Goal: Answer question/provide support

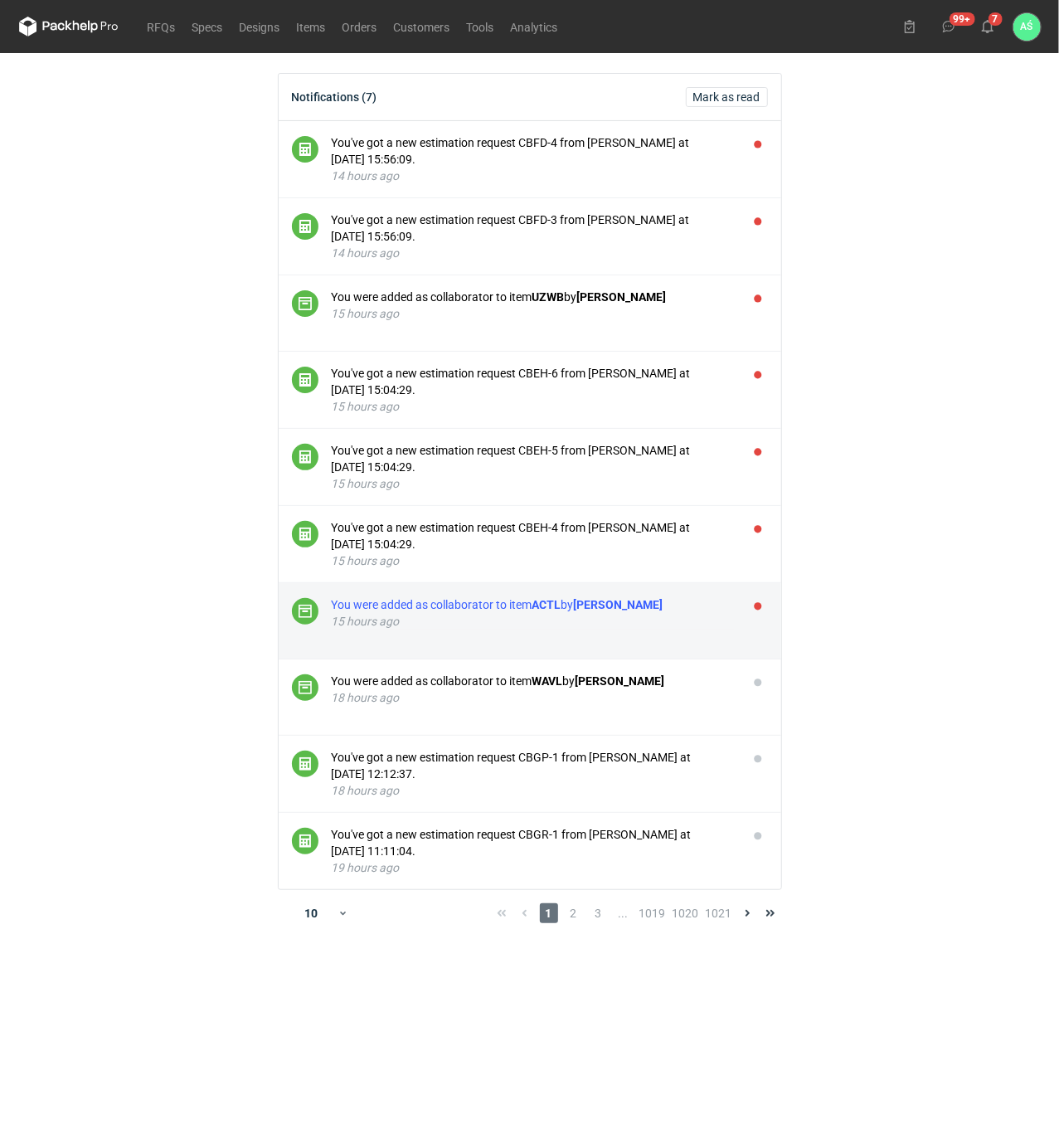
click at [643, 610] on strong "[PERSON_NAME]" at bounding box center [618, 605] width 90 height 13
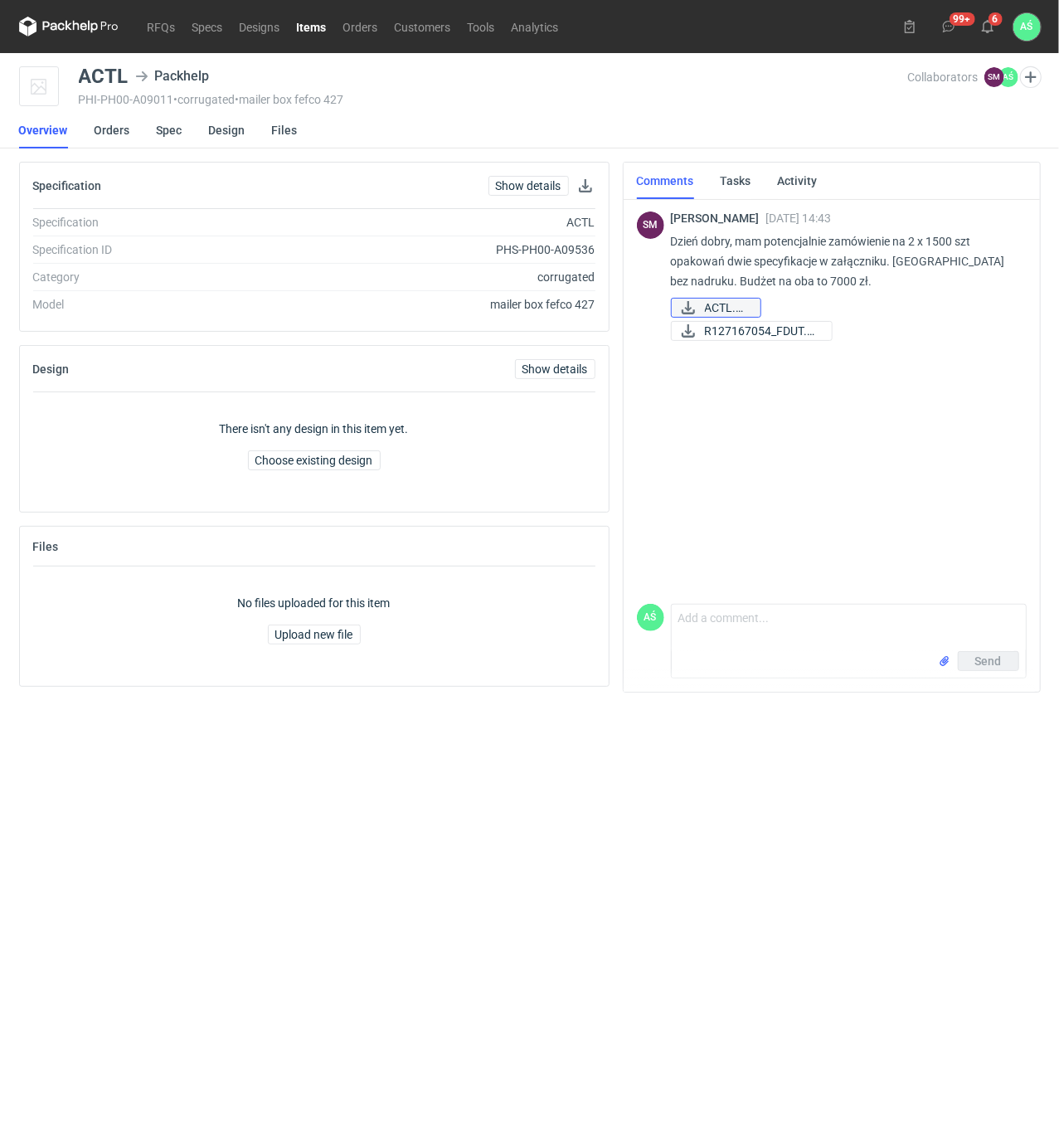
click at [747, 309] on span "ACTL.pdf" at bounding box center [725, 308] width 42 height 18
click at [807, 326] on span "R127167054_FDUT.pdf" at bounding box center [761, 331] width 113 height 18
click at [716, 621] on textarea "Comment message" at bounding box center [849, 627] width 354 height 46
type textarea "d"
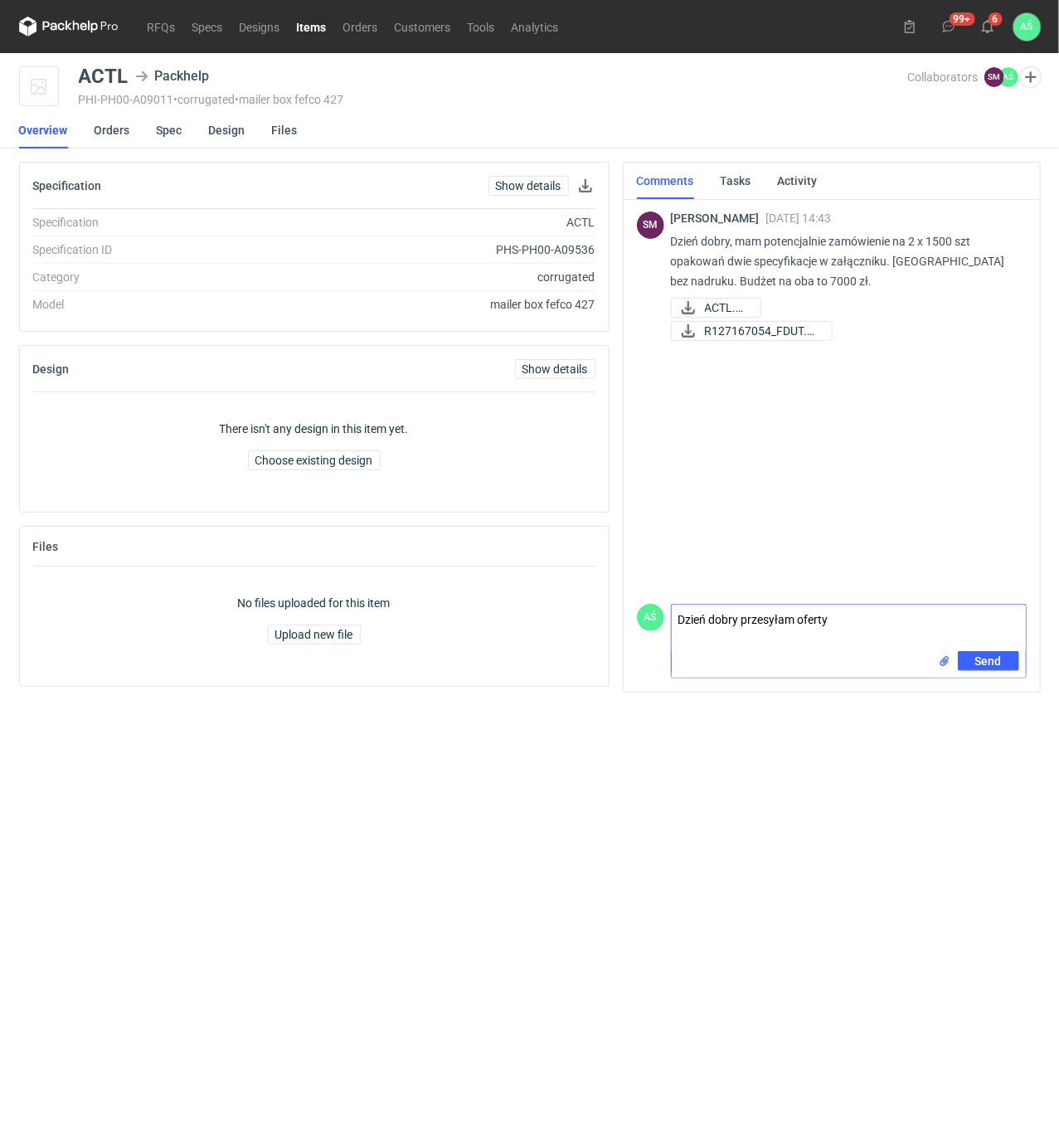
type textarea "Dzień dobry przesyłam oferty"
click at [932, 662] on div "Send" at bounding box center [849, 664] width 354 height 27
click at [942, 662] on input "file" at bounding box center [944, 661] width 13 height 18
click at [990, 658] on span "Send" at bounding box center [989, 661] width 27 height 12
click at [992, 24] on use at bounding box center [988, 27] width 12 height 13
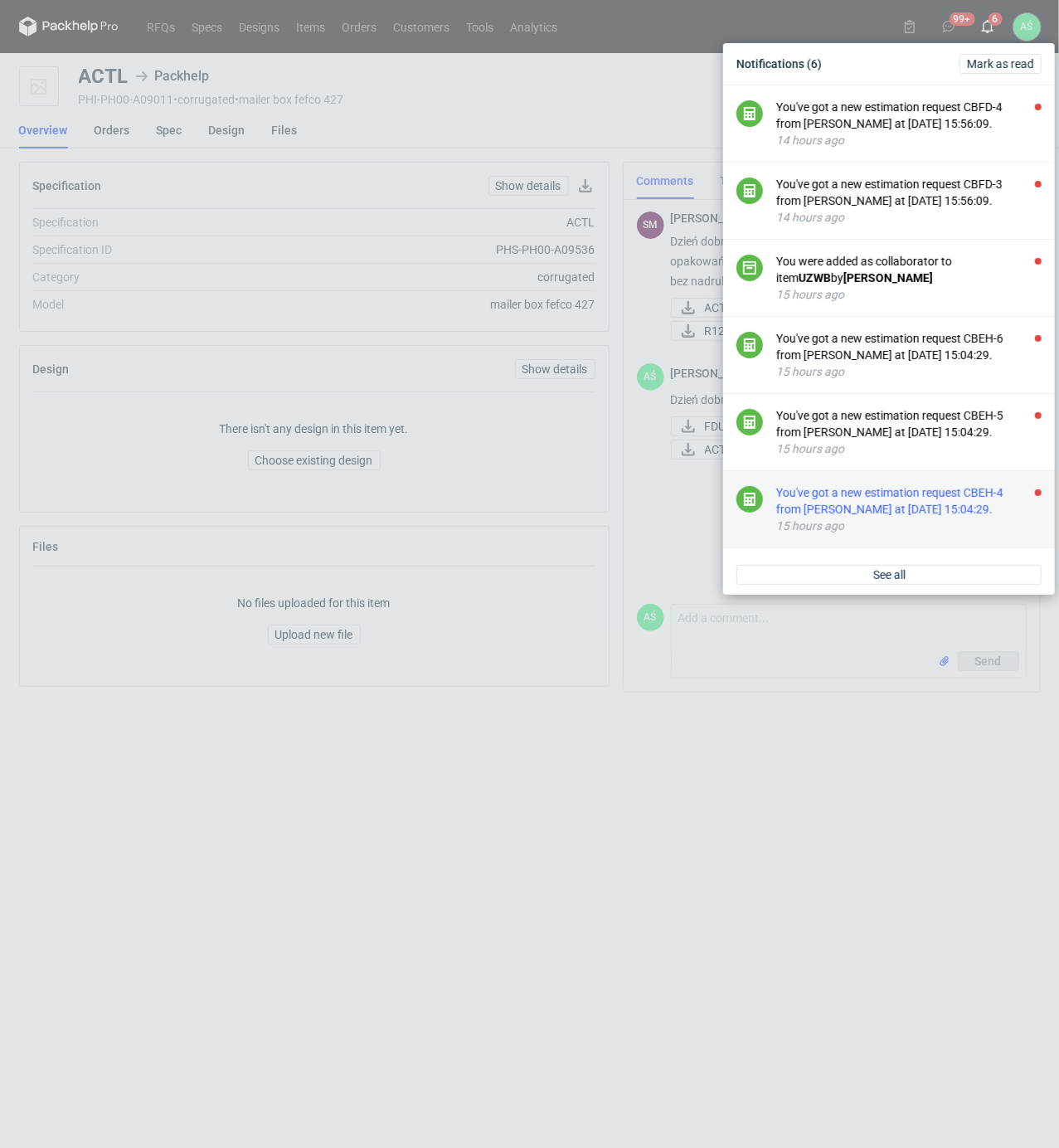
click at [946, 517] on div "You've got a new estimation request CBEH-4 from [PERSON_NAME] at [DATE] 15:04:2…" at bounding box center [909, 501] width 265 height 34
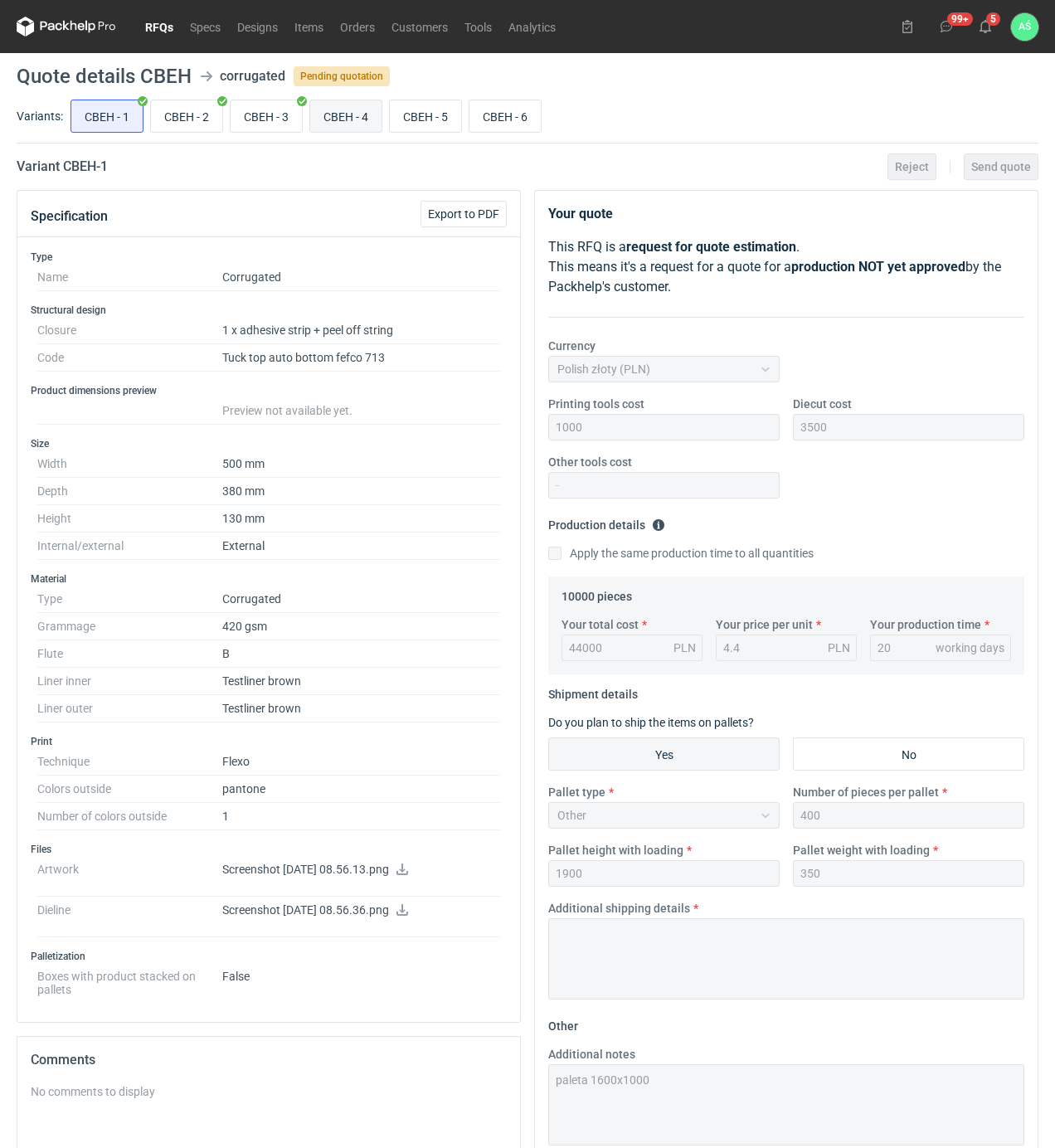
click at [340, 117] on input "CBEH - 4" at bounding box center [346, 117] width 71 height 32
radio input "true"
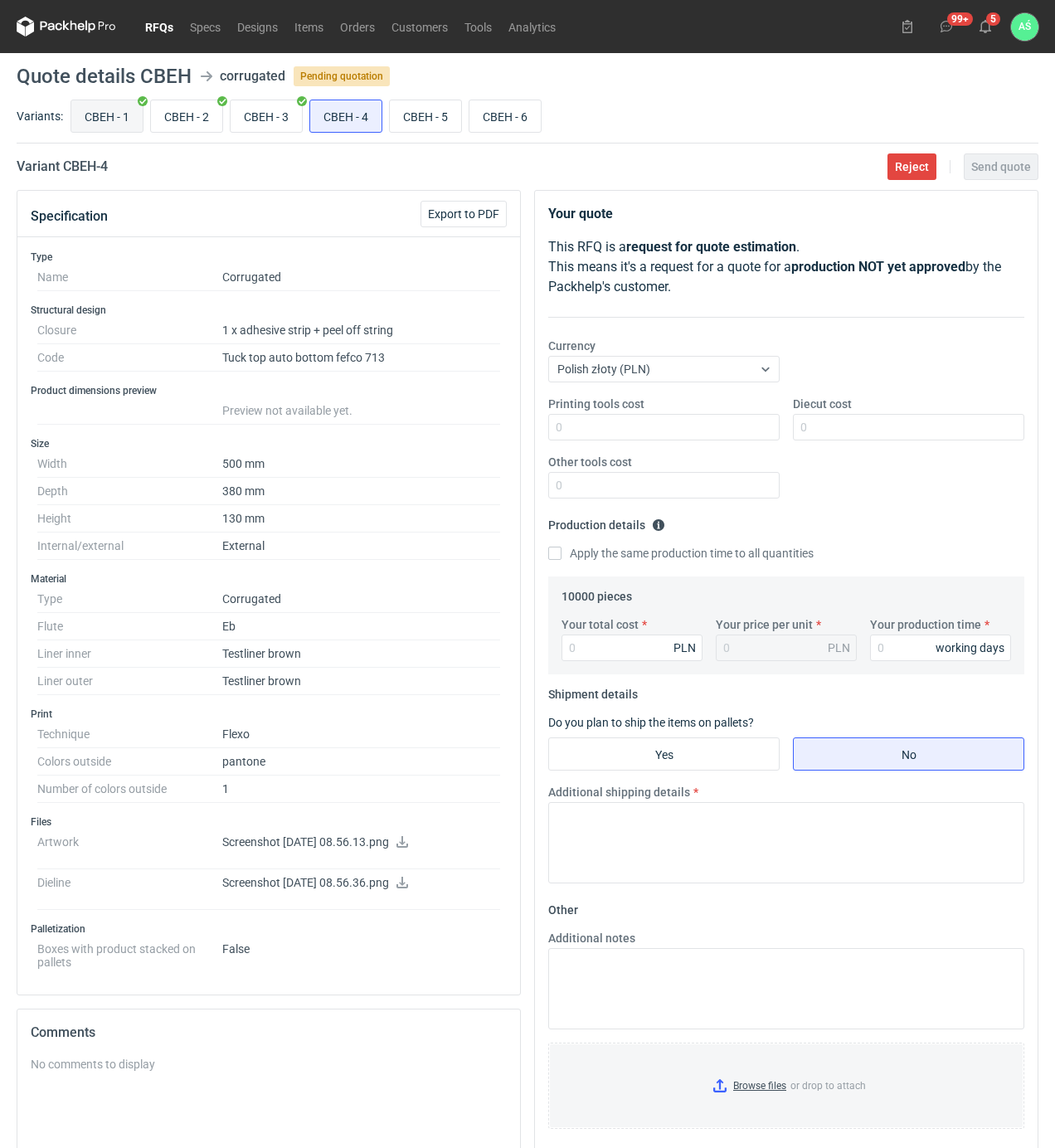
click at [119, 119] on input "CBEH - 1" at bounding box center [107, 117] width 71 height 32
radio input "true"
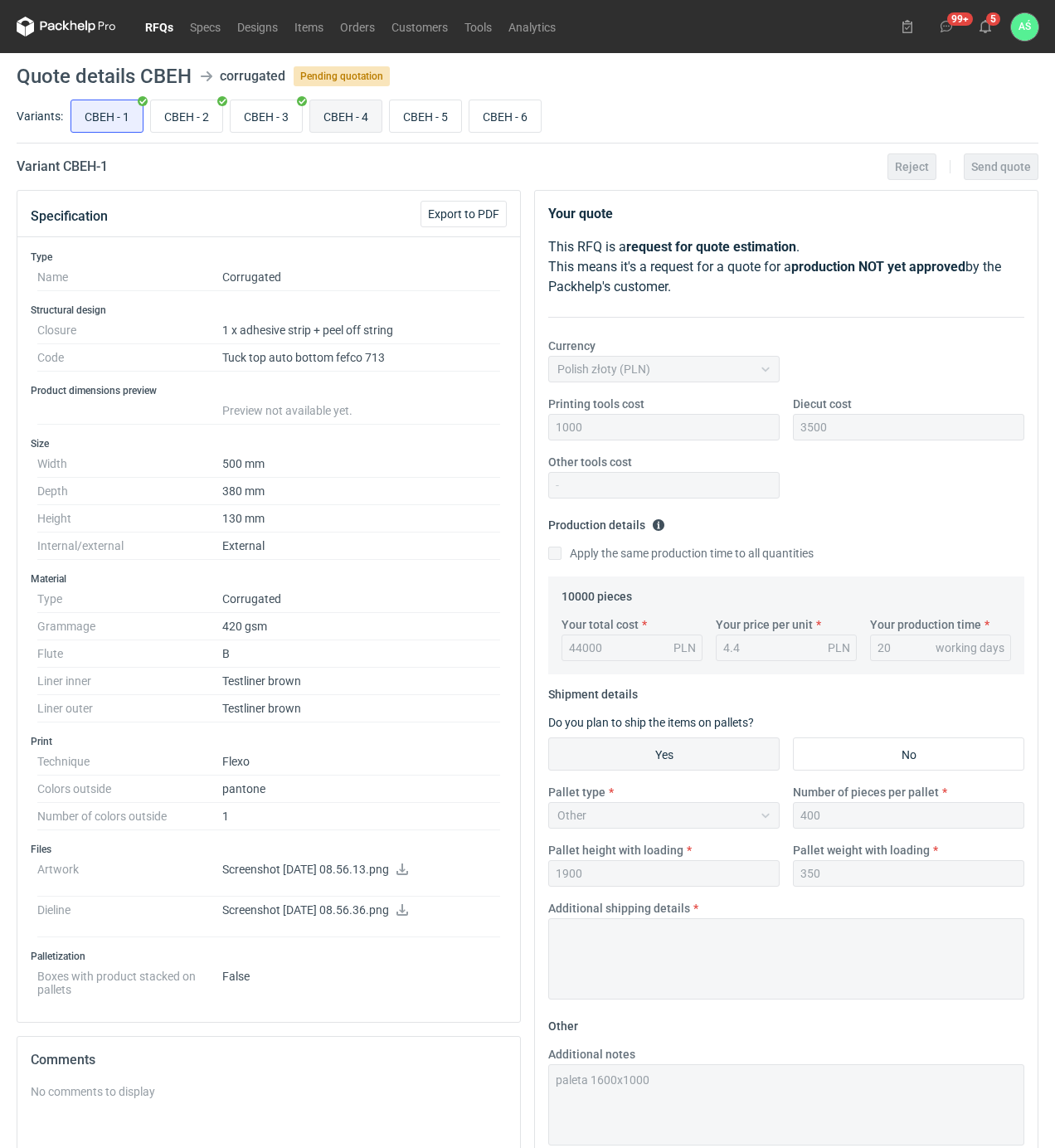
click at [339, 123] on input "CBEH - 4" at bounding box center [346, 117] width 71 height 32
radio input "true"
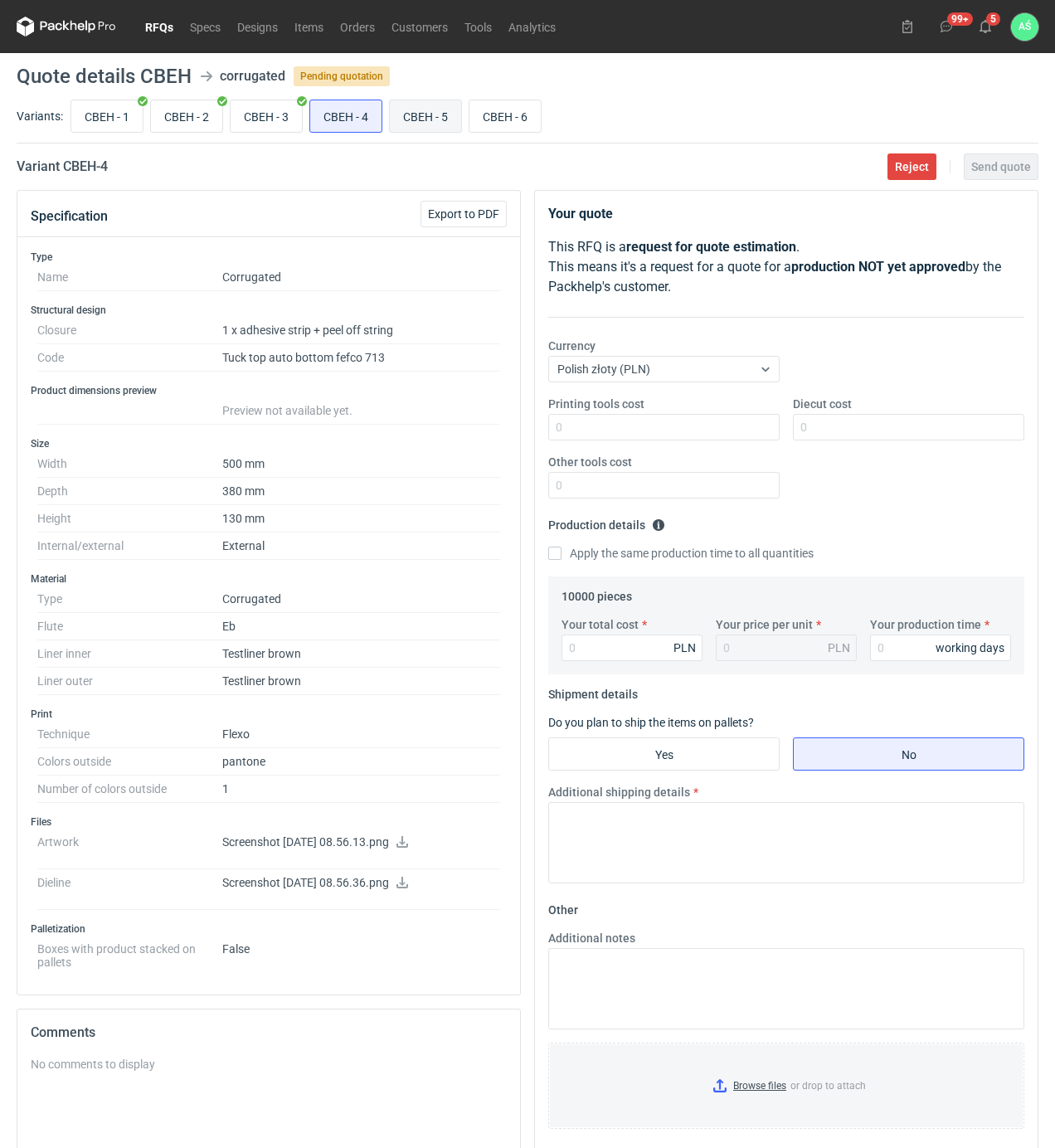
click at [423, 111] on input "CBEH - 5" at bounding box center [425, 117] width 71 height 32
radio input "true"
click at [486, 112] on input "CBEH - 6" at bounding box center [505, 117] width 71 height 32
radio input "true"
click at [408, 114] on input "CBEH - 5" at bounding box center [425, 117] width 71 height 32
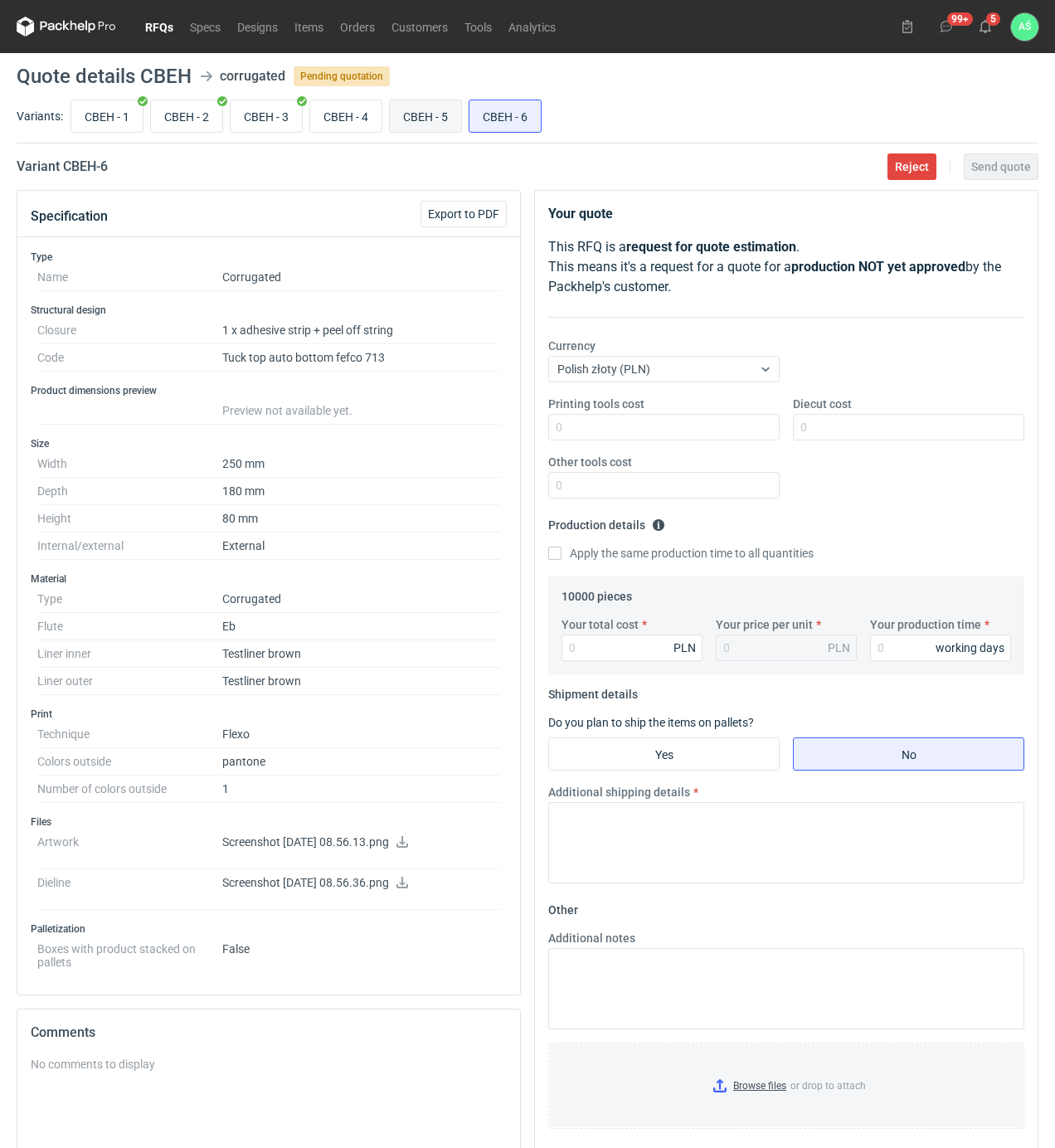
radio input "true"
click at [351, 117] on input "CBEH - 4" at bounding box center [346, 117] width 71 height 32
radio input "true"
click at [423, 117] on input "CBEH - 5" at bounding box center [425, 117] width 71 height 32
radio input "true"
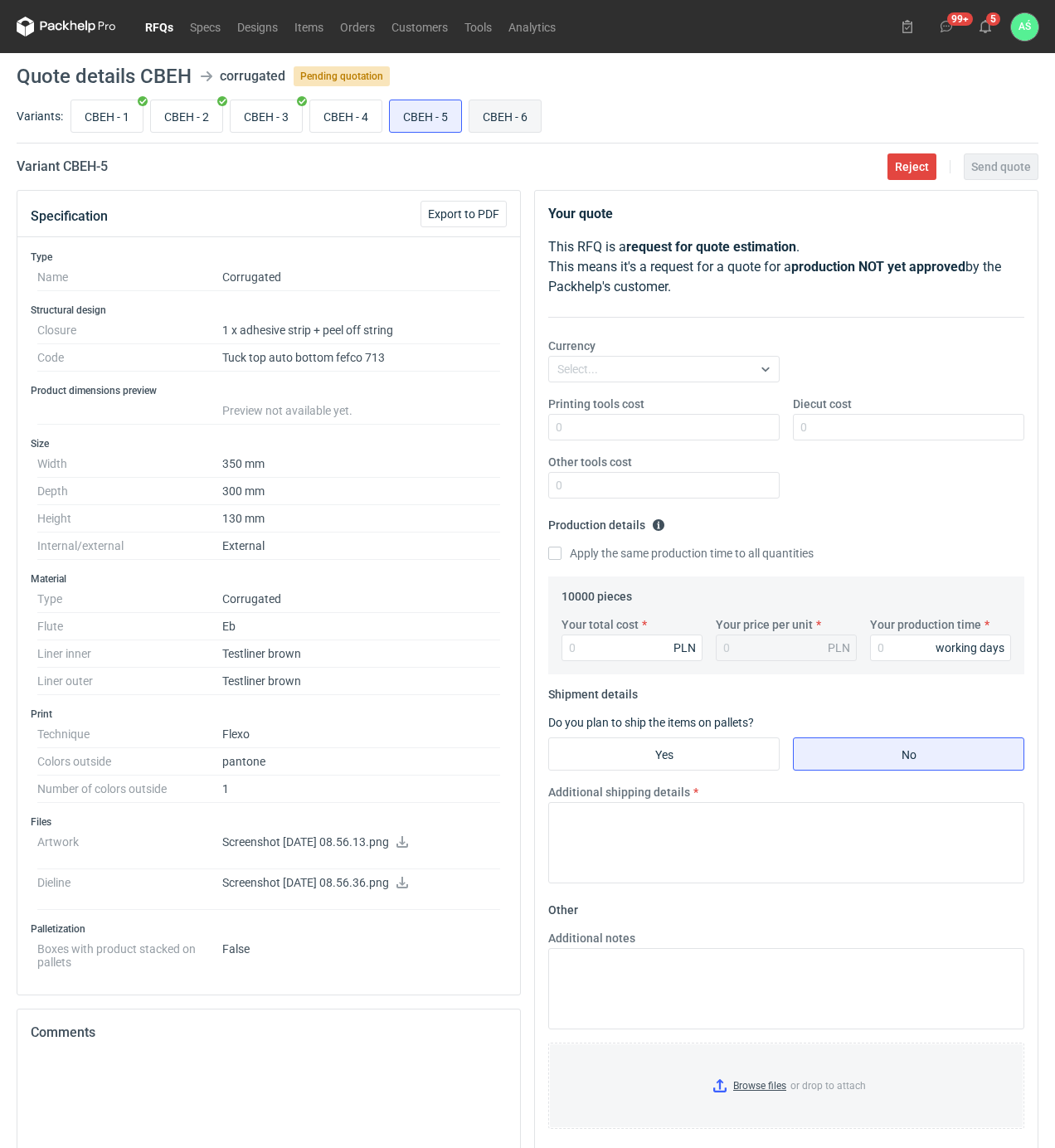
click at [494, 116] on input "CBEH - 6" at bounding box center [505, 117] width 71 height 32
radio input "true"
click at [190, 111] on input "CBEH - 2" at bounding box center [186, 117] width 71 height 32
radio input "true"
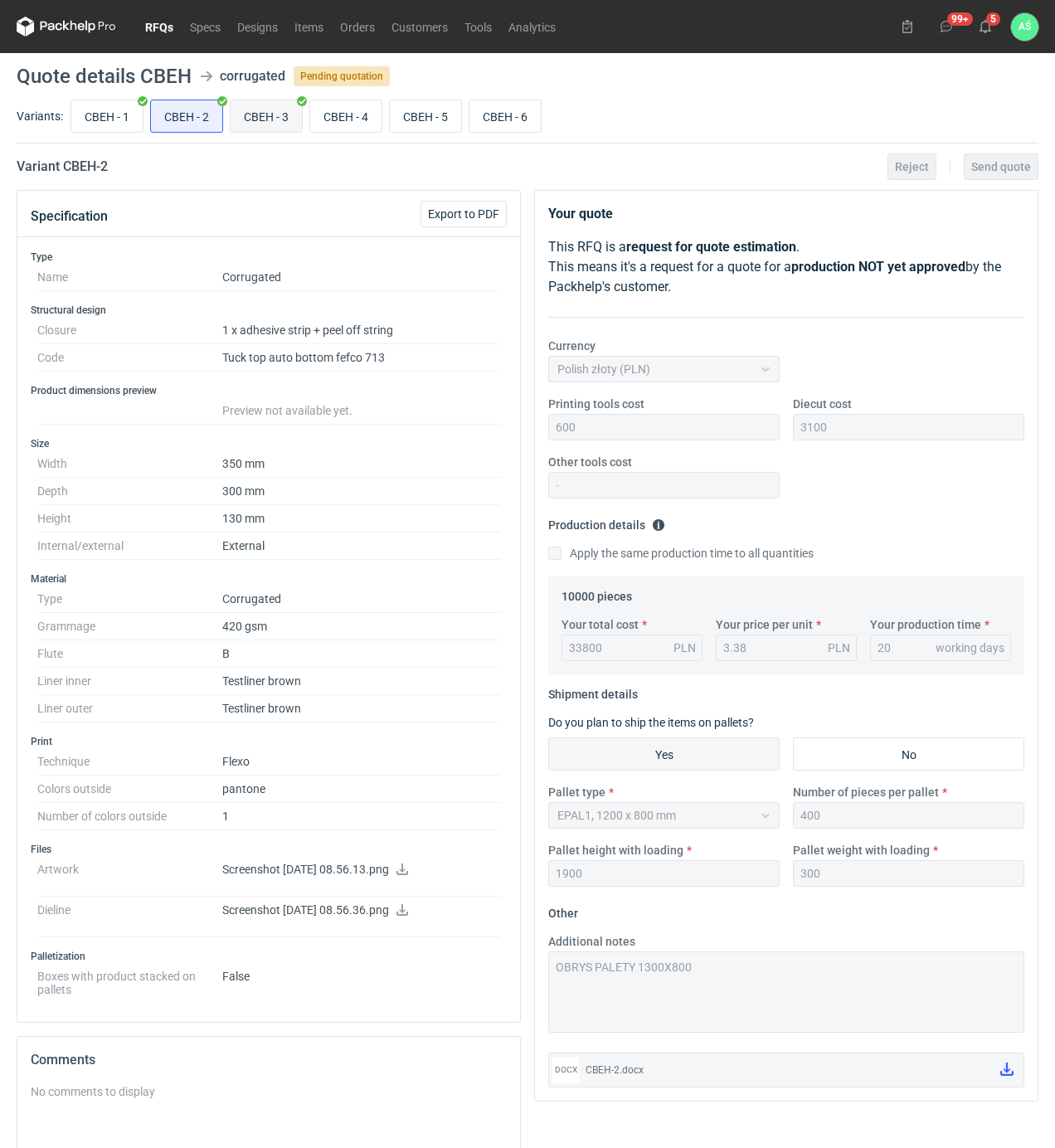
click at [259, 117] on input "CBEH - 3" at bounding box center [266, 117] width 71 height 32
radio input "true"
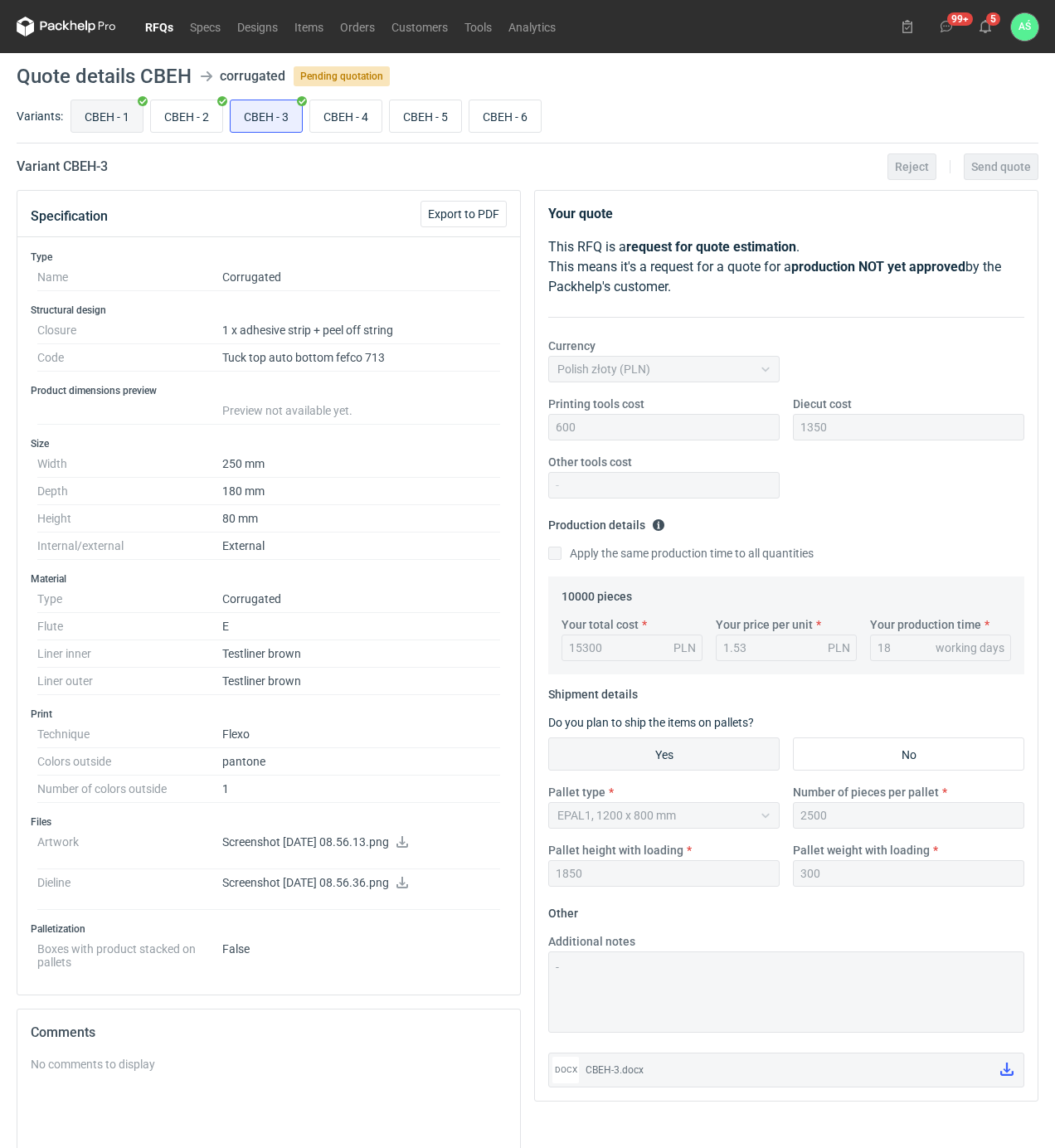
click at [107, 127] on input "CBEH - 1" at bounding box center [107, 117] width 71 height 32
radio input "true"
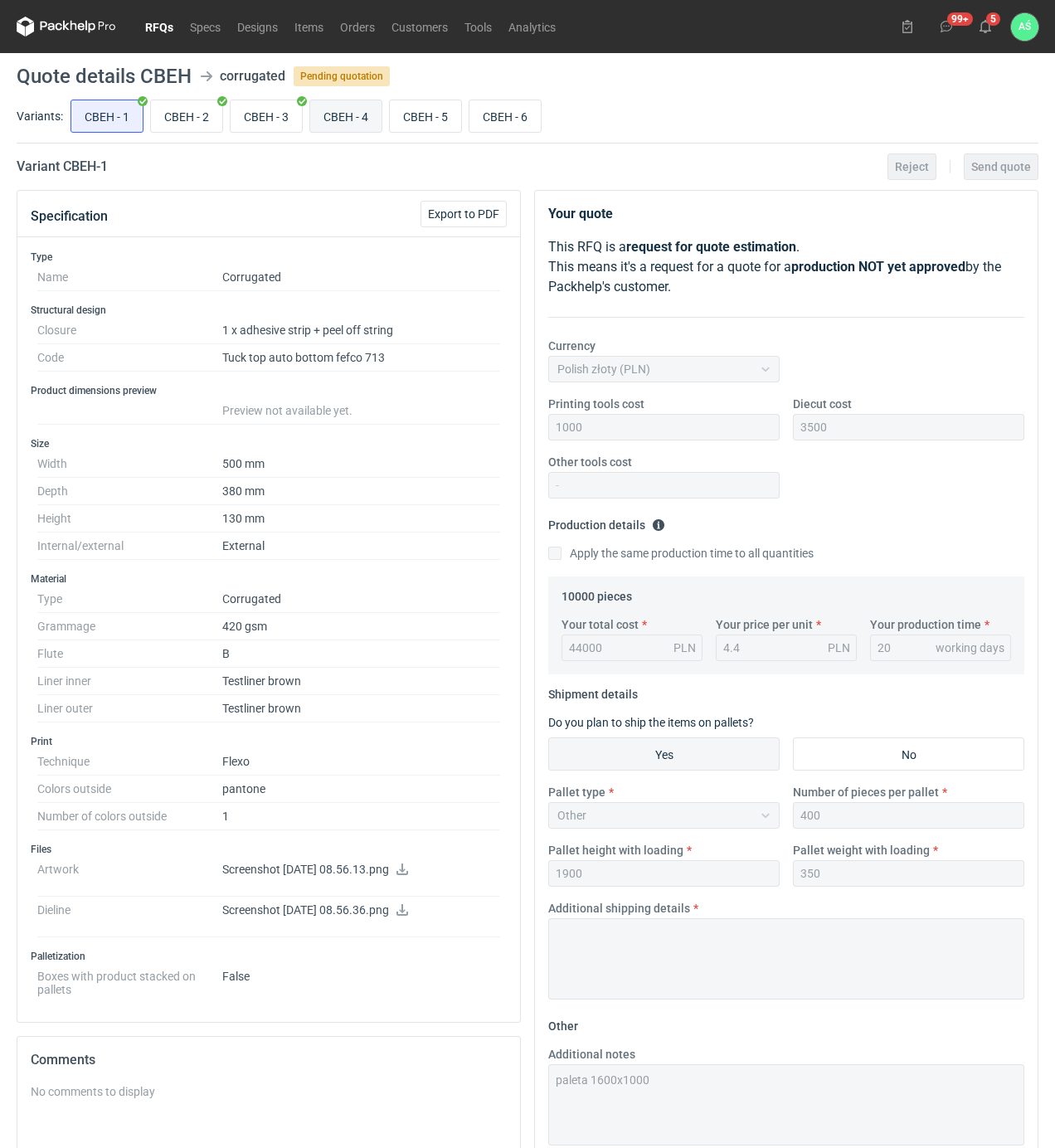
click at [343, 108] on input "CBEH - 4" at bounding box center [346, 117] width 71 height 32
radio input "true"
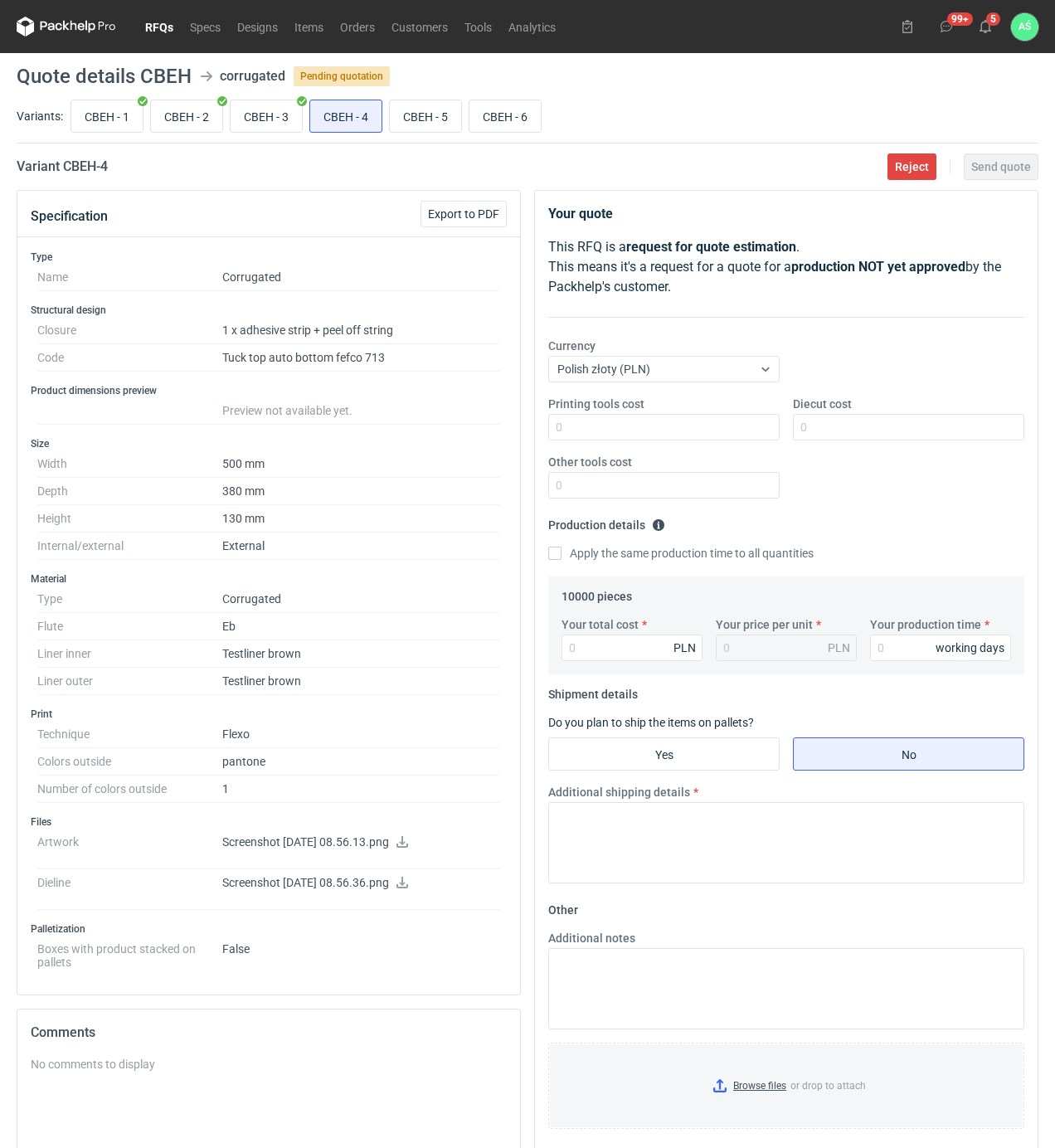
click at [408, 846] on icon at bounding box center [403, 842] width 13 height 12
click at [95, 112] on input "CBEH - 1" at bounding box center [107, 117] width 71 height 32
radio input "true"
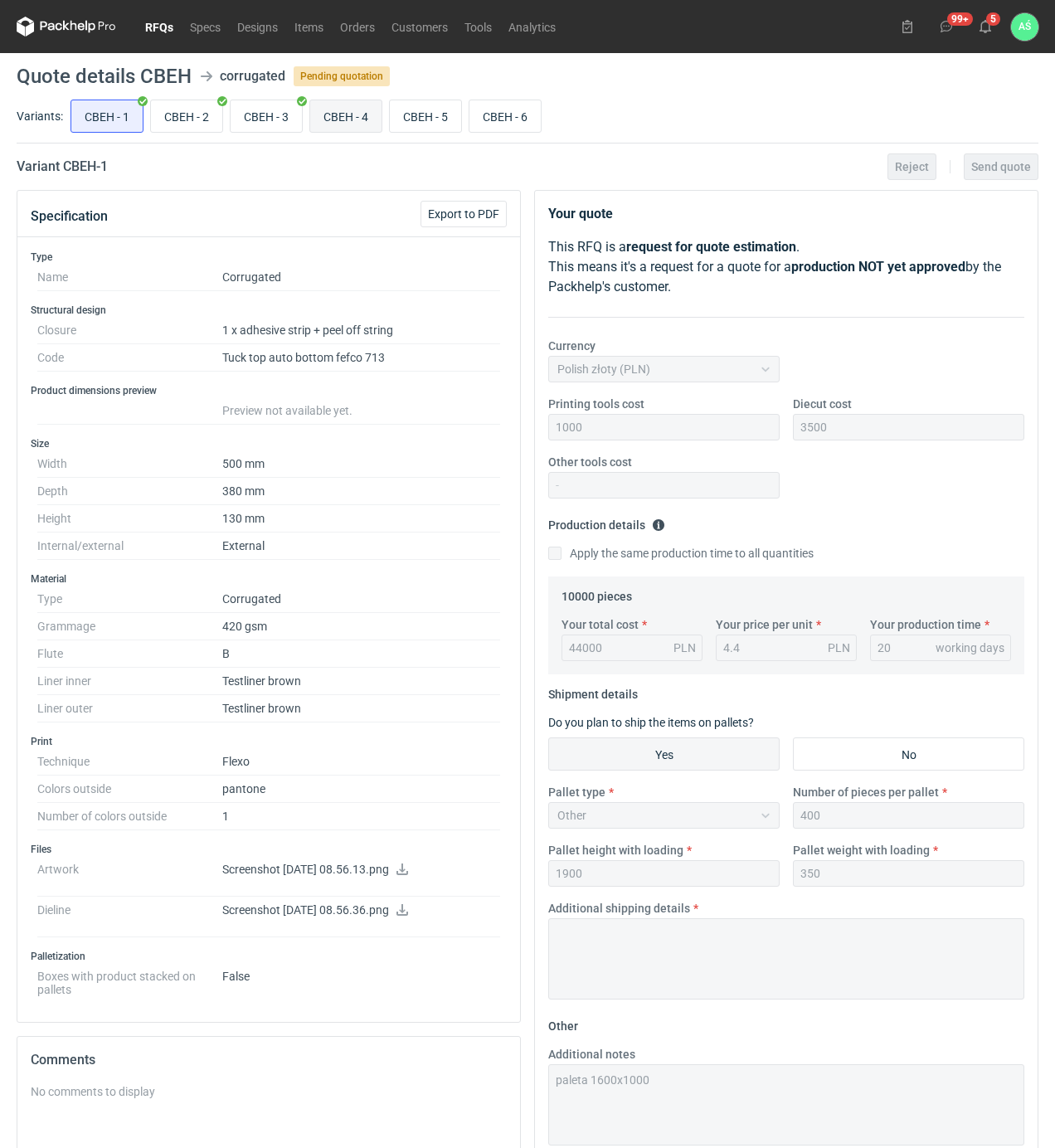
click at [369, 112] on input "CBEH - 4" at bounding box center [346, 117] width 71 height 32
radio input "true"
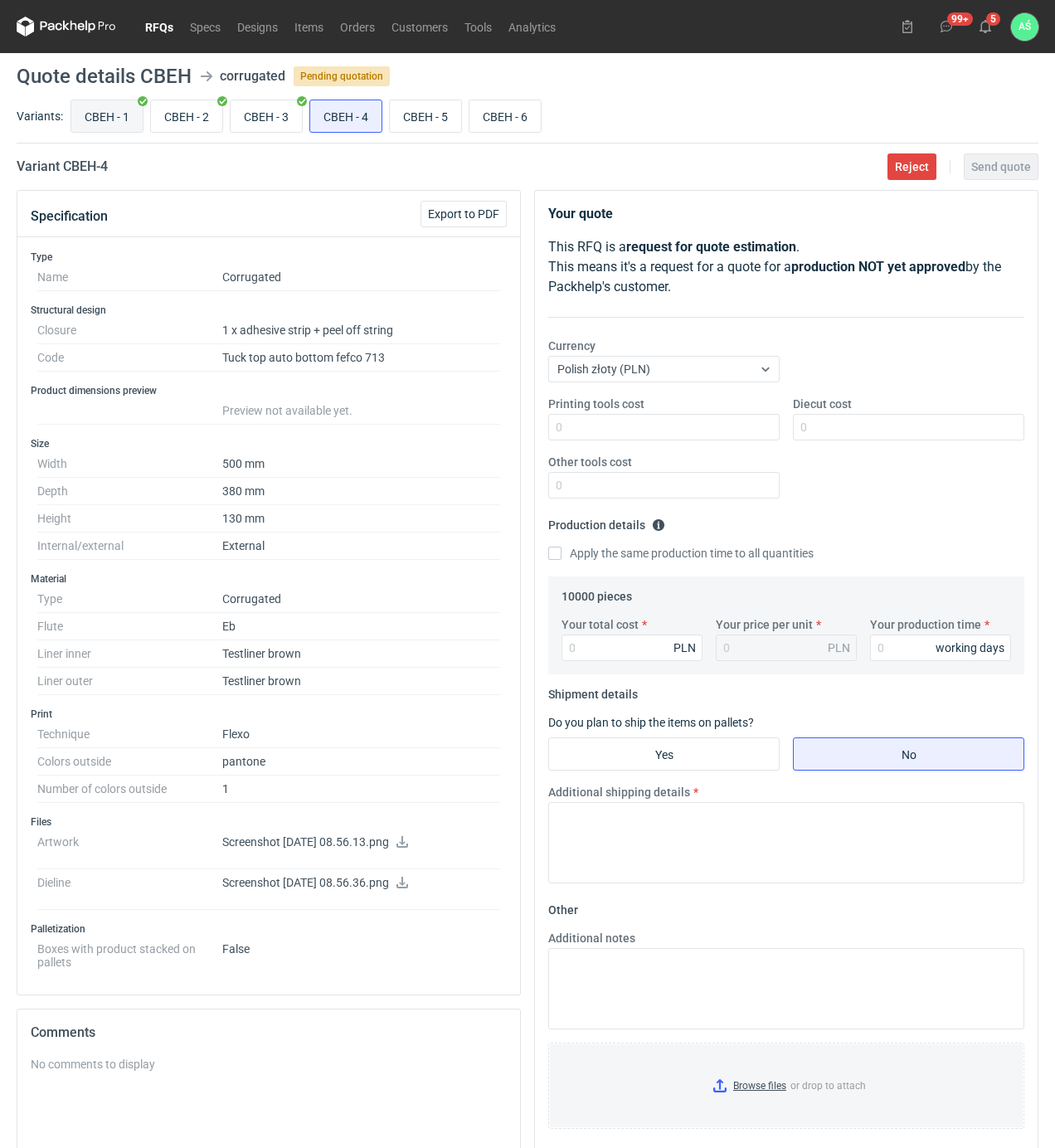
click at [120, 116] on input "CBEH - 1" at bounding box center [107, 117] width 71 height 32
radio input "true"
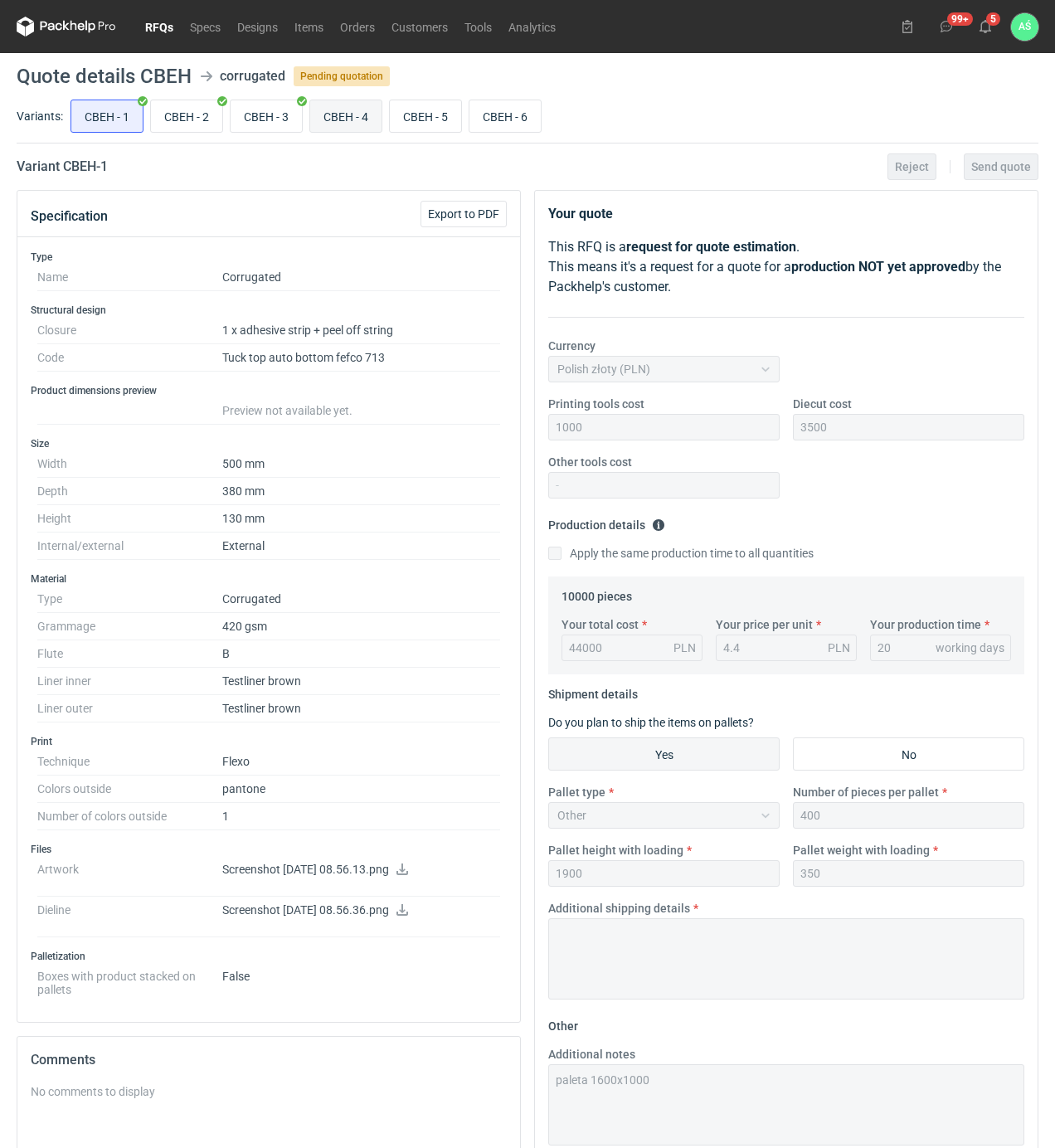
click at [361, 117] on input "CBEH - 4" at bounding box center [346, 117] width 71 height 32
radio input "true"
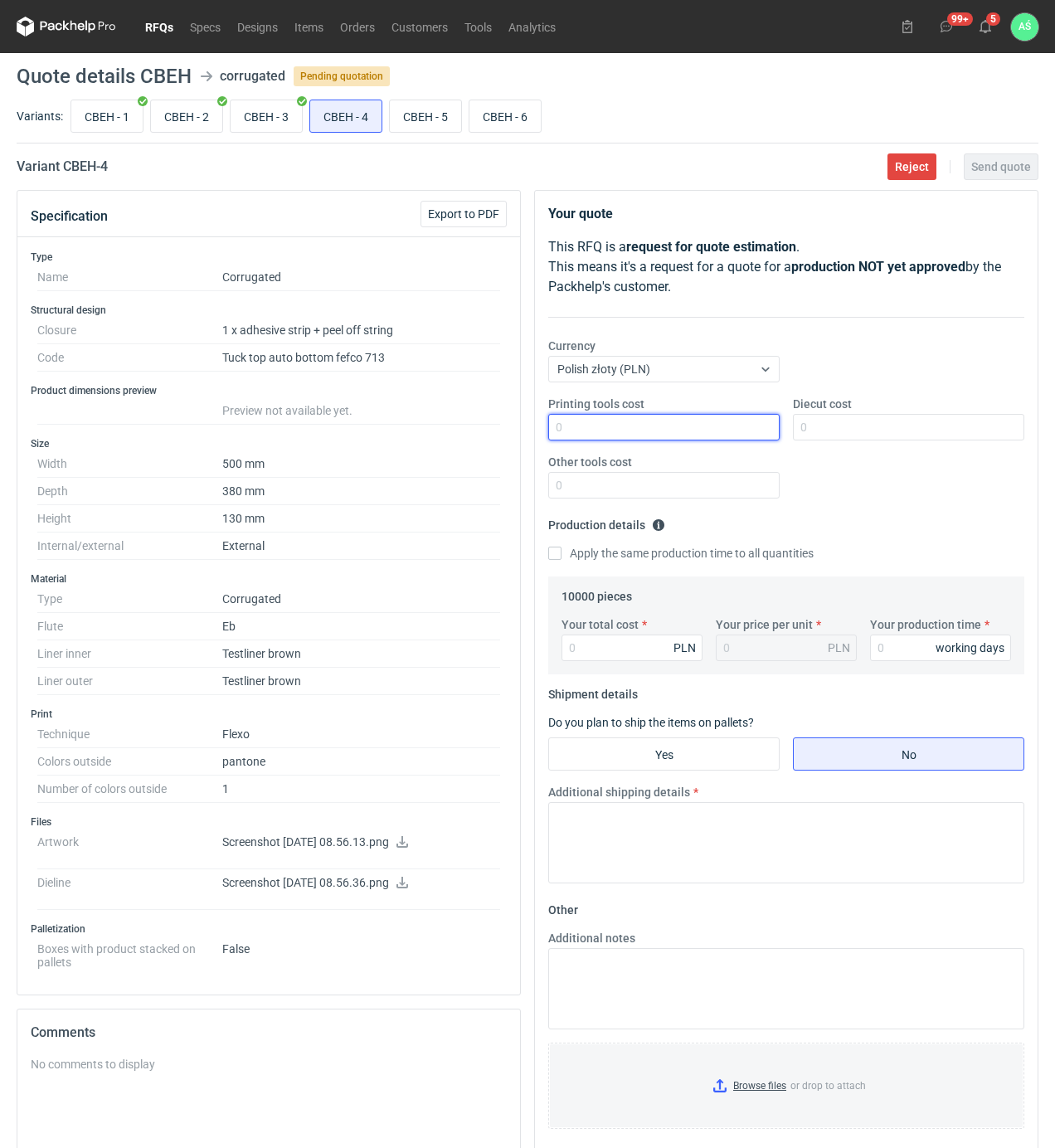
click at [726, 434] on input "Printing tools cost" at bounding box center [664, 427] width 231 height 27
type input "1000"
type input "3500"
type input "58500"
type input "5.85"
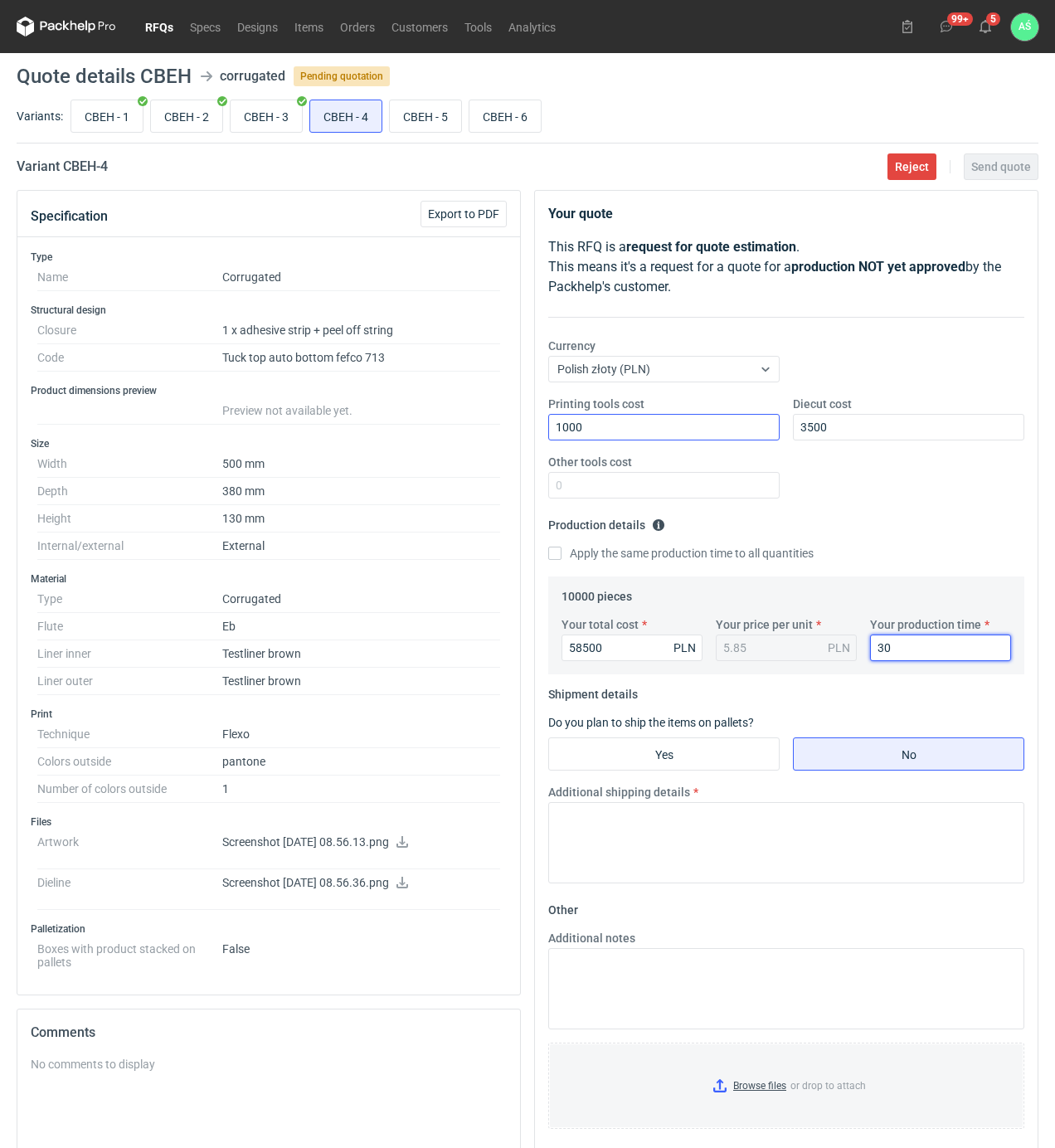
type input "30"
drag, startPoint x: 585, startPoint y: 763, endPoint x: 611, endPoint y: 764, distance: 26.0
click at [589, 763] on input "Yes" at bounding box center [664, 754] width 230 height 32
radio input "true"
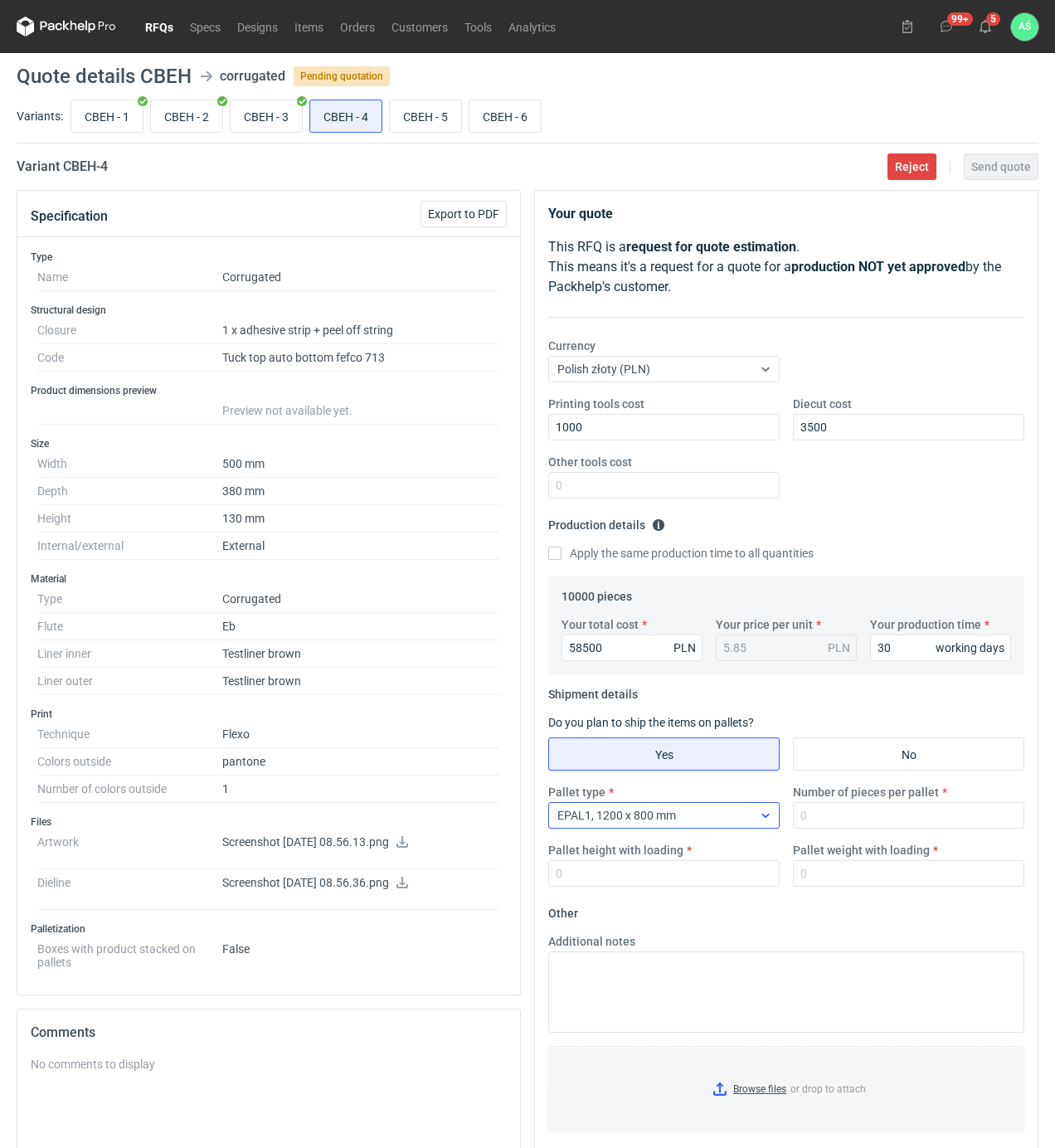
click at [691, 818] on div "EPAL1, 1200 x 800 mm" at bounding box center [651, 815] width 203 height 23
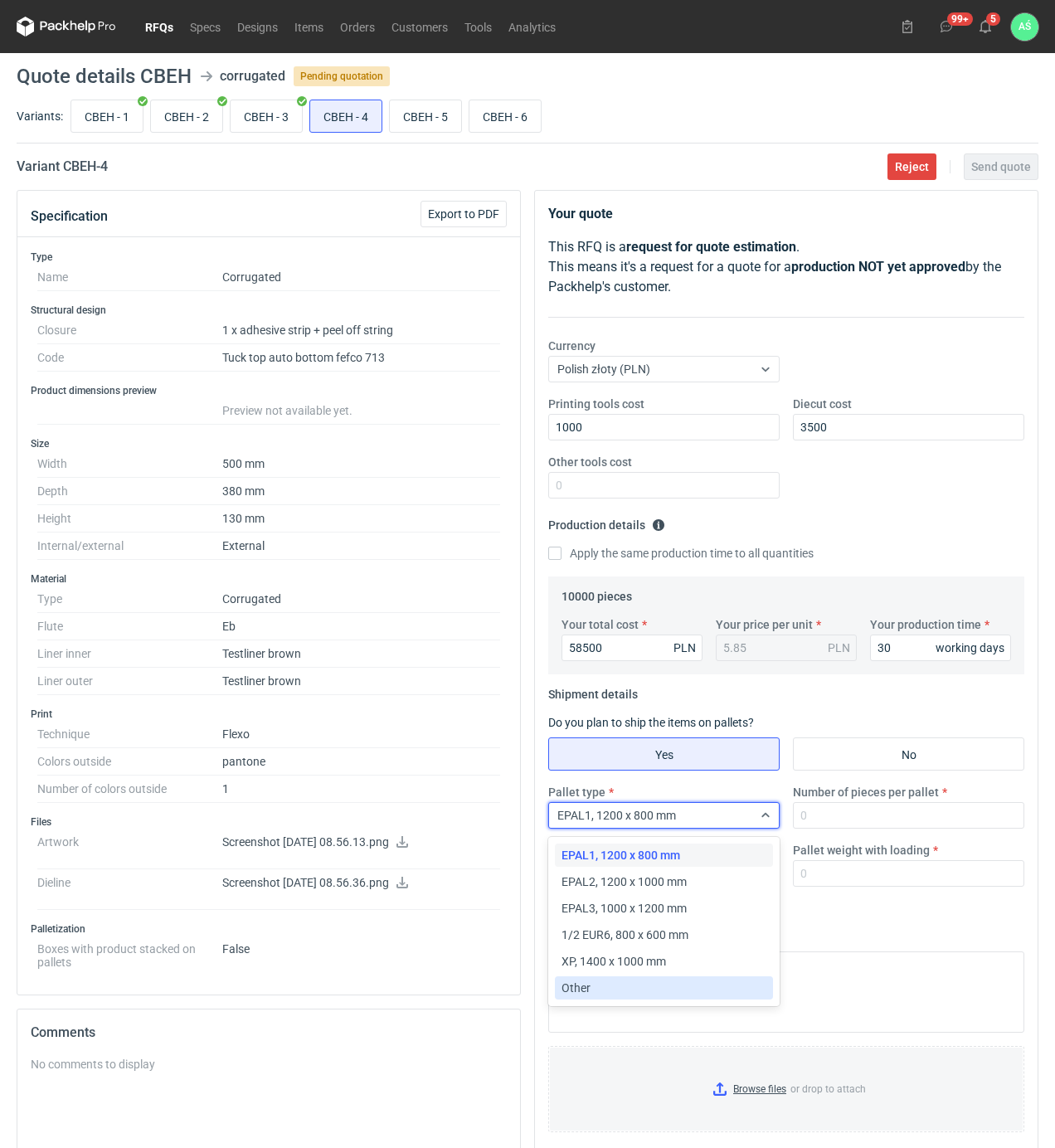
click at [587, 990] on span "Other" at bounding box center [575, 988] width 29 height 17
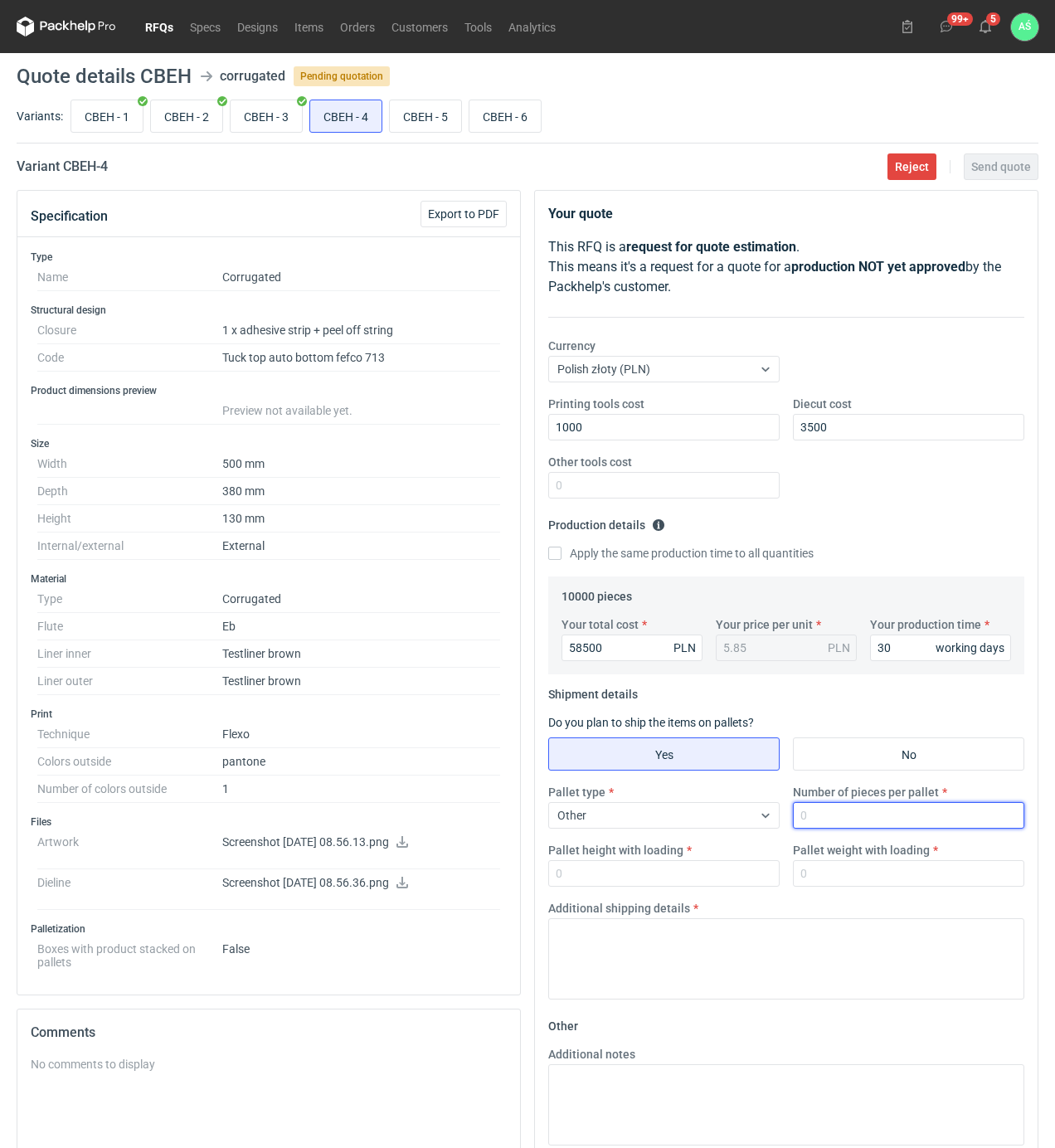
click at [843, 821] on input "Number of pieces per pallet" at bounding box center [908, 815] width 231 height 27
type input "200"
type input "1850"
type input "350"
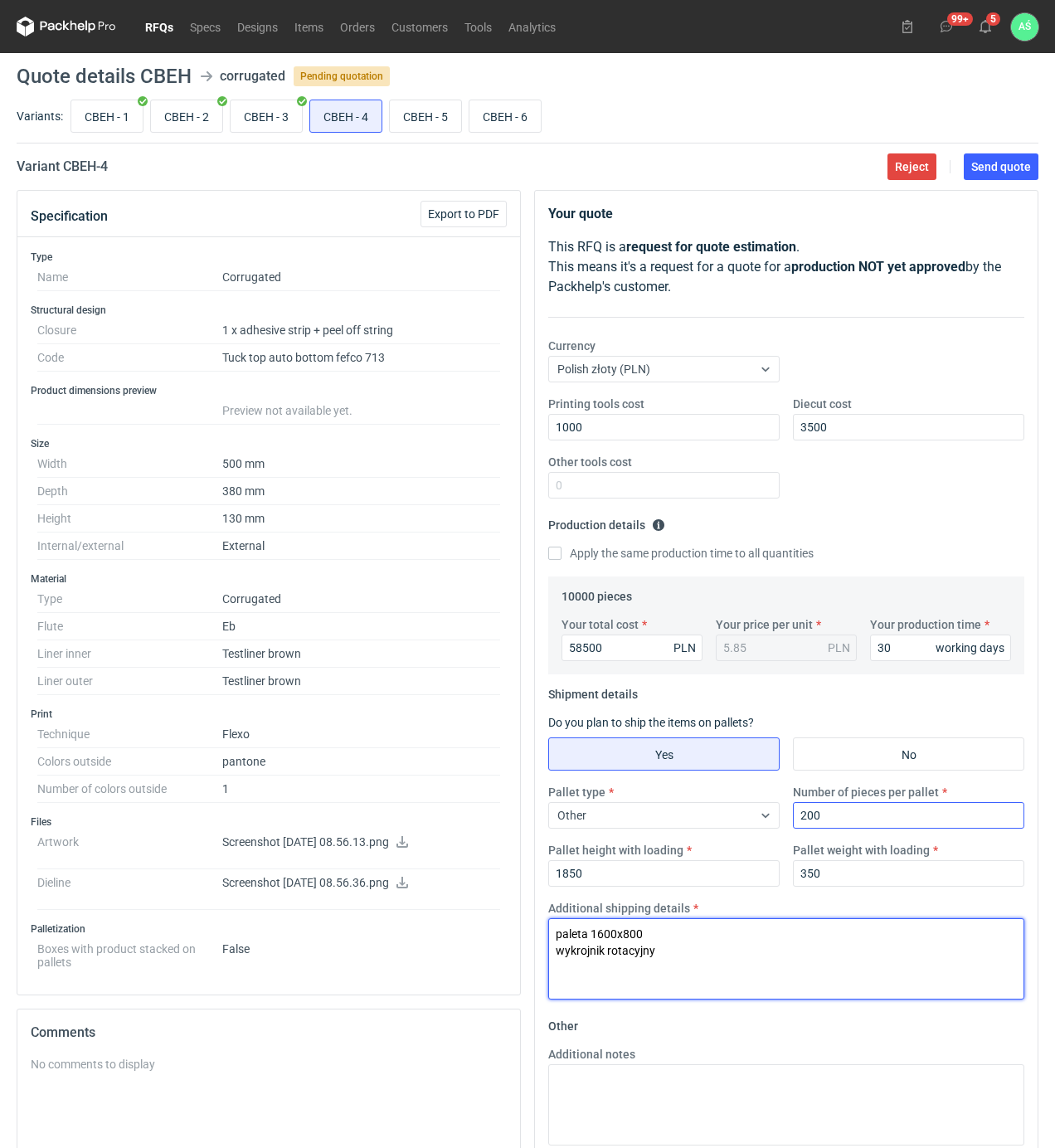
type textarea "paleta 1600x800 wykrojnik rotacyjny"
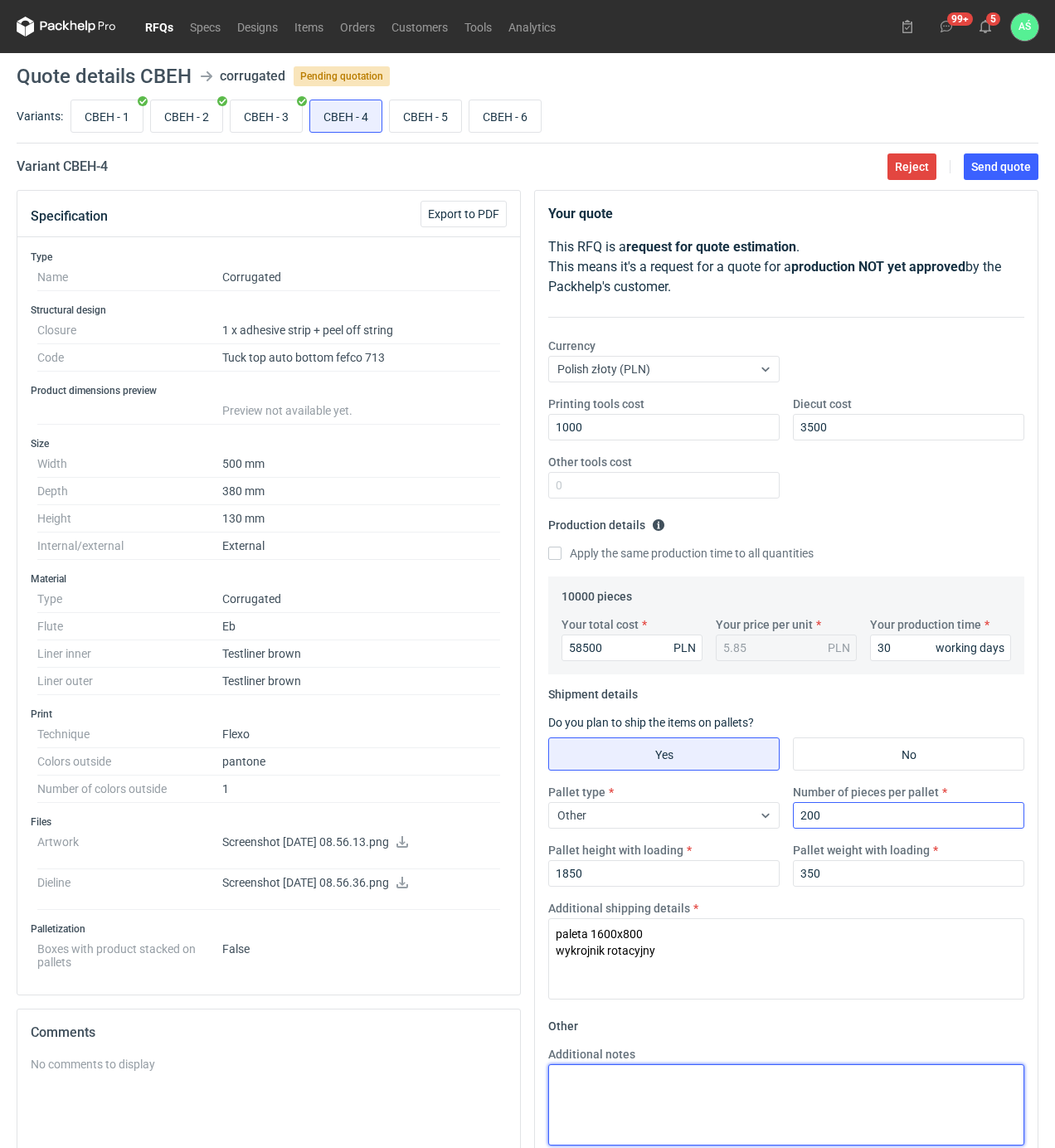
paste textarea "paleta 1600x800 wykrojnik rotacyjny"
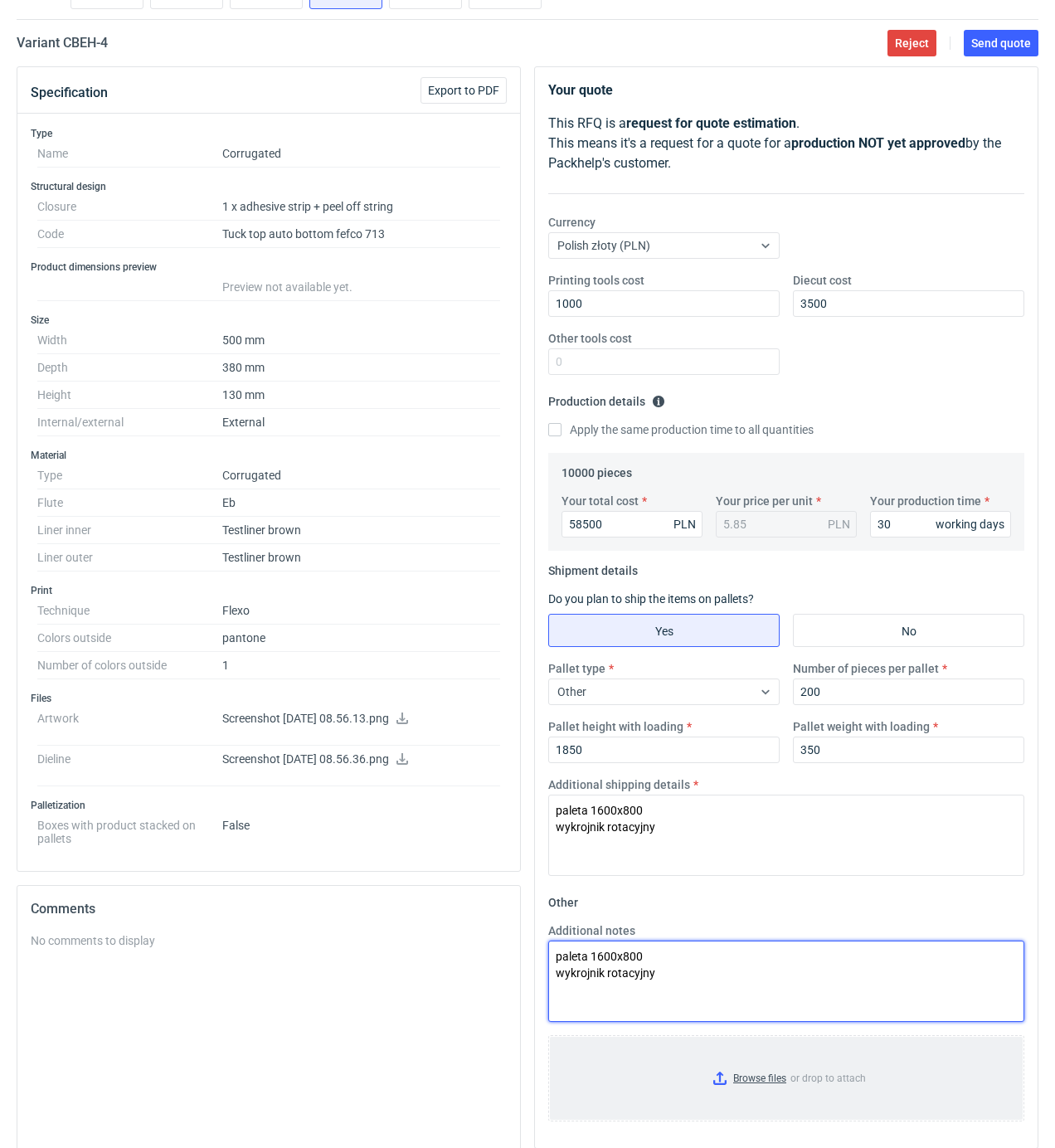
scroll to position [265, 0]
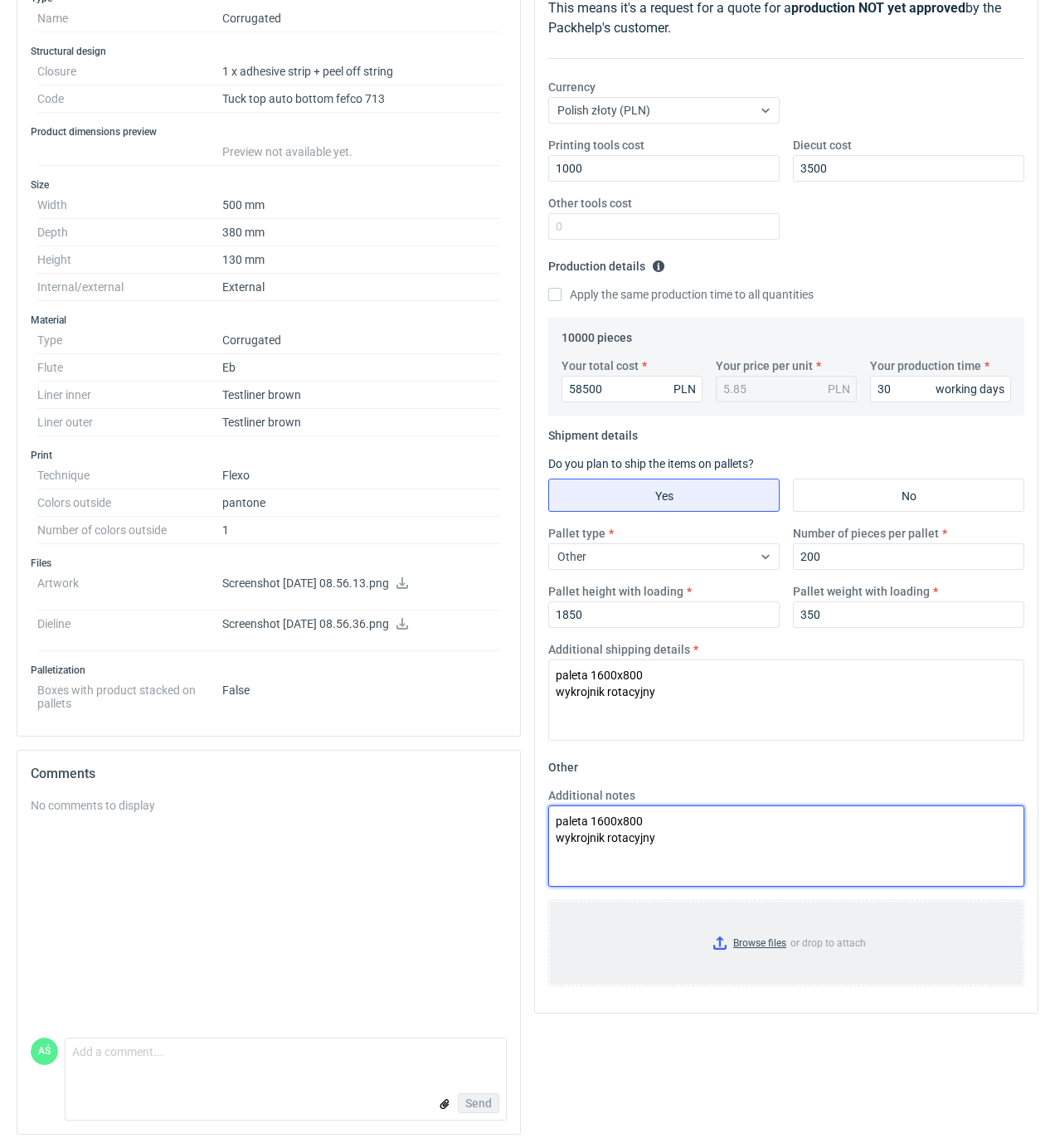
type textarea "paleta 1600x800 wykrojnik rotacyjny"
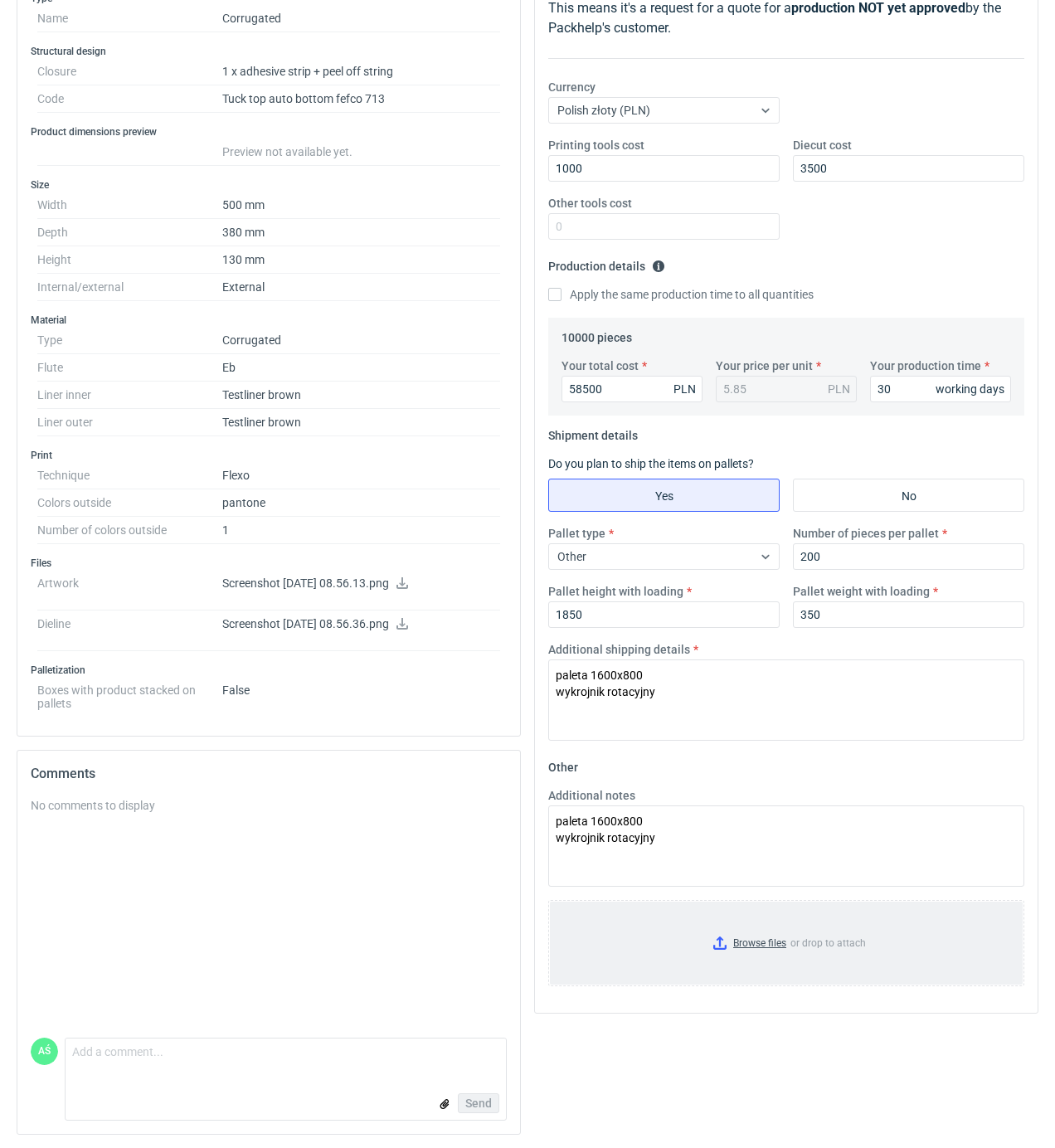
click at [791, 952] on input "Browse files or drop to attach" at bounding box center [787, 943] width 473 height 83
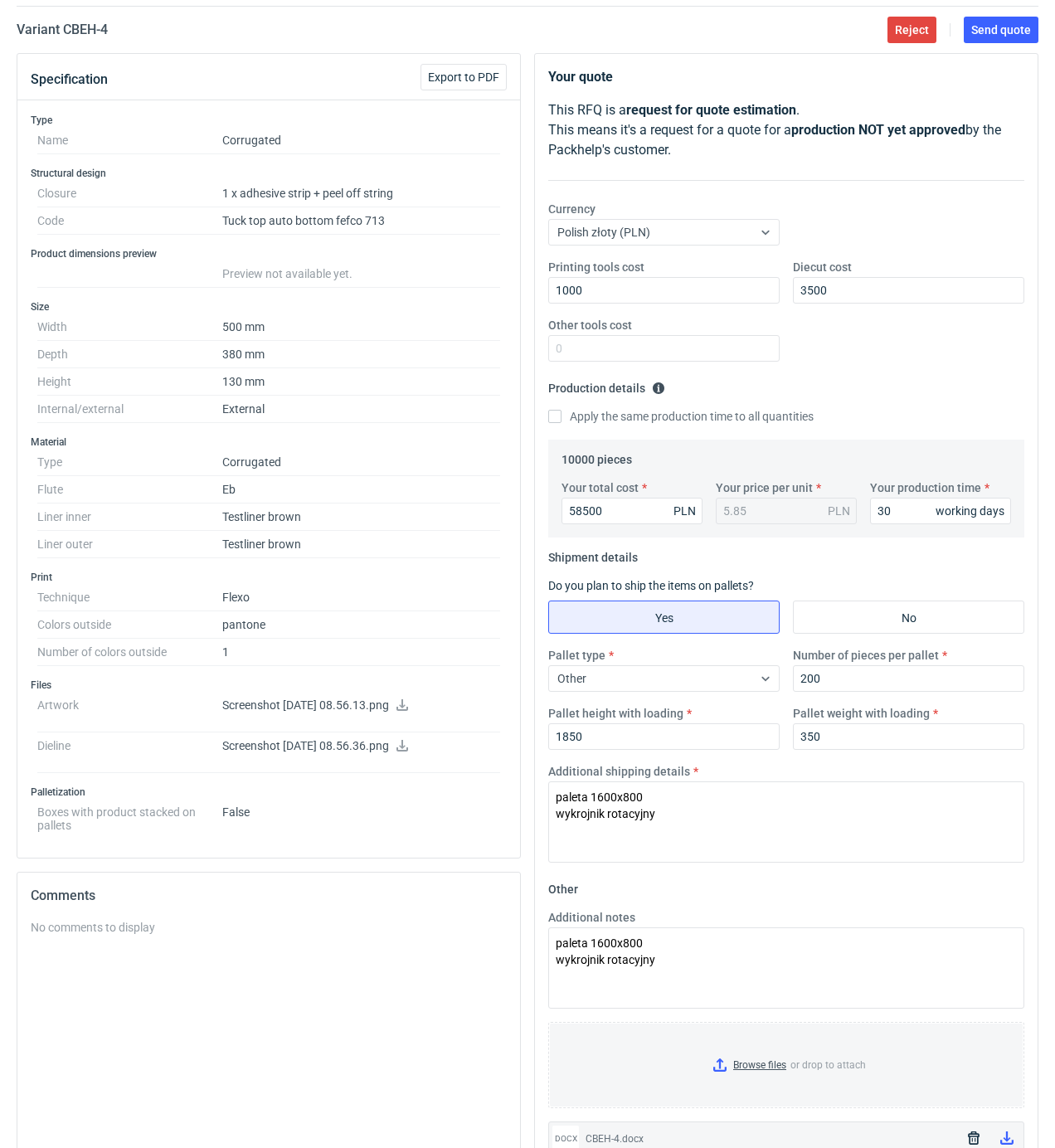
scroll to position [0, 0]
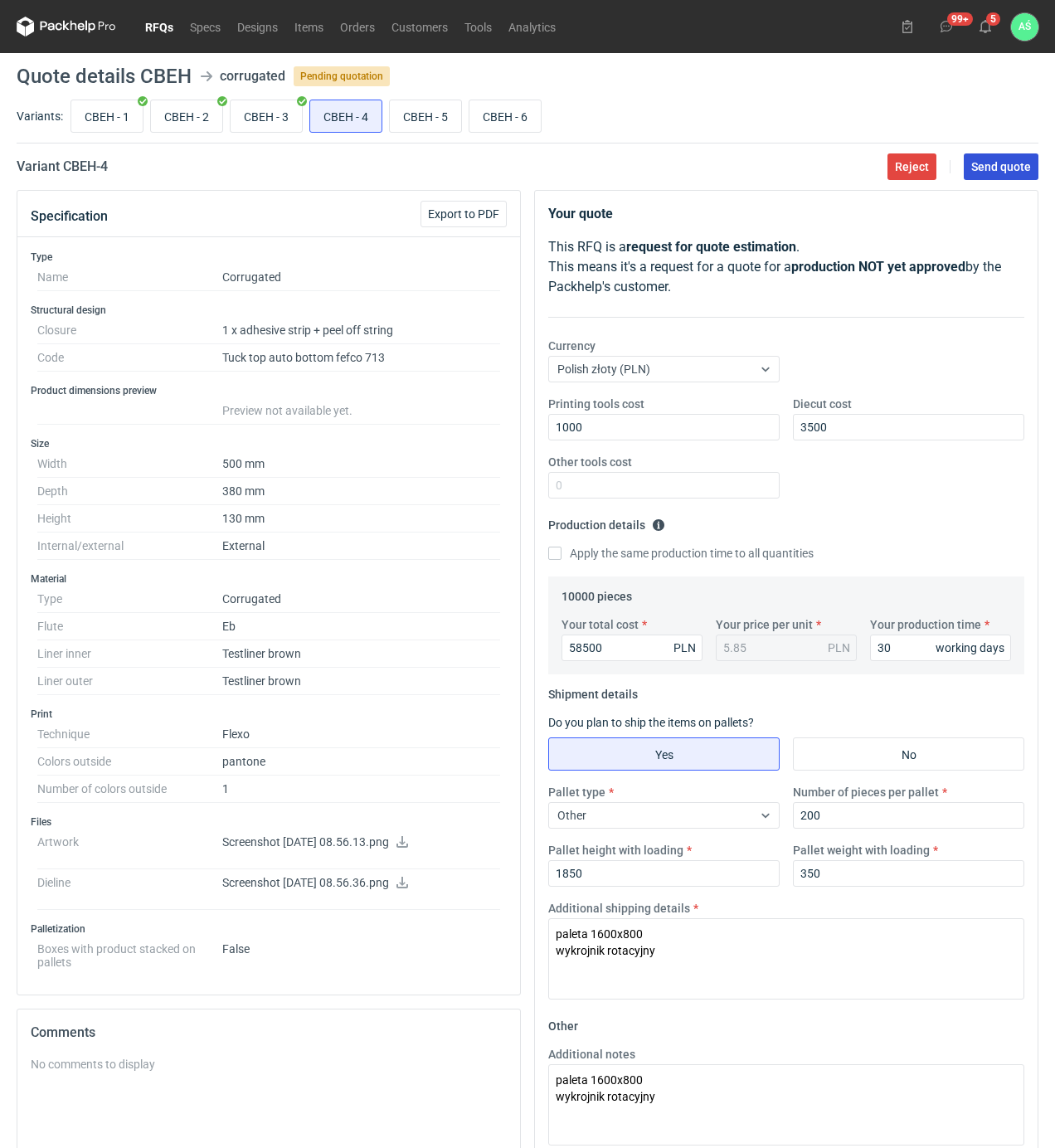
click at [997, 169] on span "Send quote" at bounding box center [1000, 167] width 60 height 12
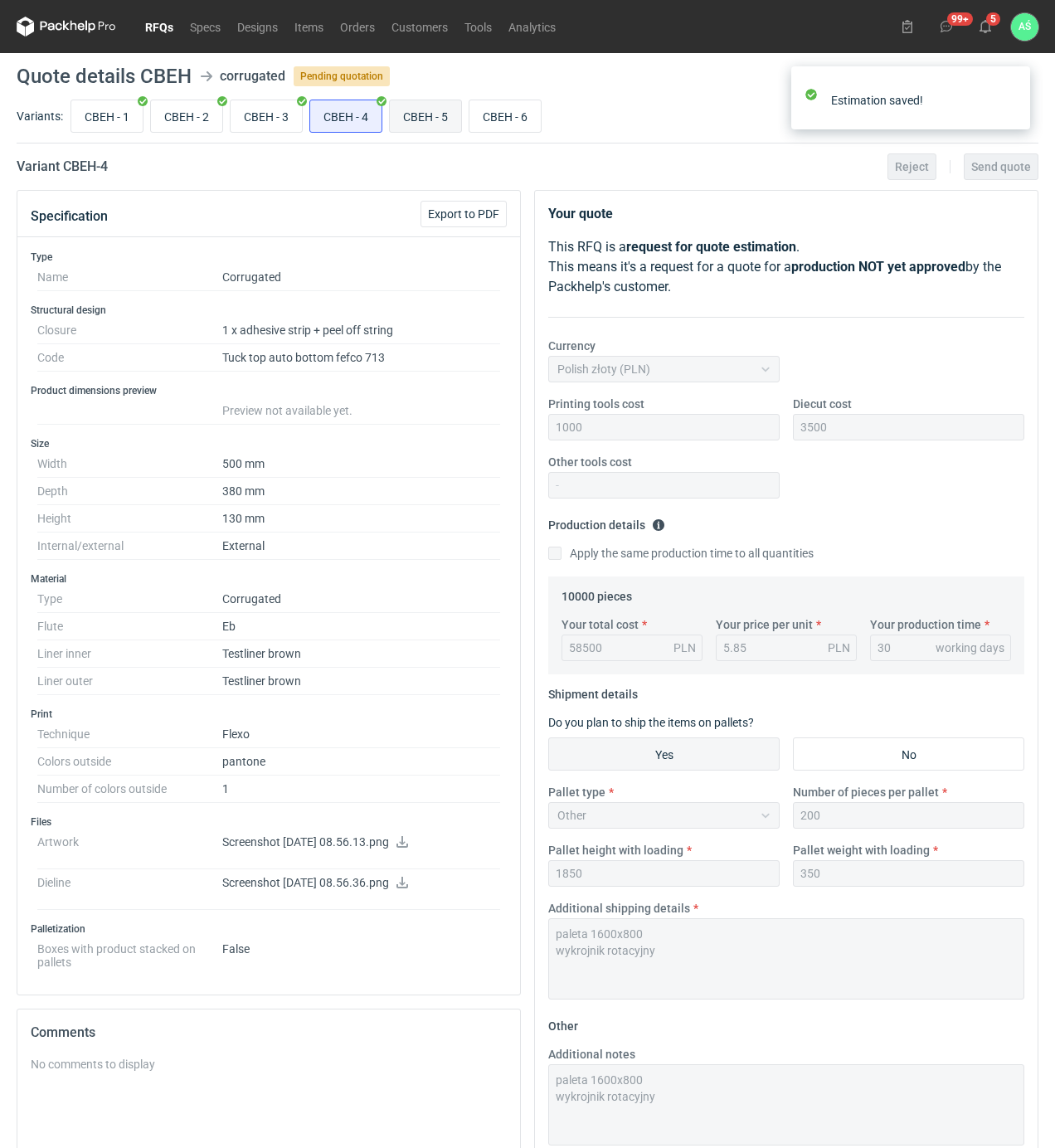
click at [407, 121] on input "CBEH - 5" at bounding box center [425, 117] width 71 height 32
radio input "true"
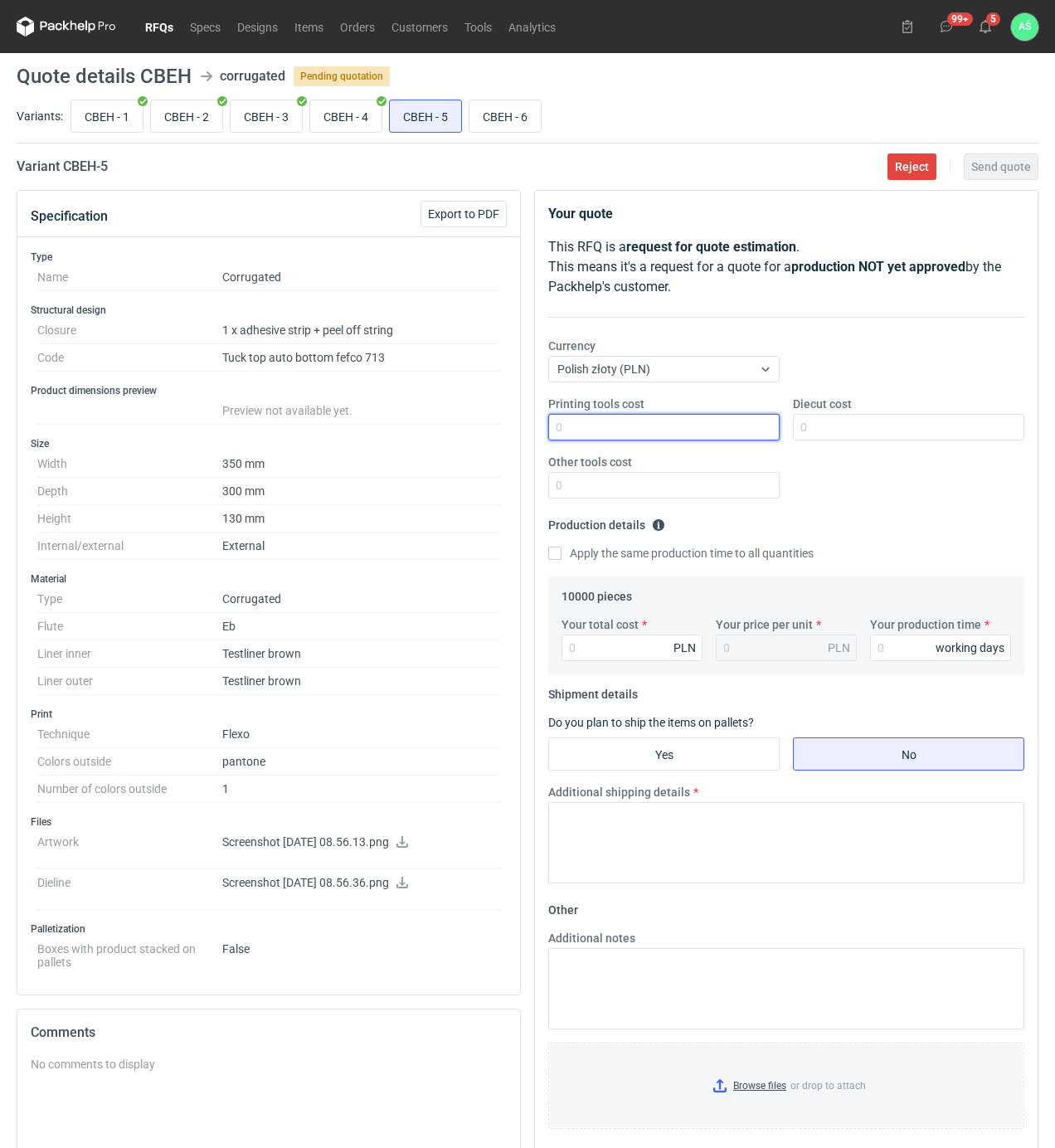
click at [704, 431] on input "Printing tools cost" at bounding box center [664, 427] width 231 height 27
type input "3100"
type input "600"
type input "42600"
type input "4.26"
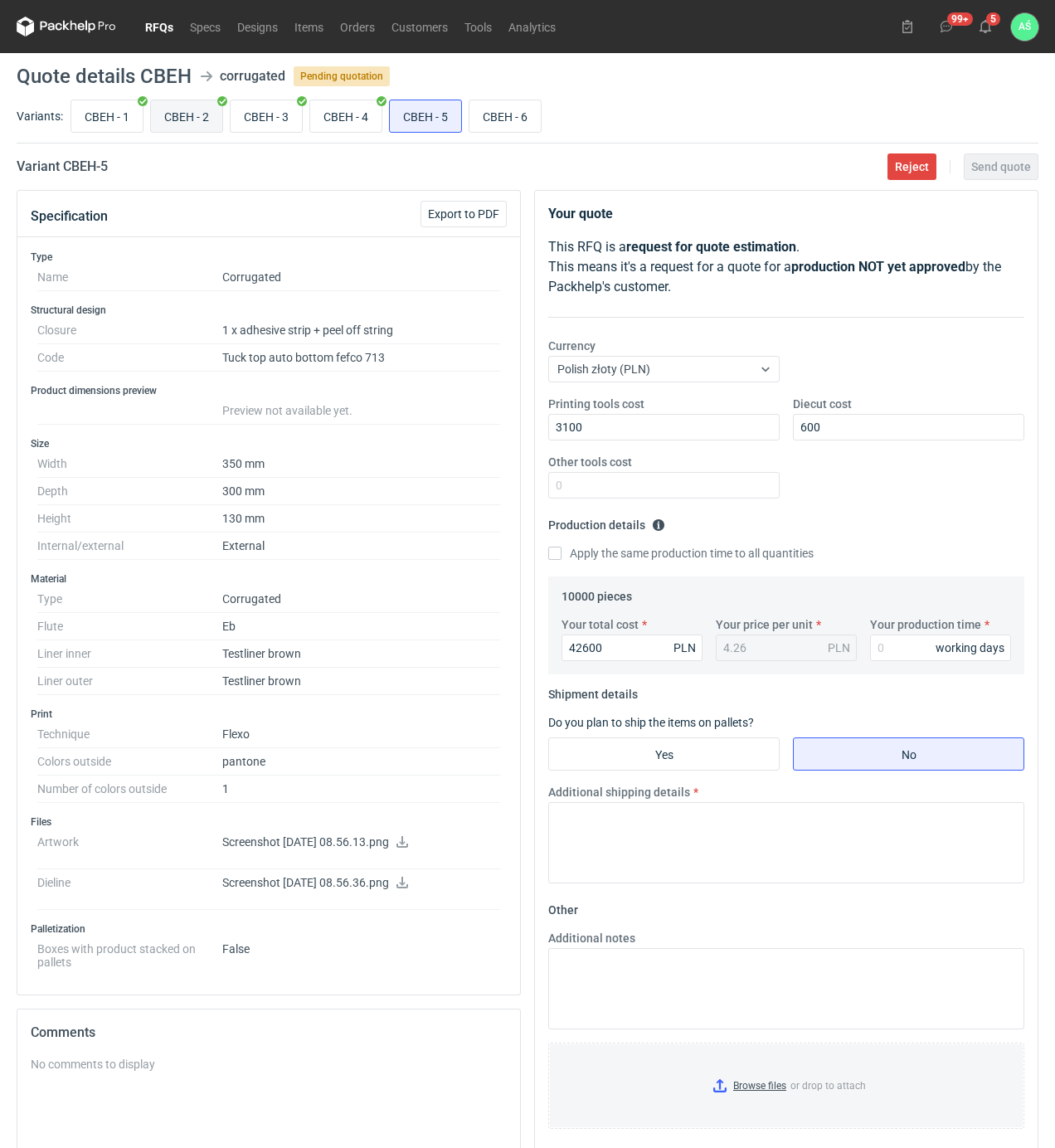
click at [203, 113] on input "CBEH - 2" at bounding box center [186, 117] width 71 height 32
radio input "true"
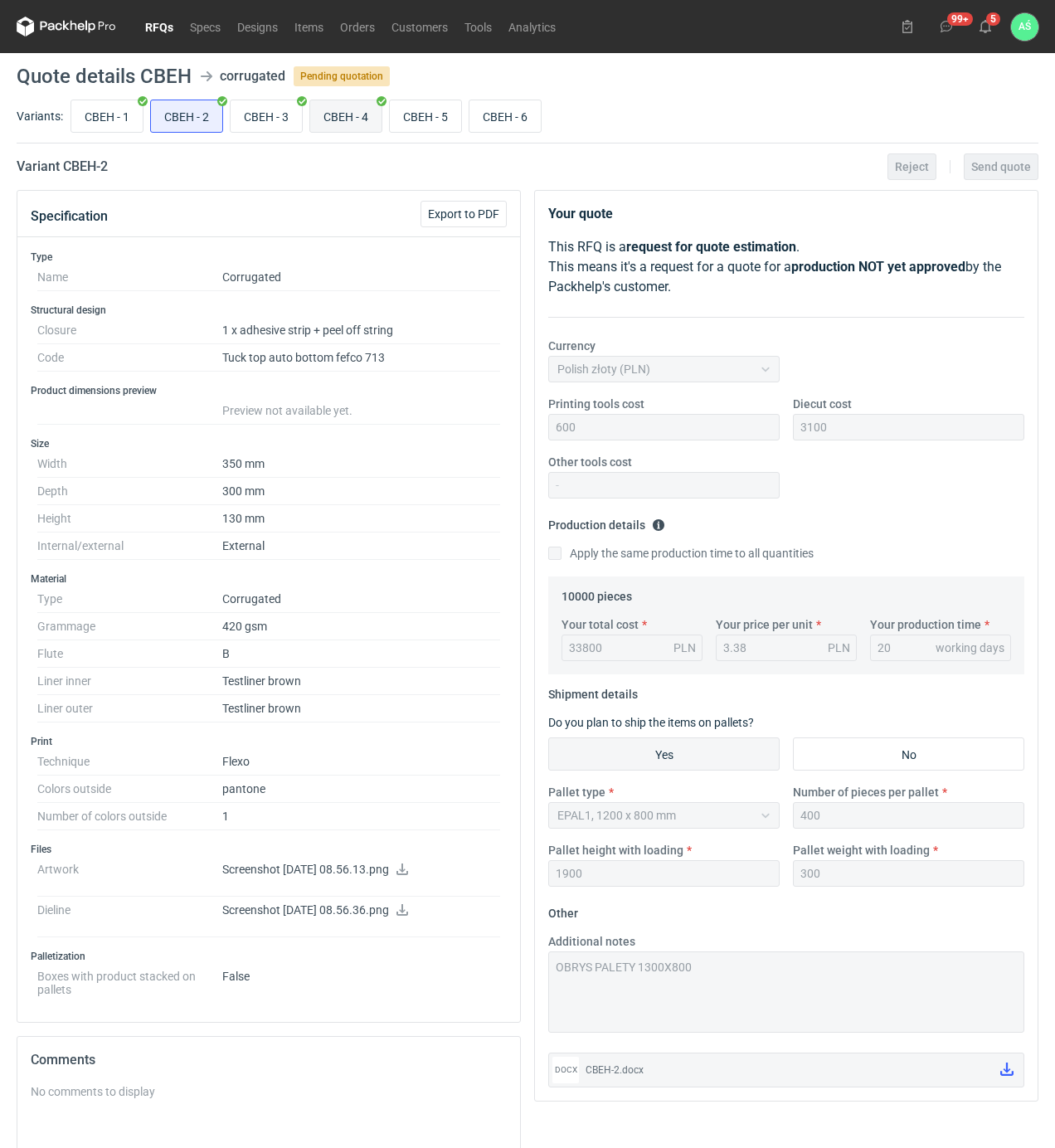
click at [356, 110] on input "CBEH - 4" at bounding box center [346, 117] width 71 height 32
radio input "true"
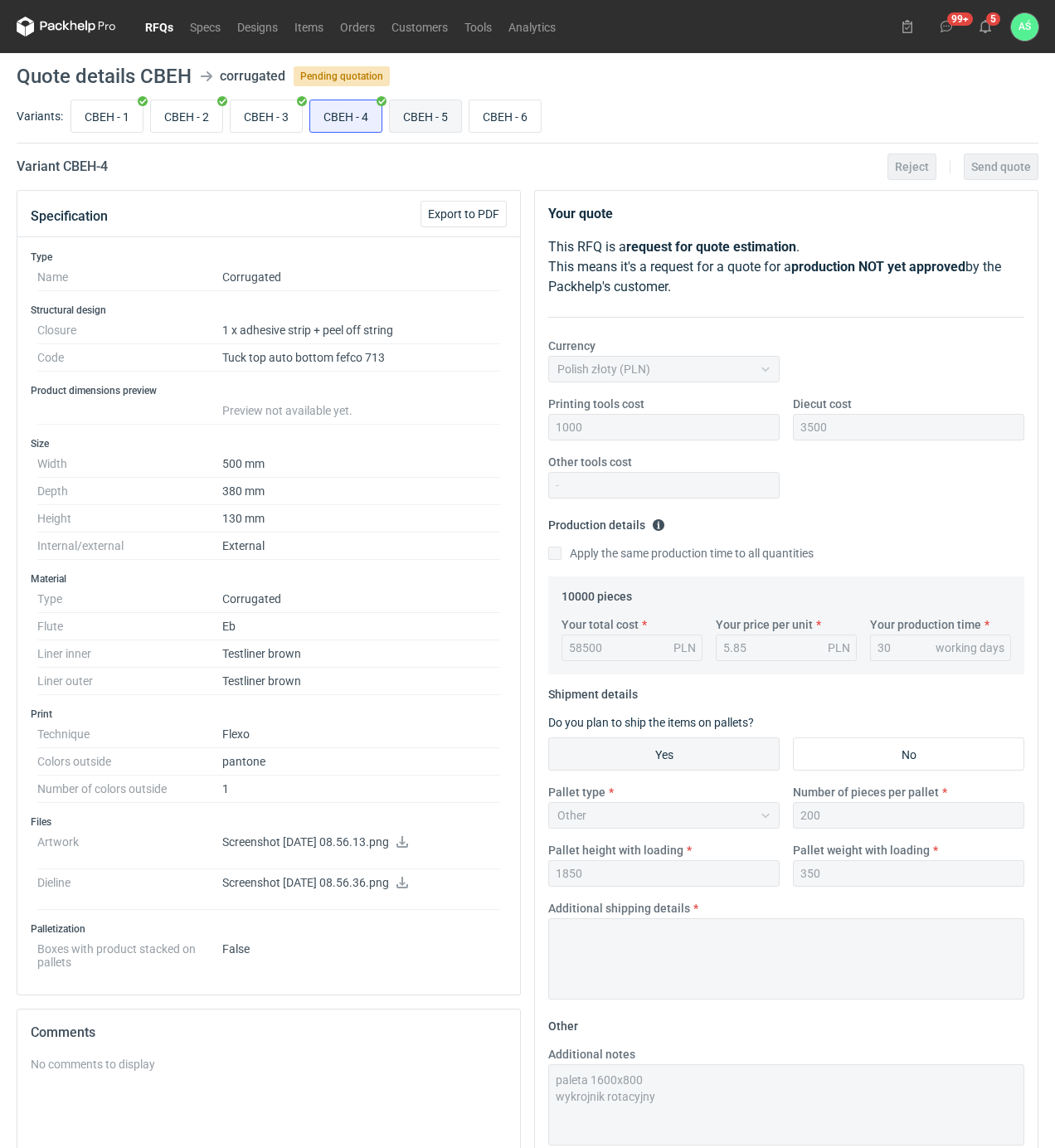
click at [413, 117] on input "CBEH - 5" at bounding box center [425, 117] width 71 height 32
radio input "true"
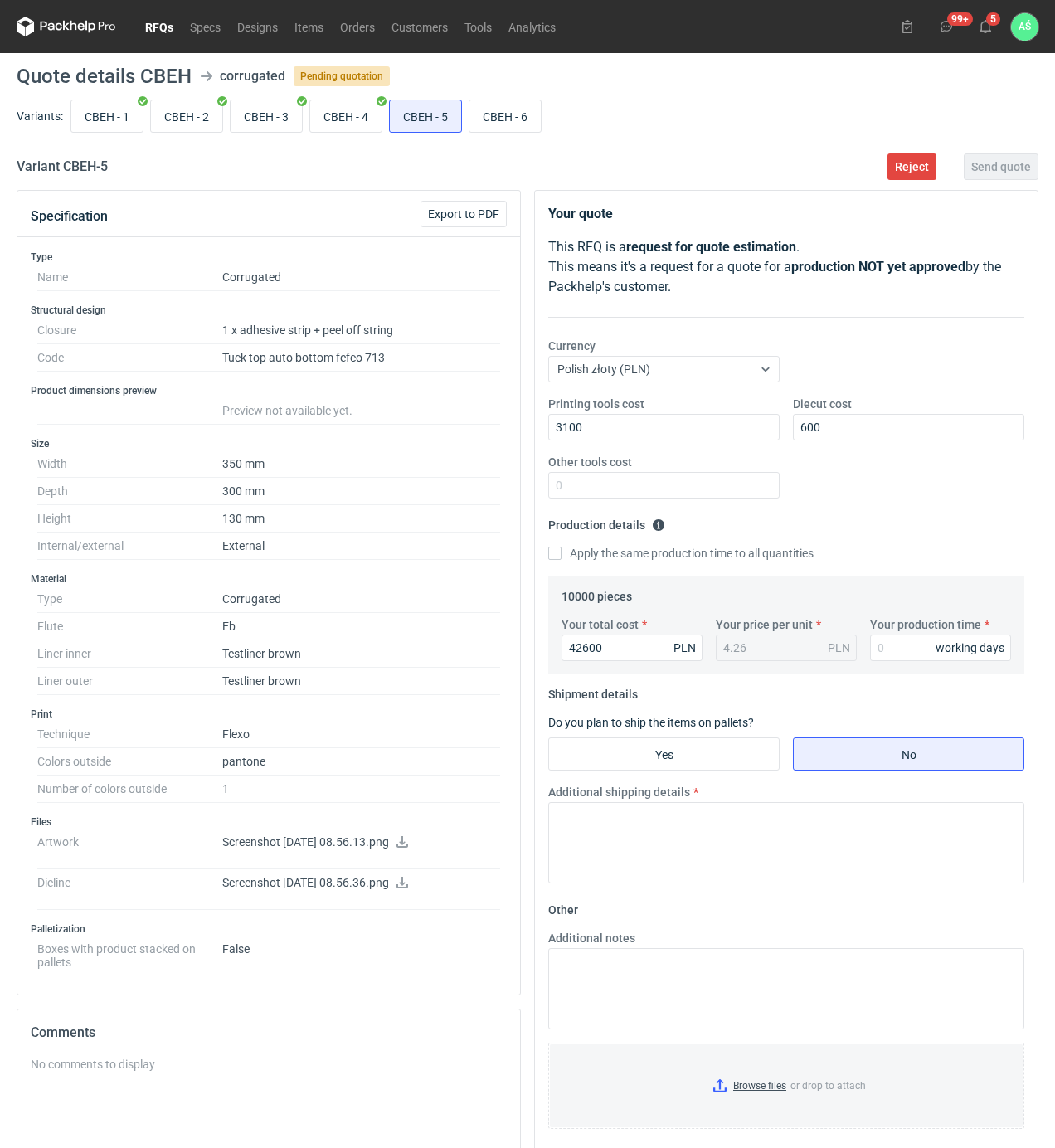
click at [891, 632] on label "Your production time" at bounding box center [925, 625] width 112 height 17
click at [891, 634] on input "Your production time" at bounding box center [940, 647] width 141 height 27
click at [902, 642] on input "Your production time" at bounding box center [940, 647] width 141 height 27
type input "20"
click at [689, 773] on fieldset "Shipment details Do you plan to ship the items on pallets? Yes No Additional sh…" at bounding box center [787, 788] width 476 height 216
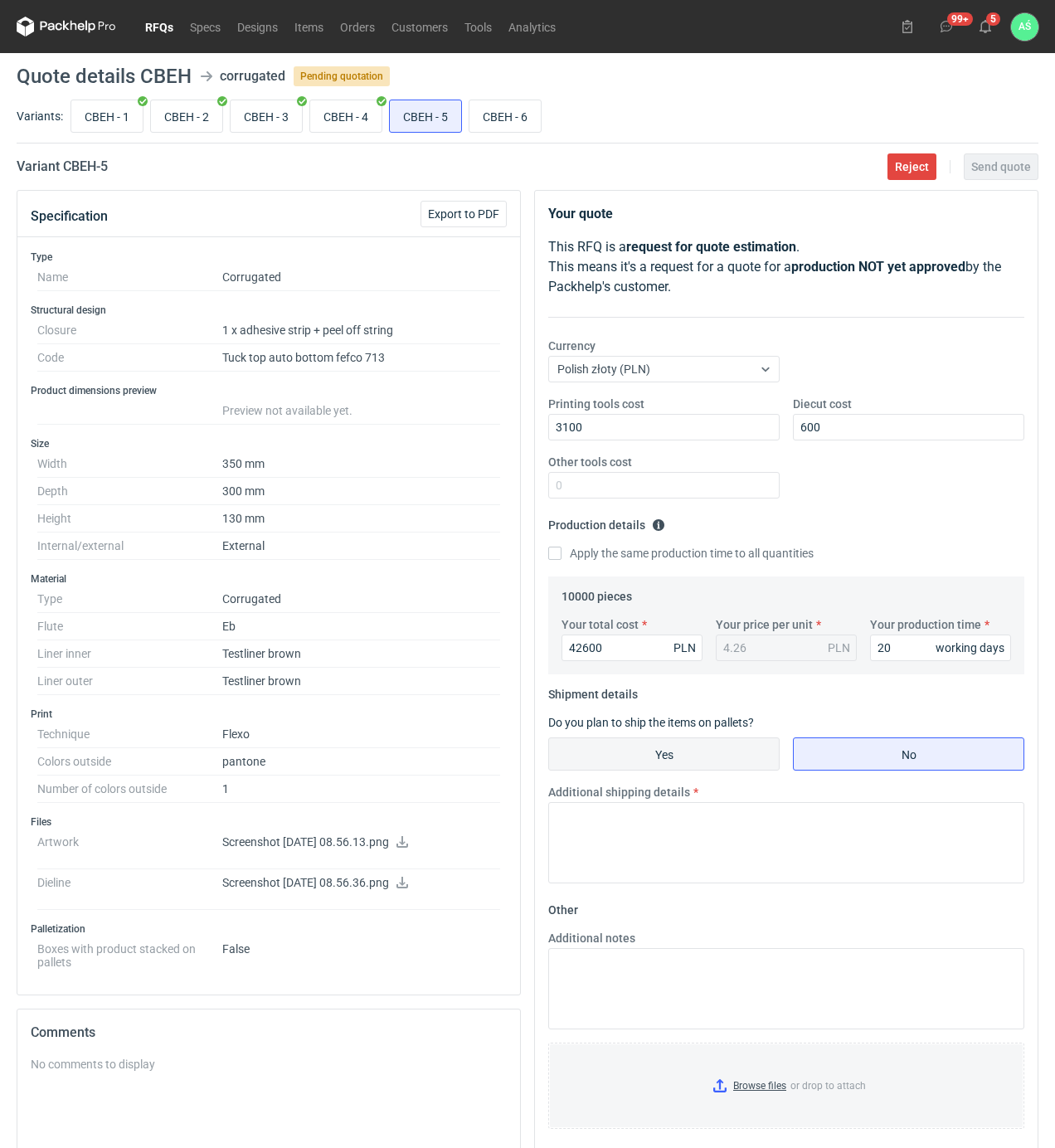
click at [677, 744] on input "Yes" at bounding box center [664, 754] width 230 height 32
radio input "true"
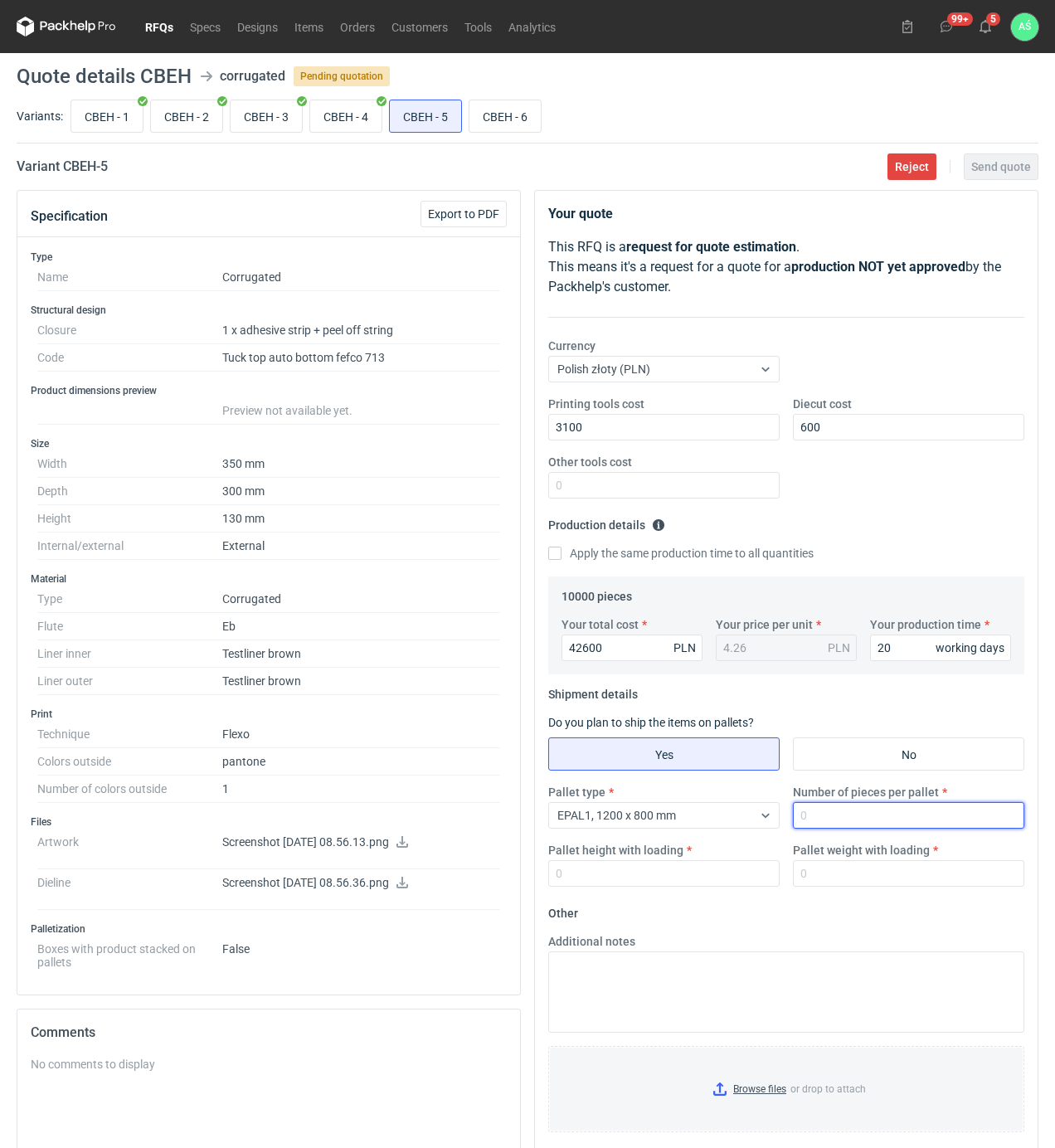
click at [829, 817] on input "Number of pieces per pallet" at bounding box center [908, 815] width 231 height 27
type input "200"
type input "1850"
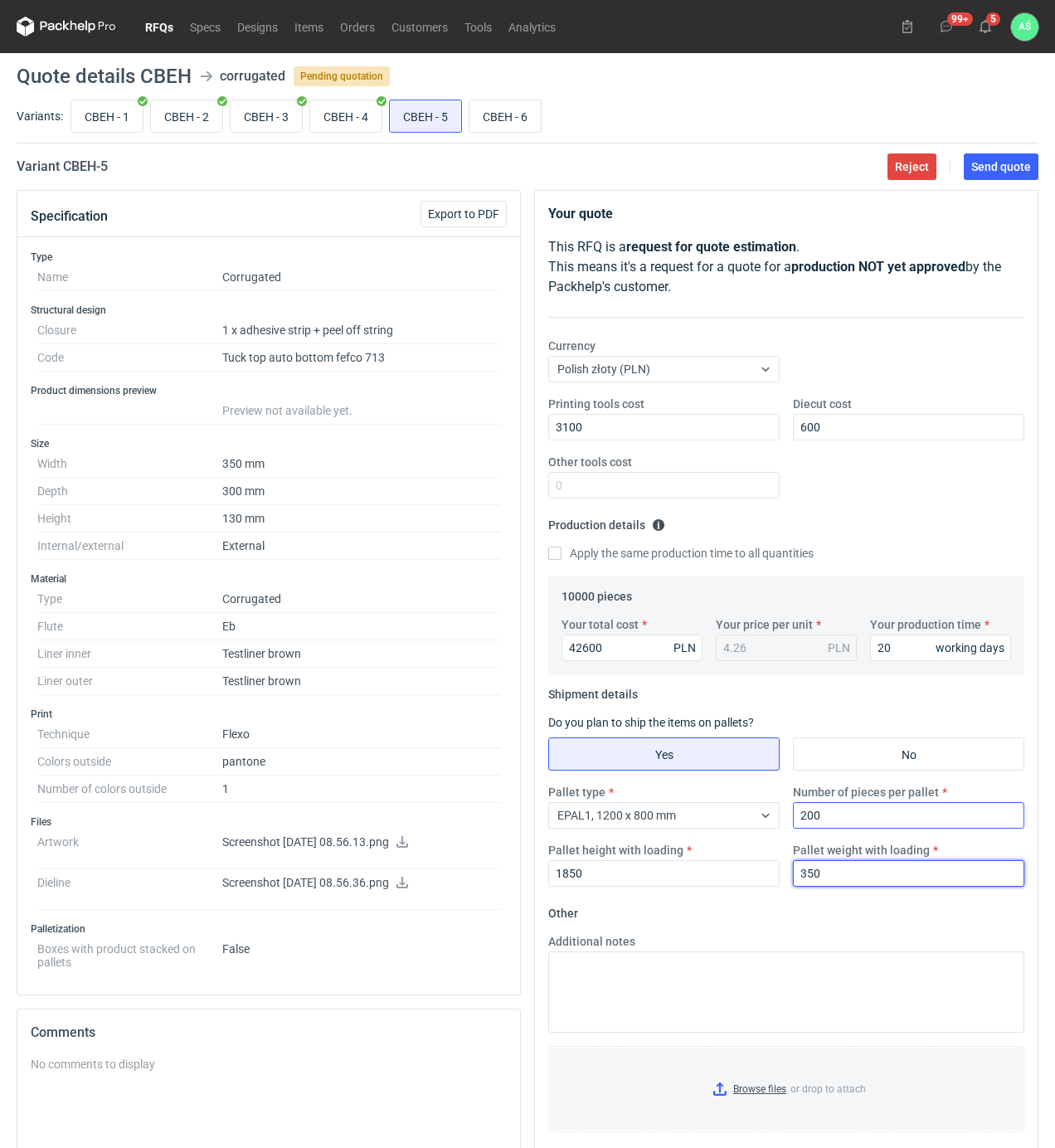
type input "350"
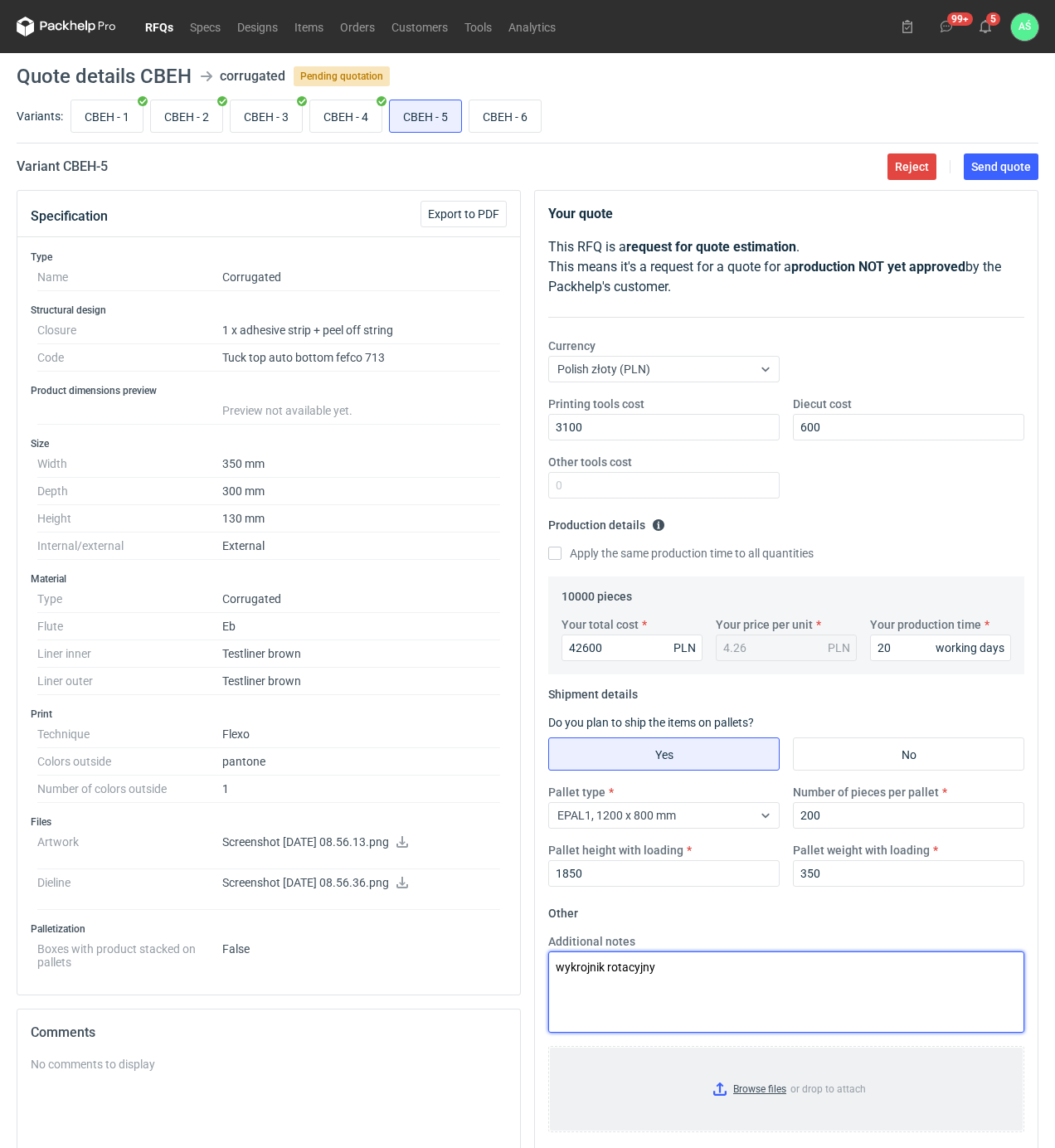
type textarea "wykrojnik rotacyjny"
click at [775, 1085] on input "Browse files or drop to attach" at bounding box center [787, 1088] width 473 height 83
click at [975, 179] on button "Send quote" at bounding box center [1000, 167] width 75 height 27
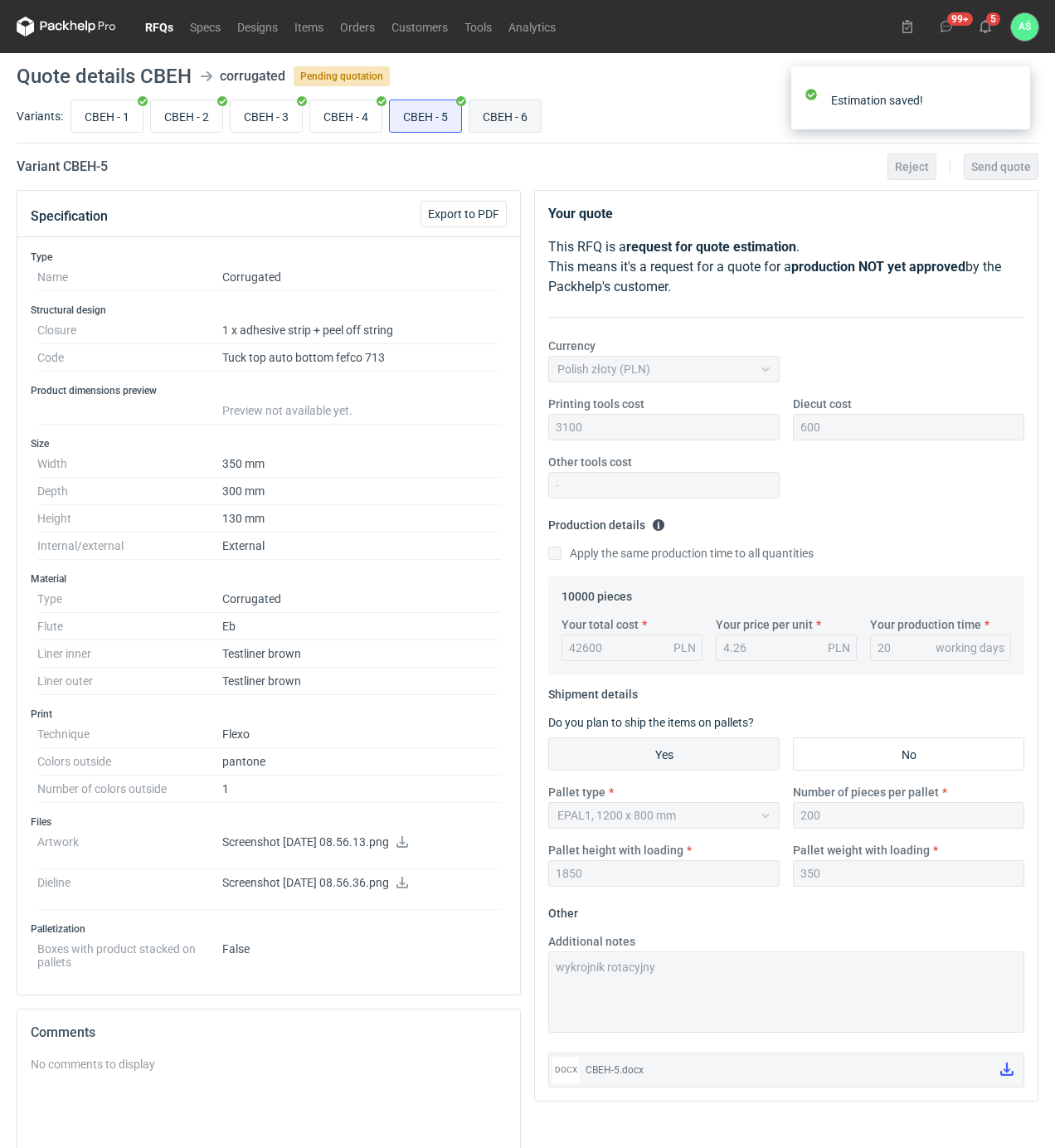
click at [496, 116] on input "CBEH - 6" at bounding box center [505, 117] width 71 height 32
radio input "true"
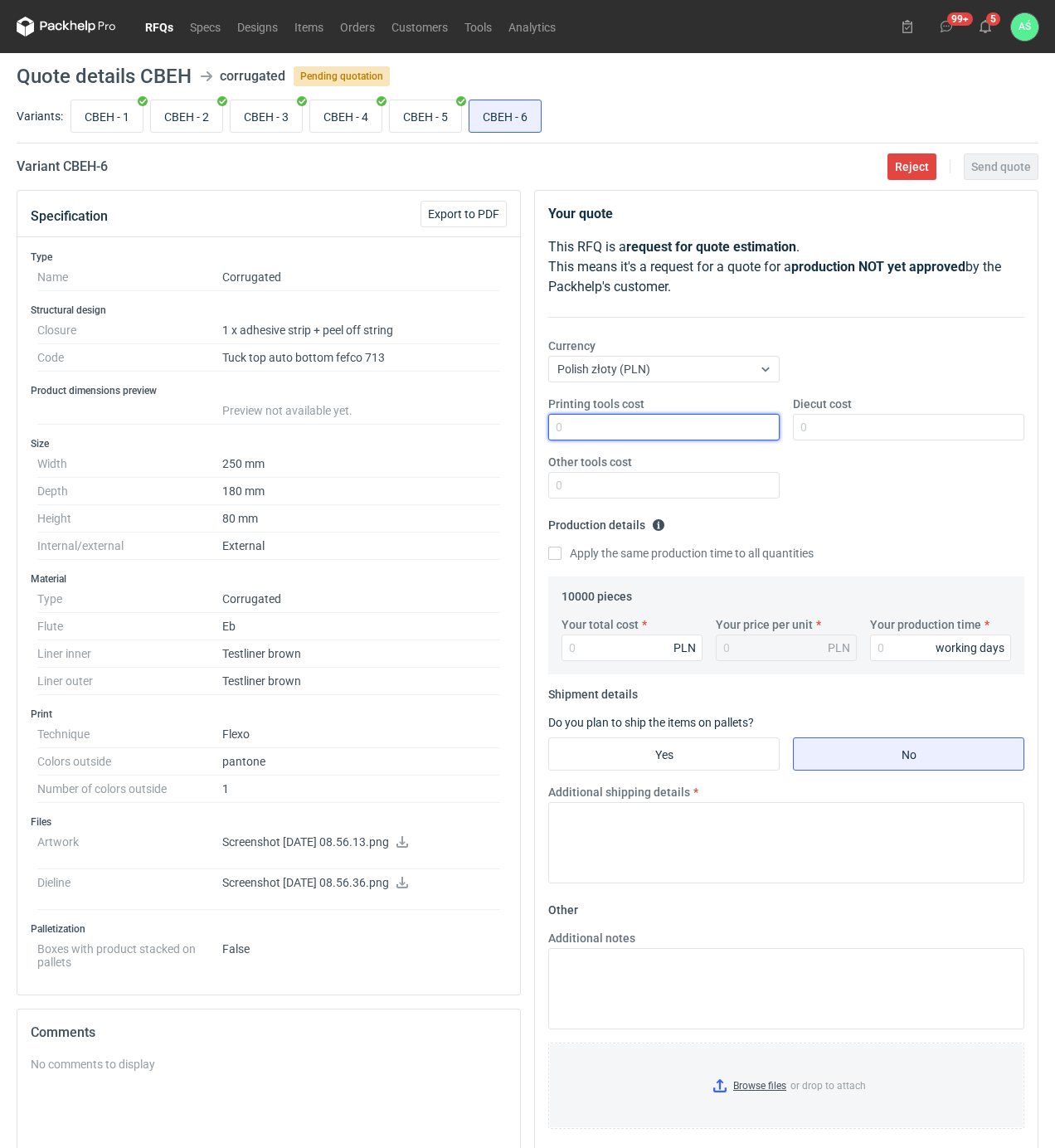
click at [746, 438] on input "Printing tools cost" at bounding box center [664, 427] width 231 height 27
type input "600"
type input "1350"
click at [403, 121] on input "CBEH - 5" at bounding box center [425, 117] width 71 height 32
radio input "true"
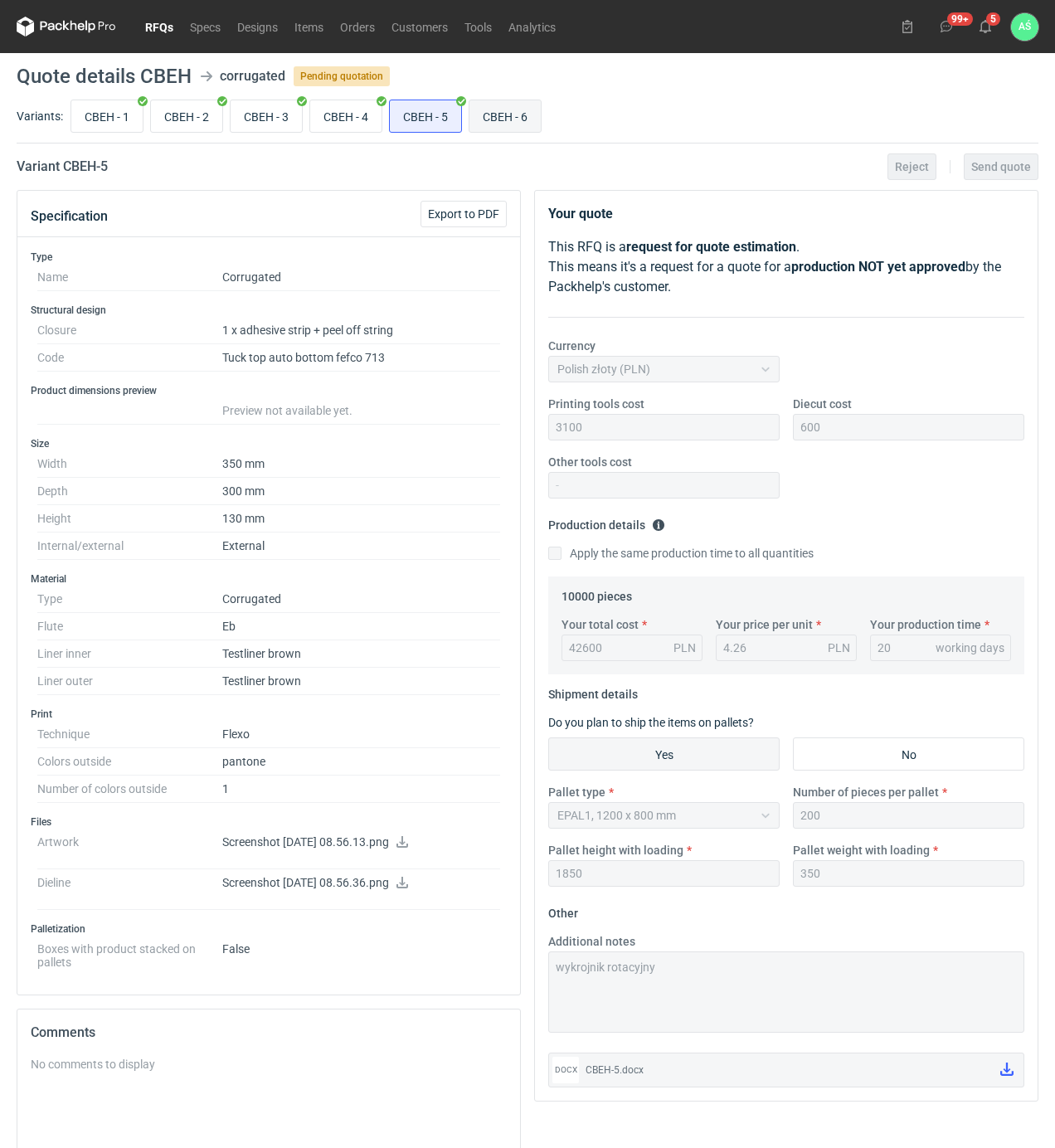
click at [502, 116] on input "CBEH - 6" at bounding box center [505, 117] width 71 height 32
radio input "true"
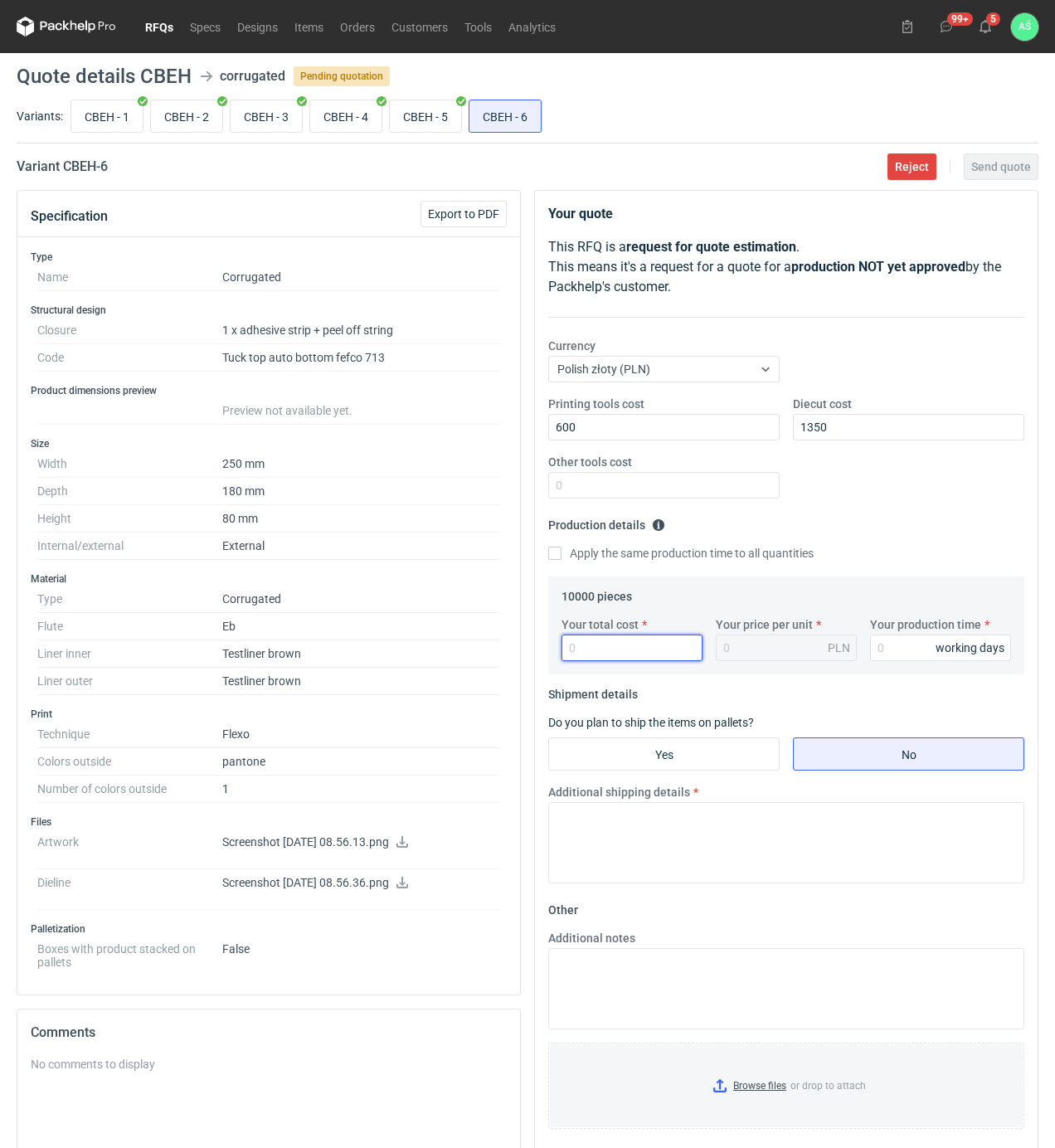
click at [615, 645] on input "Your total cost" at bounding box center [631, 647] width 141 height 27
type input "18600"
type input "1.86"
type input "20"
click at [667, 764] on input "Yes" at bounding box center [664, 754] width 230 height 32
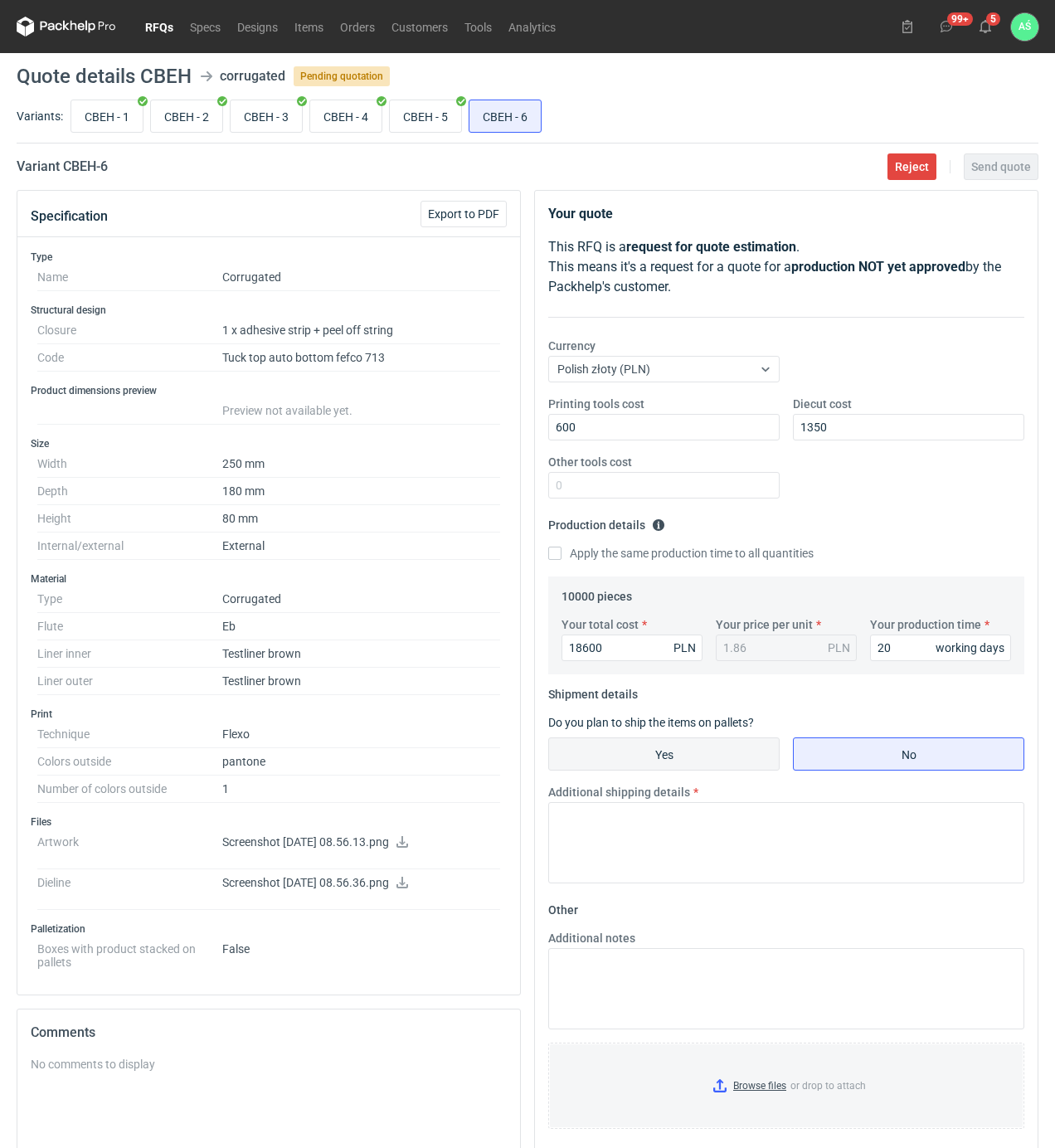
radio input "true"
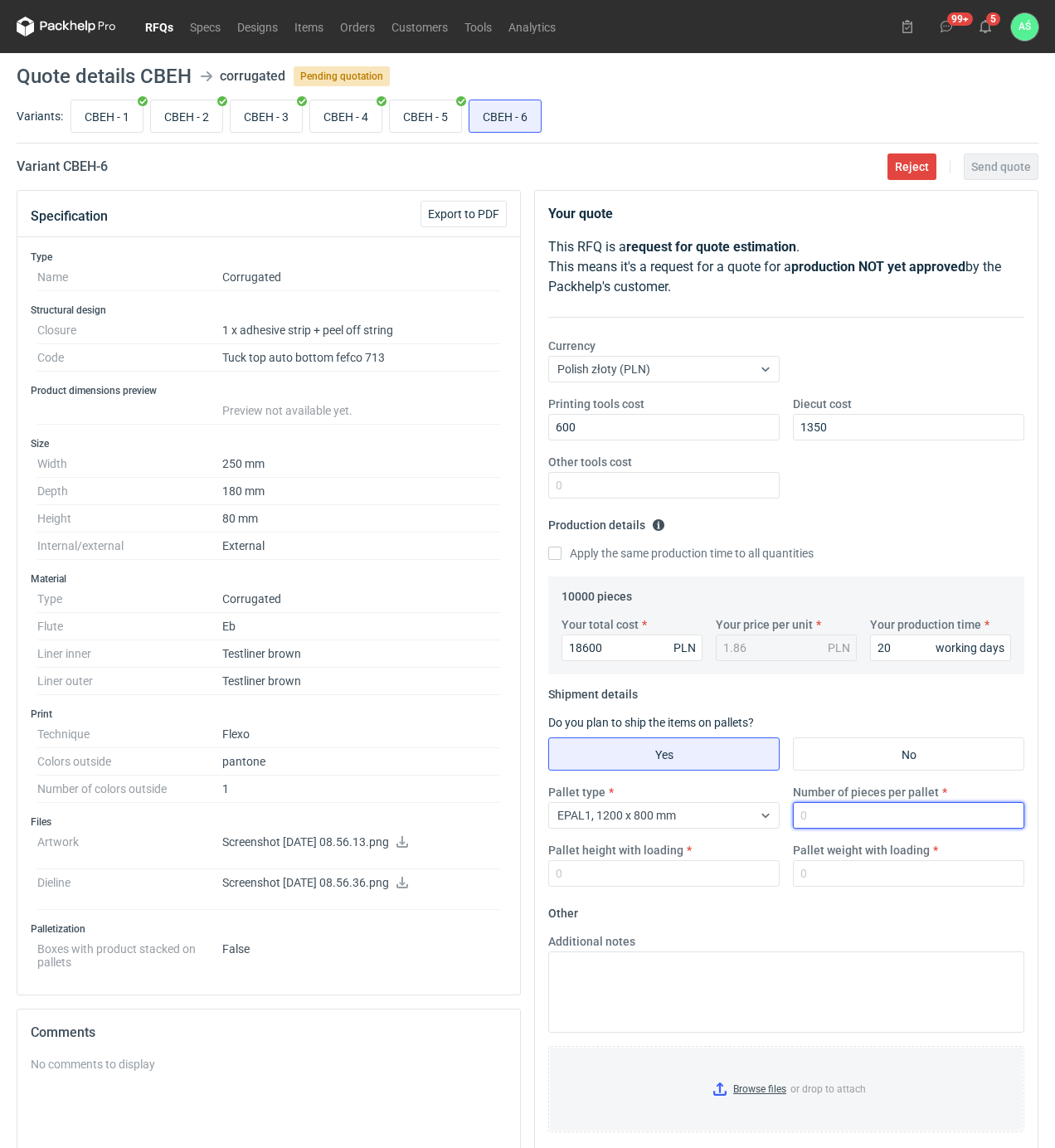
click at [810, 814] on input "Number of pieces per pallet" at bounding box center [908, 815] width 231 height 27
type input "600"
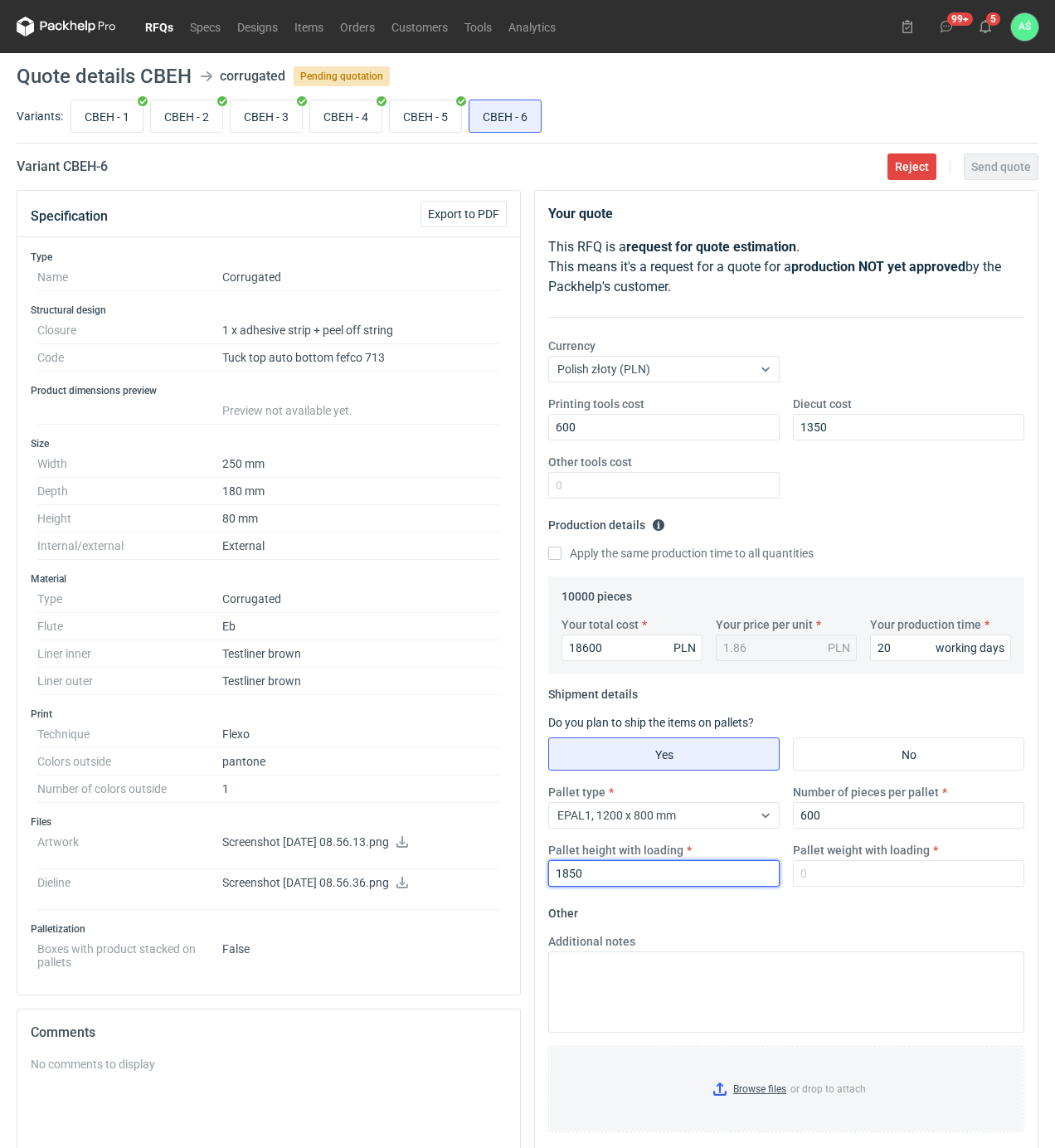
type input "1850"
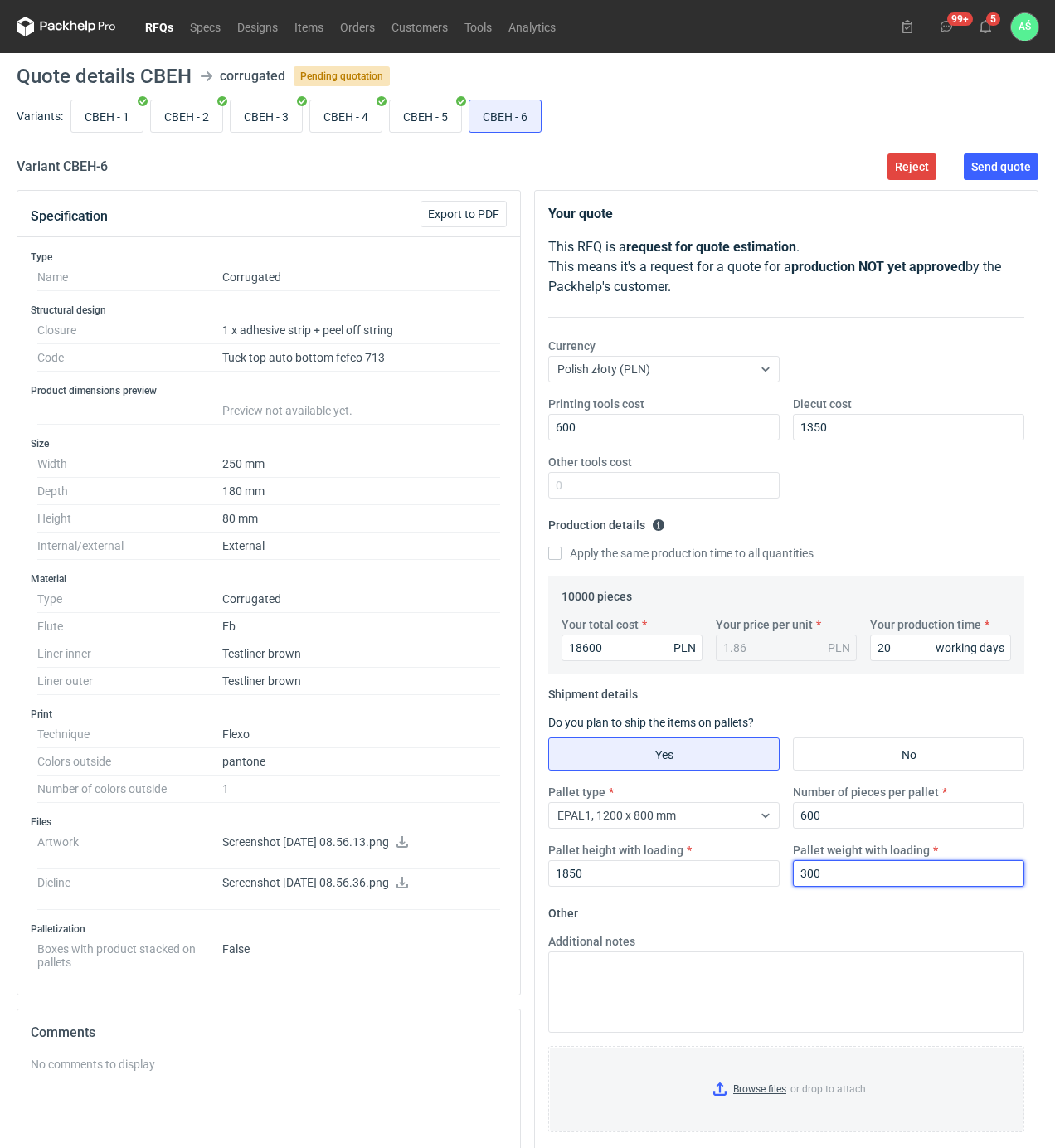
type input "300"
click at [728, 1088] on input "Browse files or drop to attach" at bounding box center [787, 1088] width 473 height 83
click at [1012, 169] on span "Send quote" at bounding box center [1000, 167] width 60 height 12
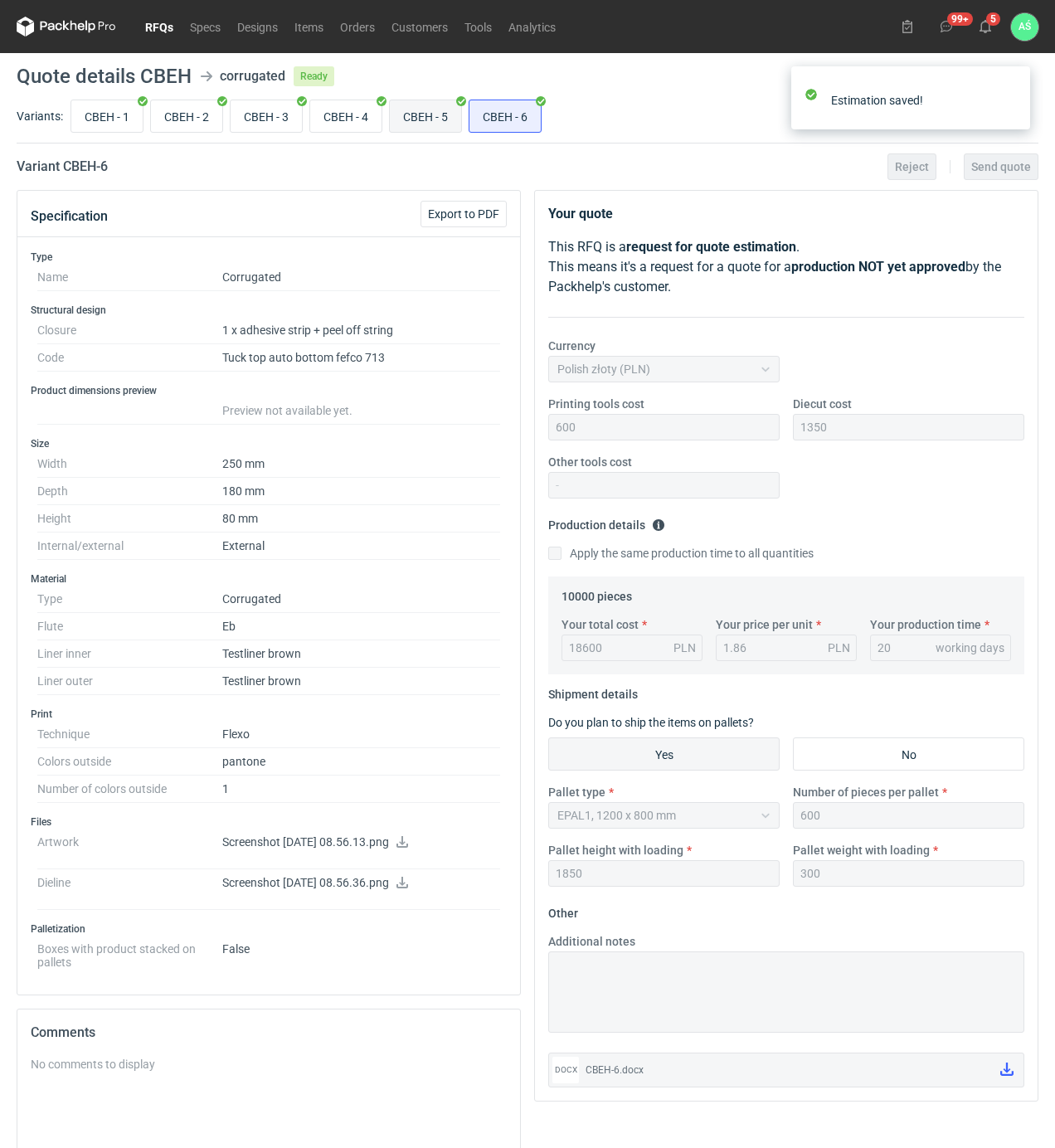
click at [428, 116] on input "CBEH - 5" at bounding box center [425, 117] width 71 height 32
radio input "true"
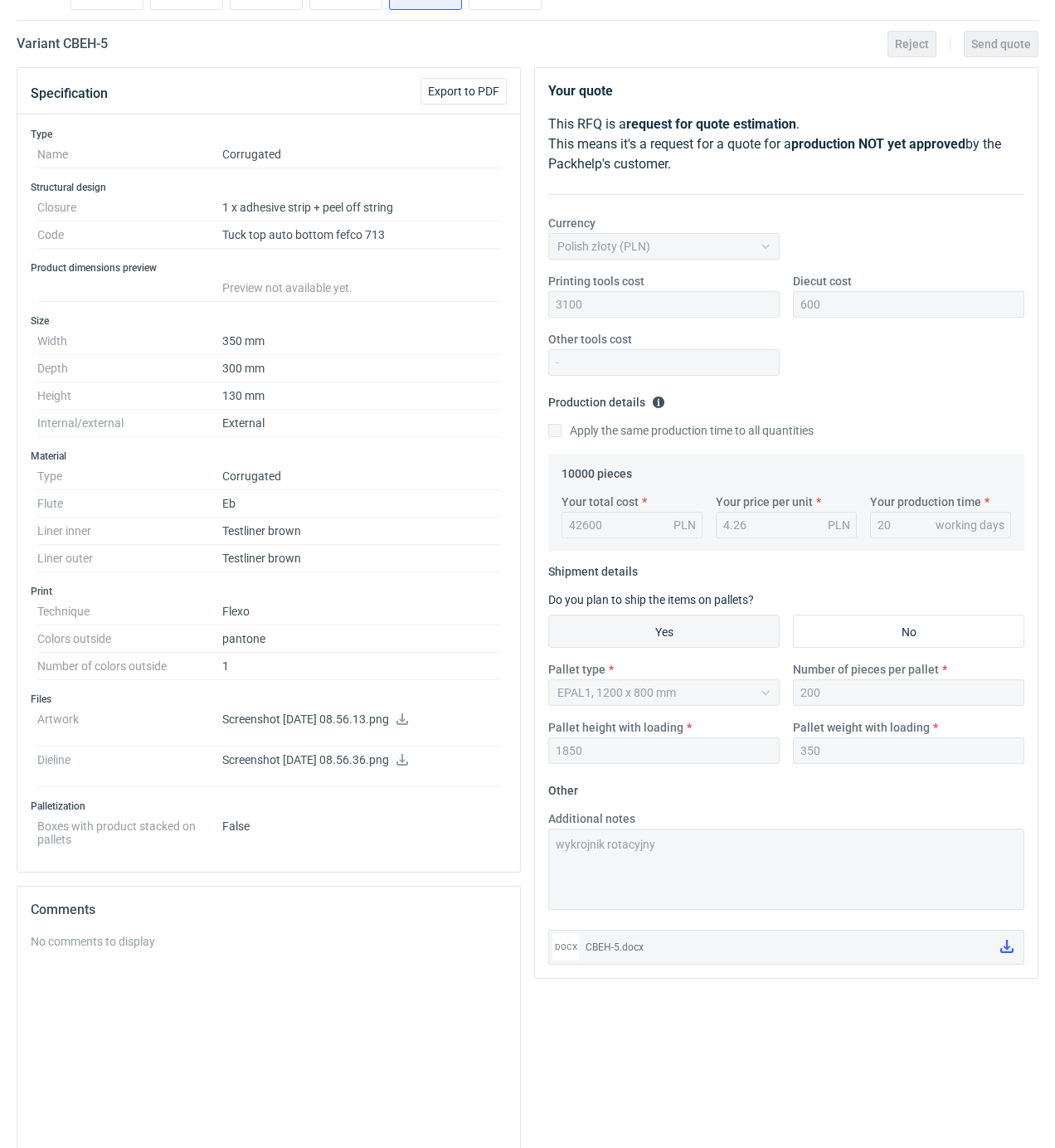
scroll to position [221, 0]
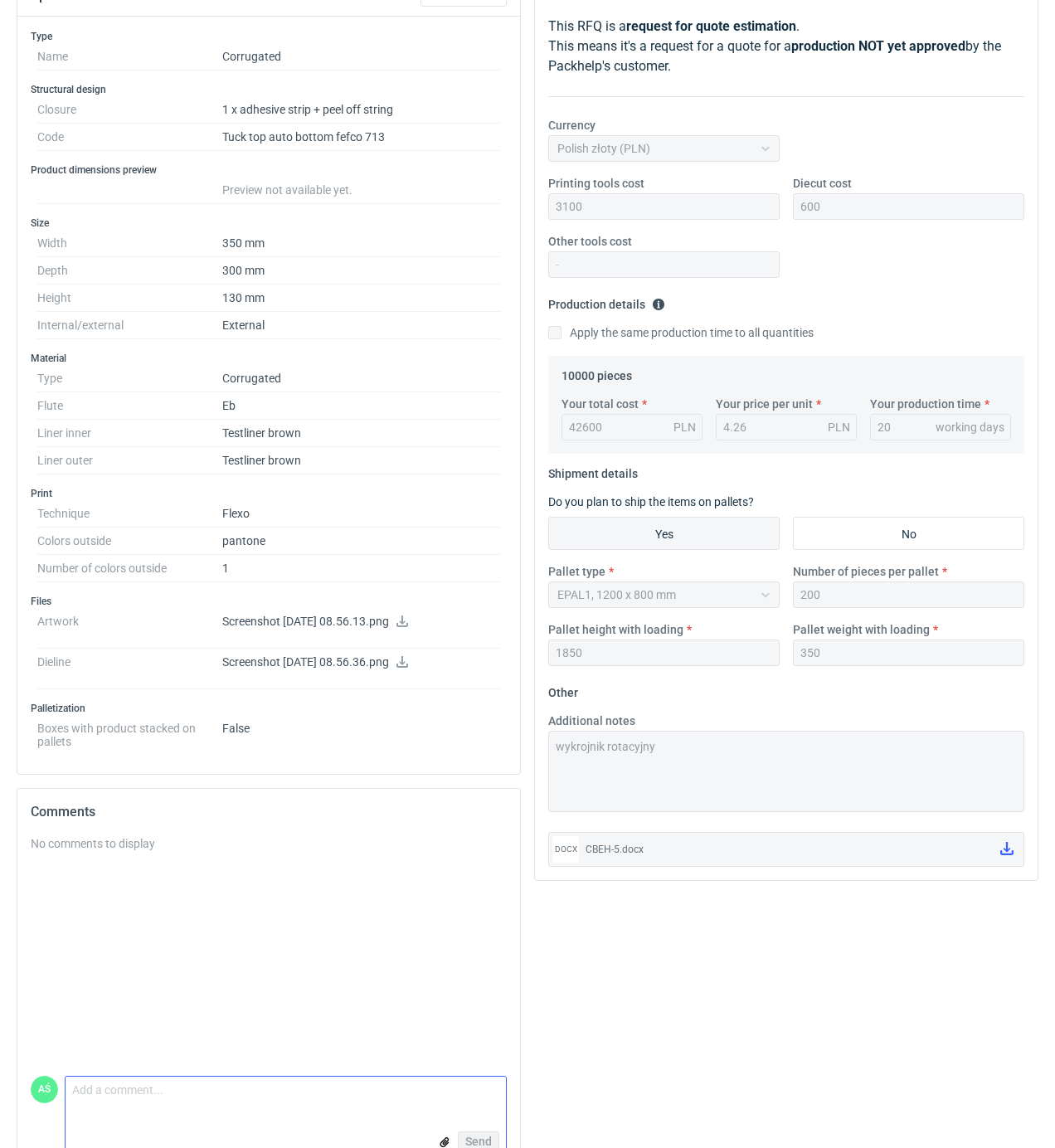
click at [140, 1103] on textarea "Comment message" at bounding box center [285, 1093] width 440 height 35
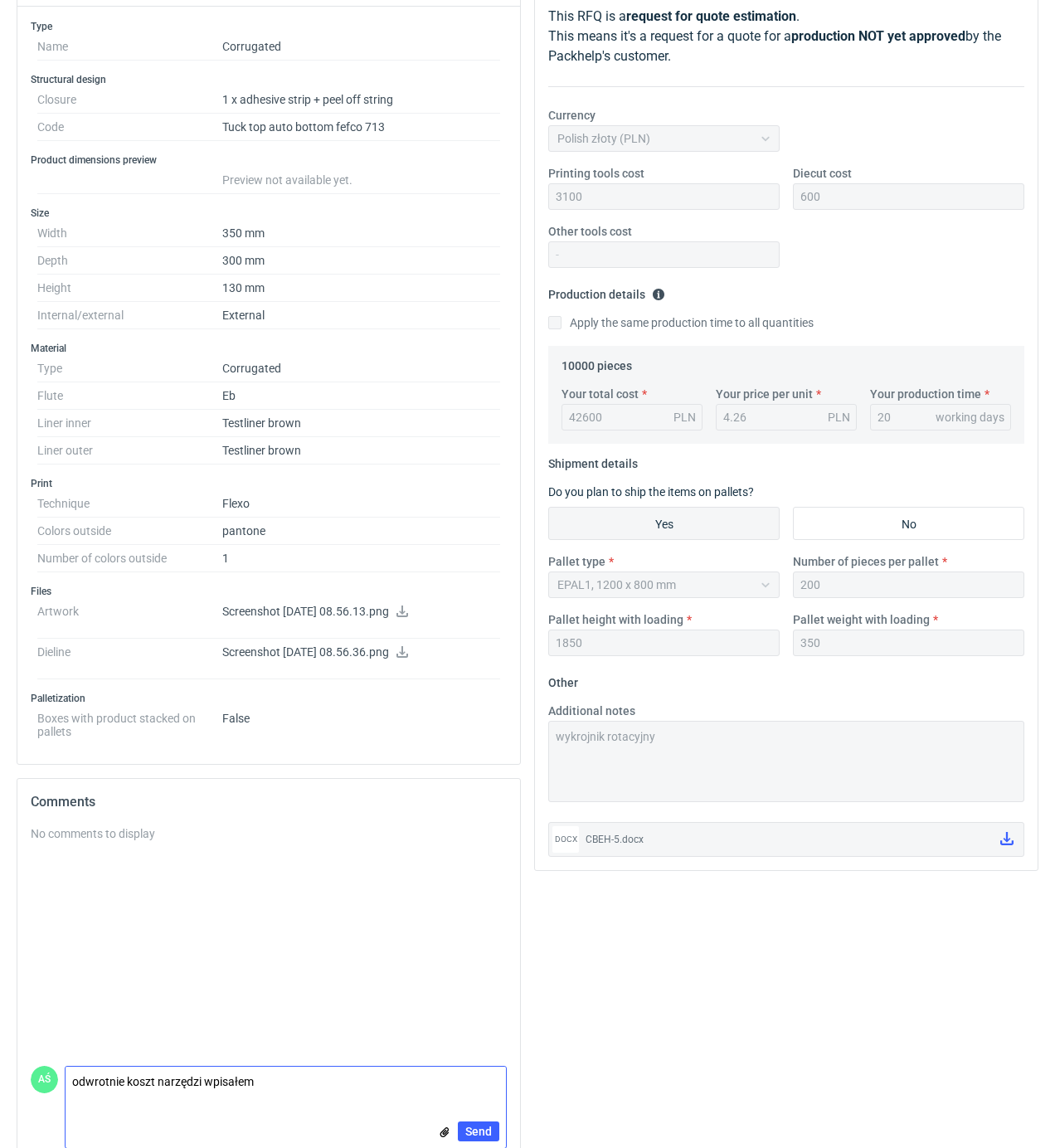
scroll to position [265, 0]
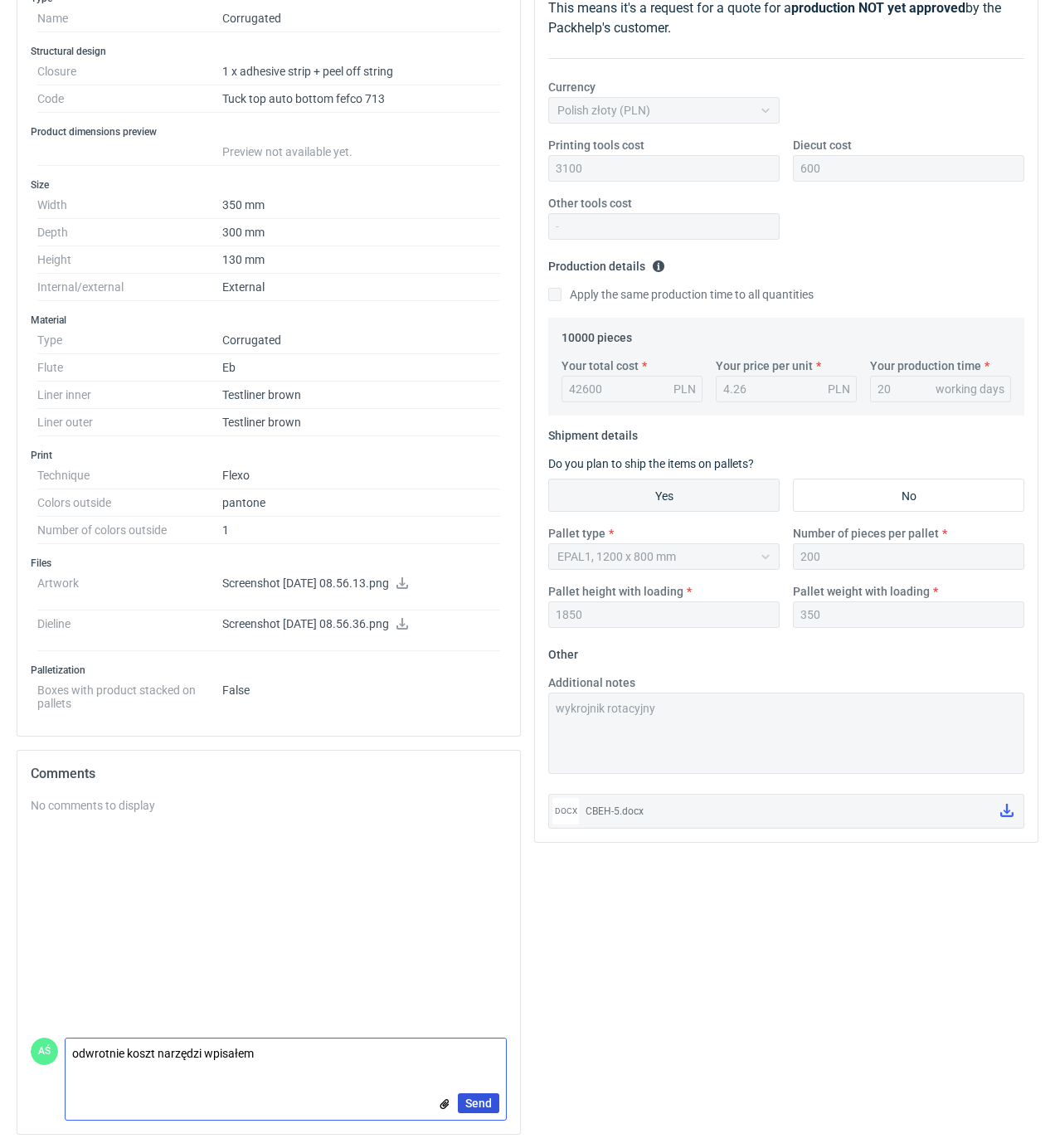
type textarea "odwrotnie koszt narzędzi wpisałem"
click at [491, 1105] on button "Send" at bounding box center [478, 1103] width 41 height 20
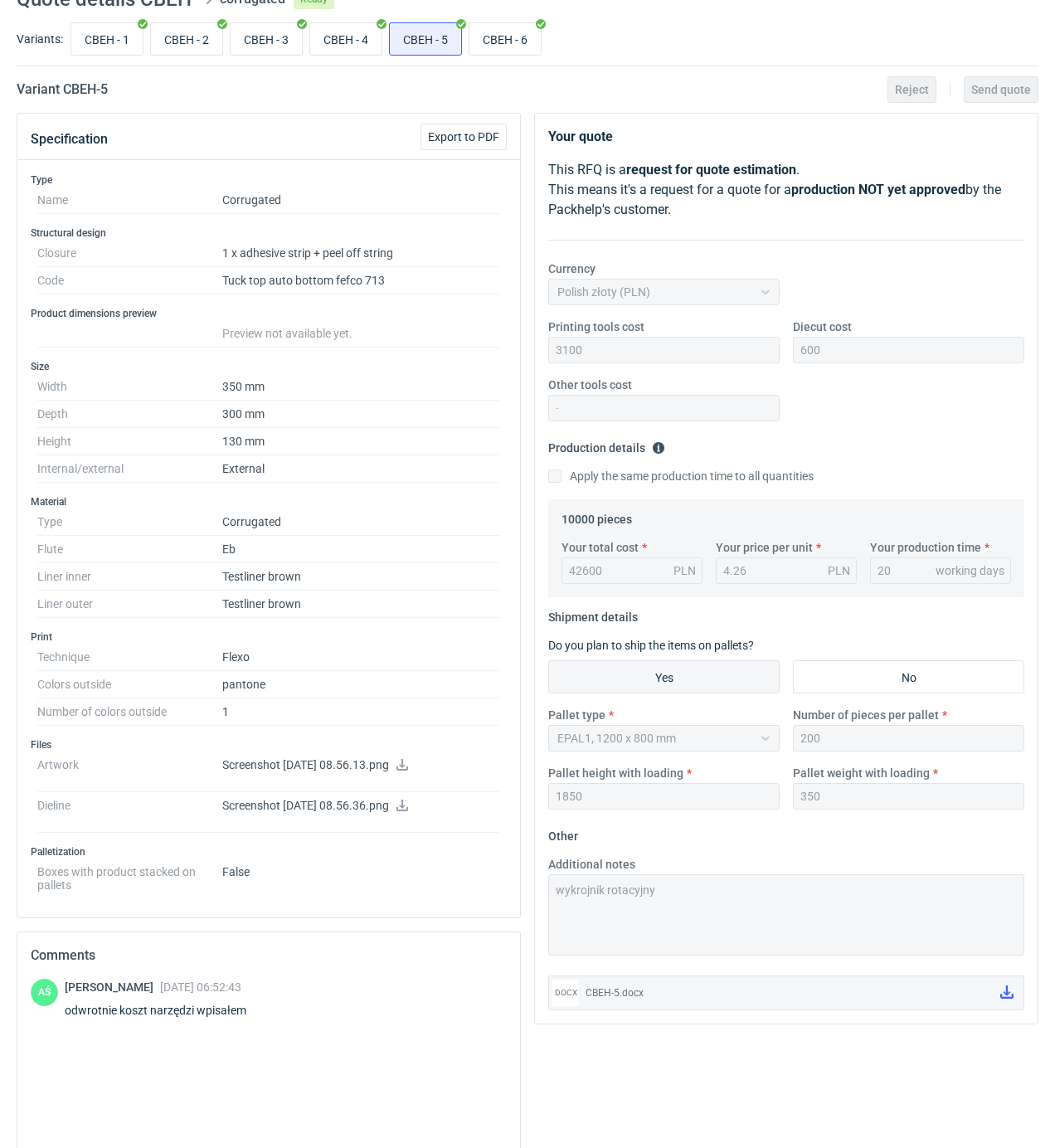
scroll to position [0, 0]
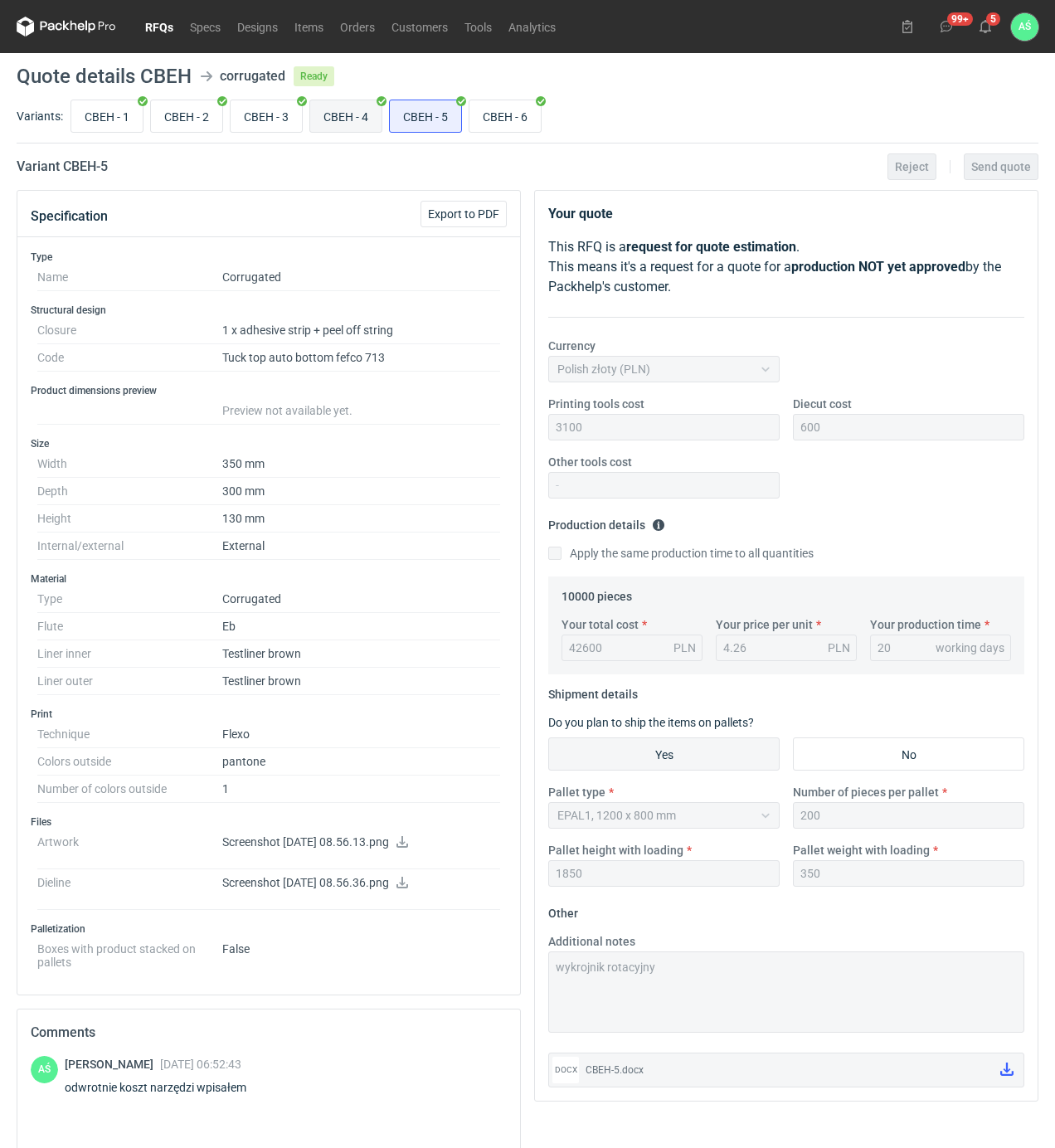
click at [341, 114] on input "CBEH - 4" at bounding box center [346, 117] width 71 height 32
radio input "true"
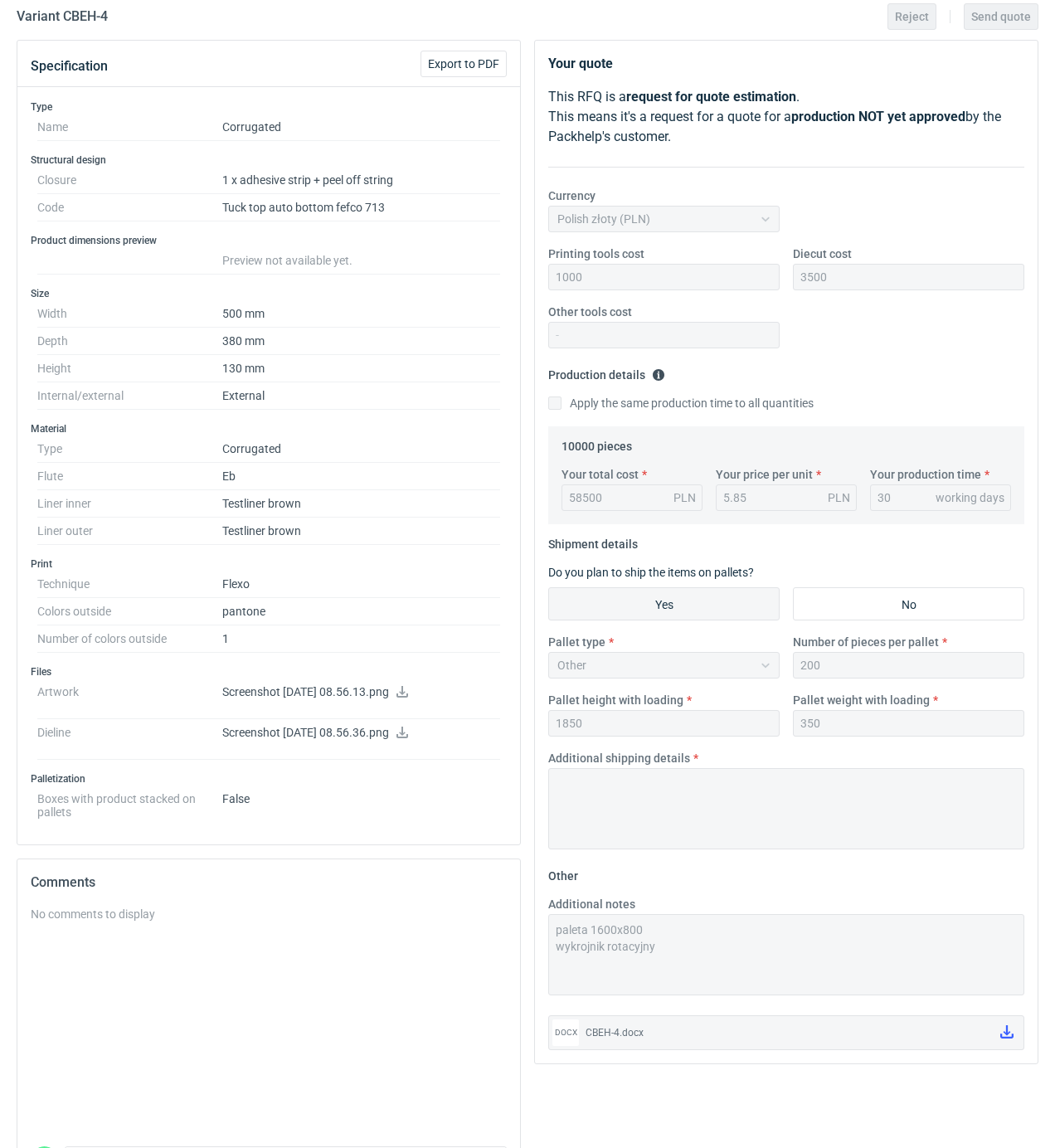
scroll to position [265, 0]
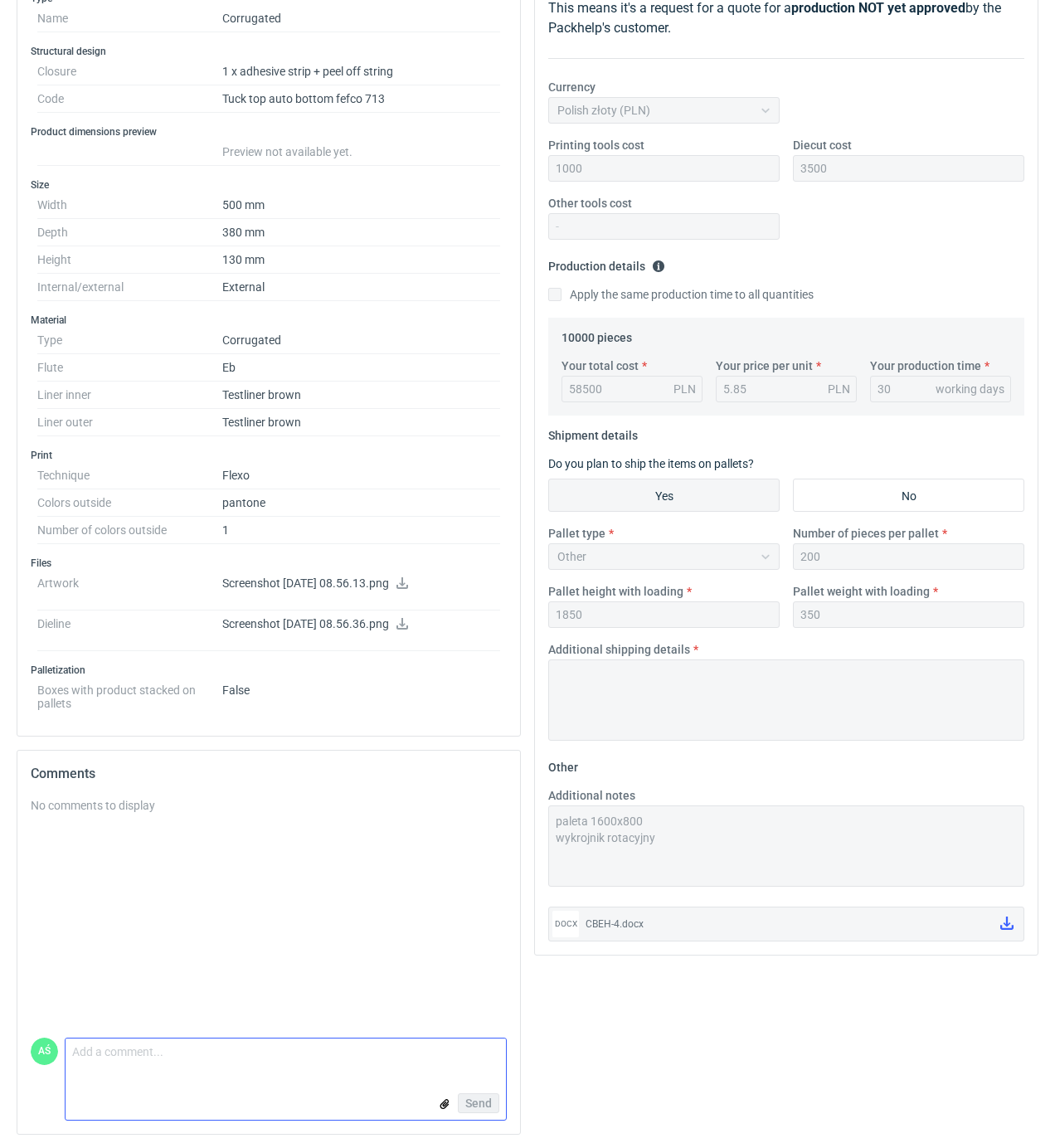
click at [143, 1060] on textarea "Comment message" at bounding box center [285, 1056] width 440 height 35
type textarea "czas realizacji 20dni"
click at [491, 1109] on button "Send" at bounding box center [478, 1103] width 41 height 20
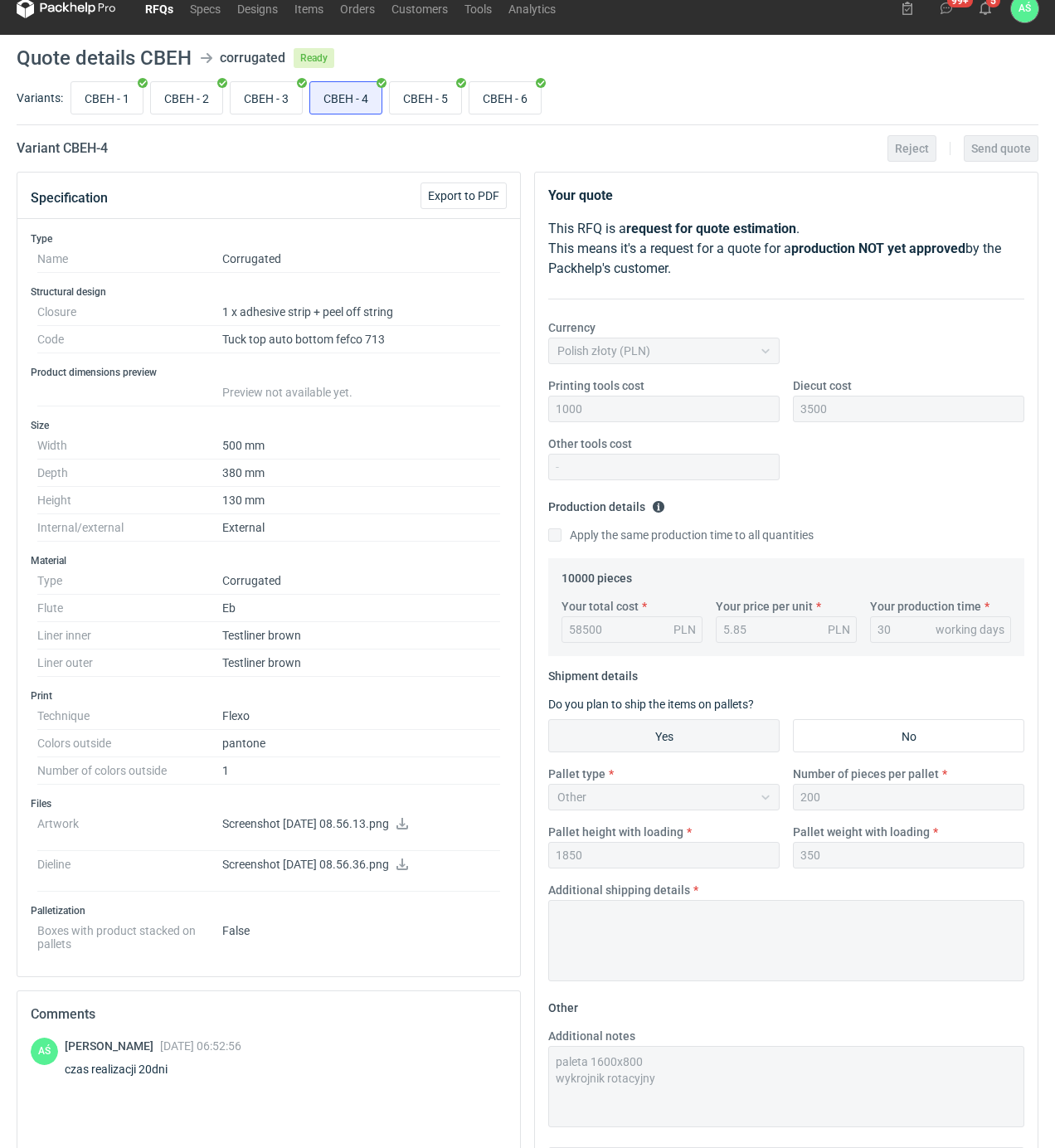
scroll to position [0, 0]
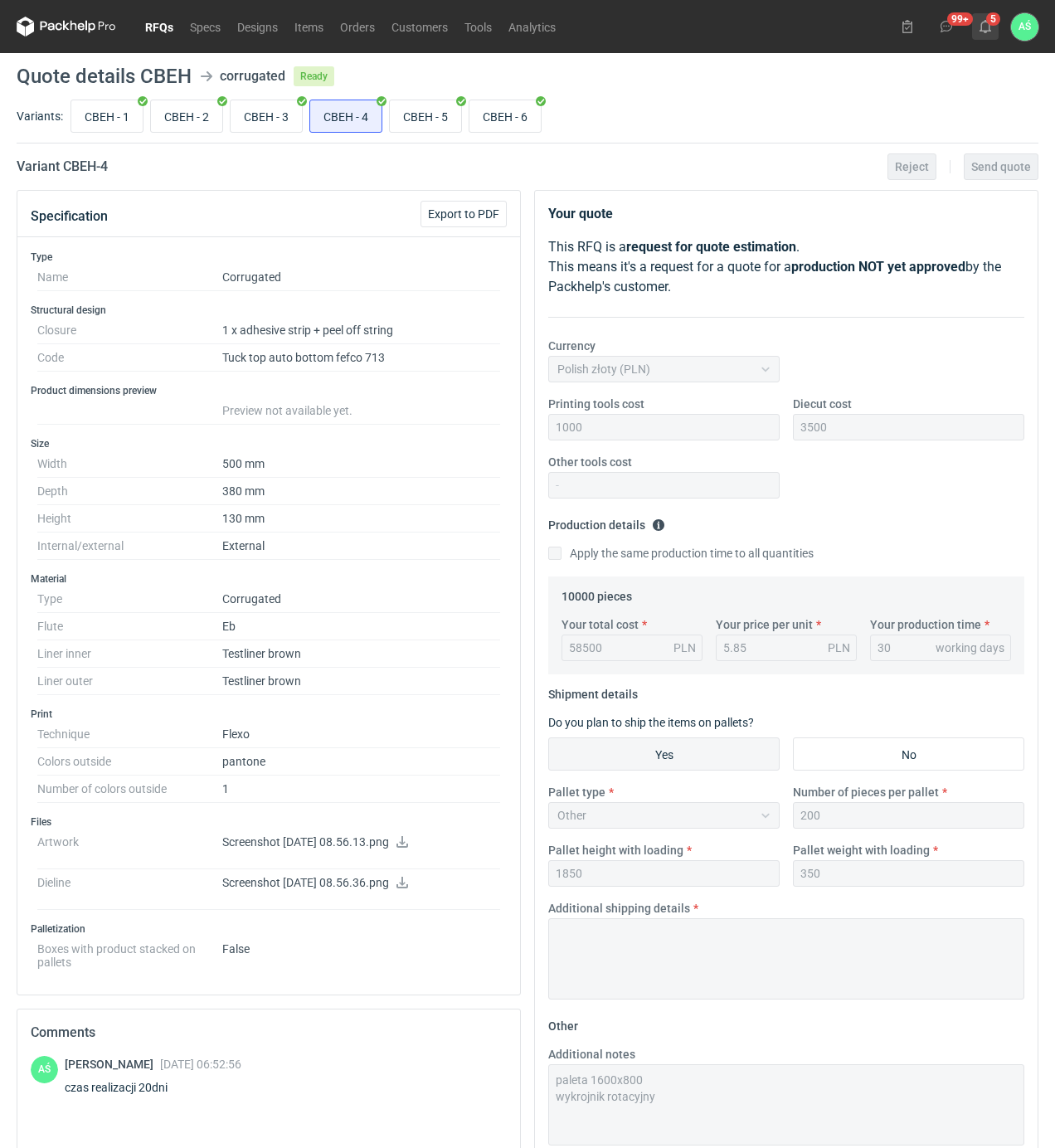
click at [992, 31] on button "5" at bounding box center [985, 27] width 27 height 27
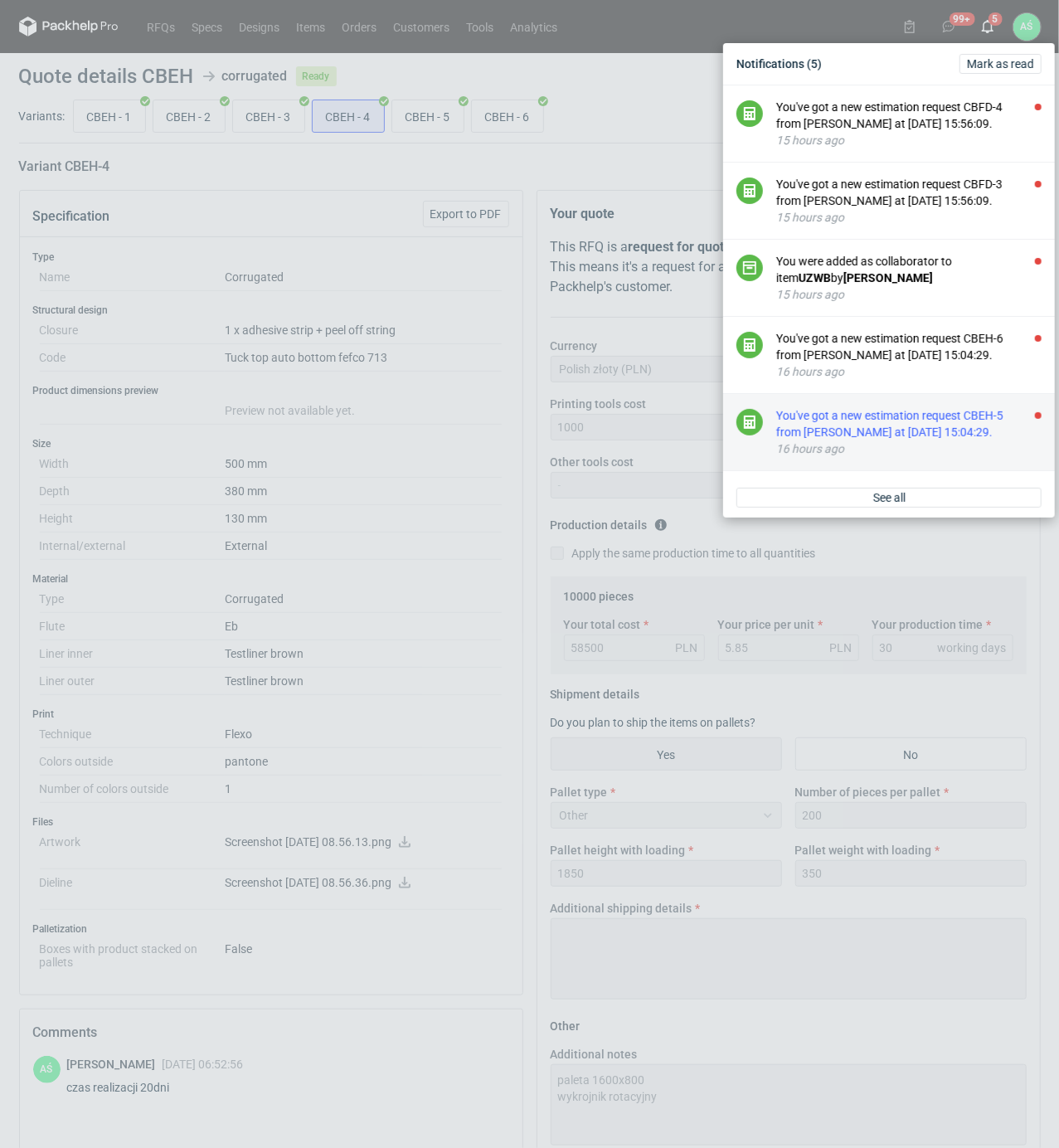
click at [935, 440] on div "You've got a new estimation request CBEH-5 from [PERSON_NAME] at [DATE] 15:04:2…" at bounding box center [909, 424] width 265 height 34
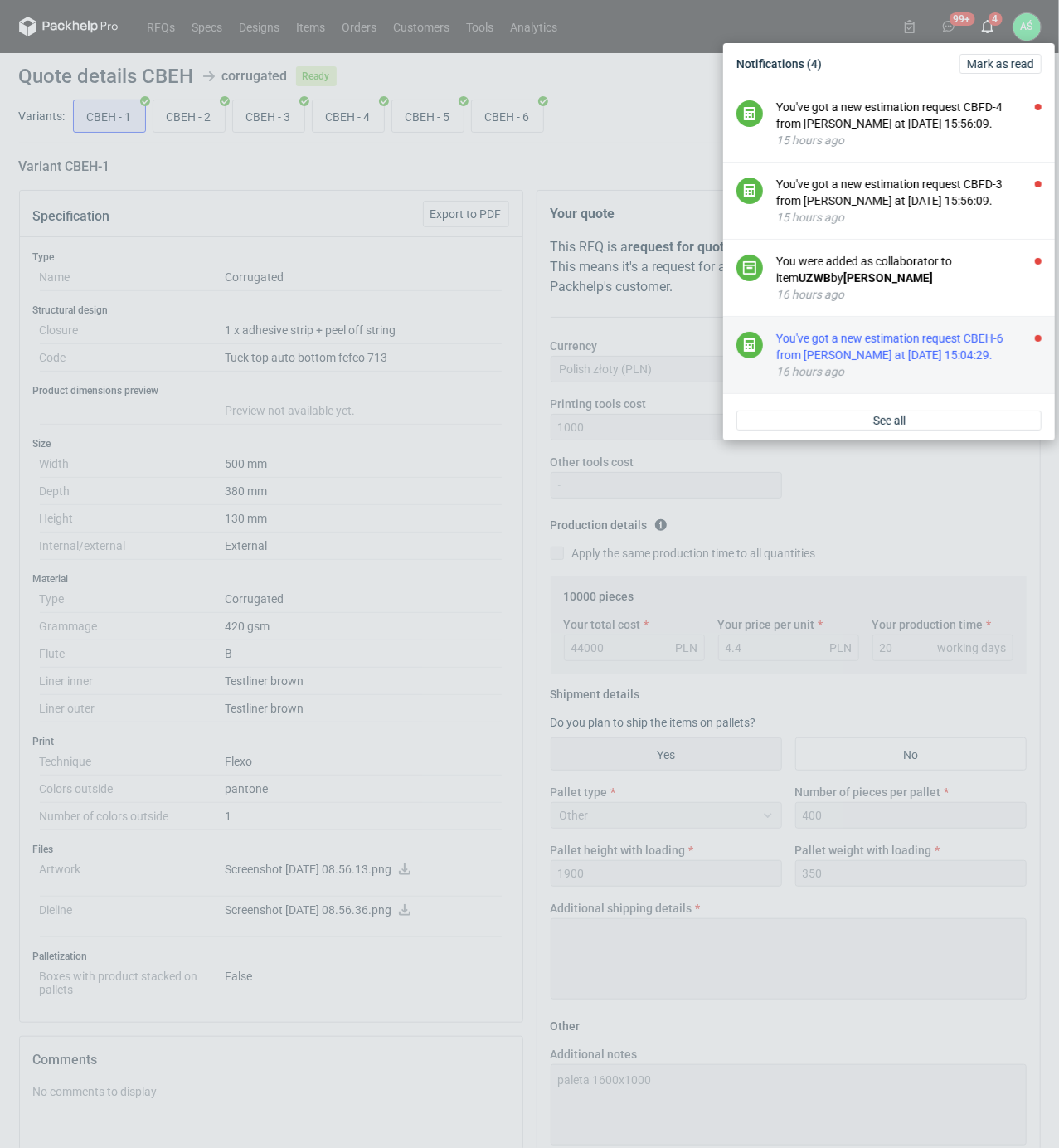
click at [965, 363] on div "You've got a new estimation request CBEH-6 from [PERSON_NAME] at [DATE] 15:04:2…" at bounding box center [909, 347] width 265 height 34
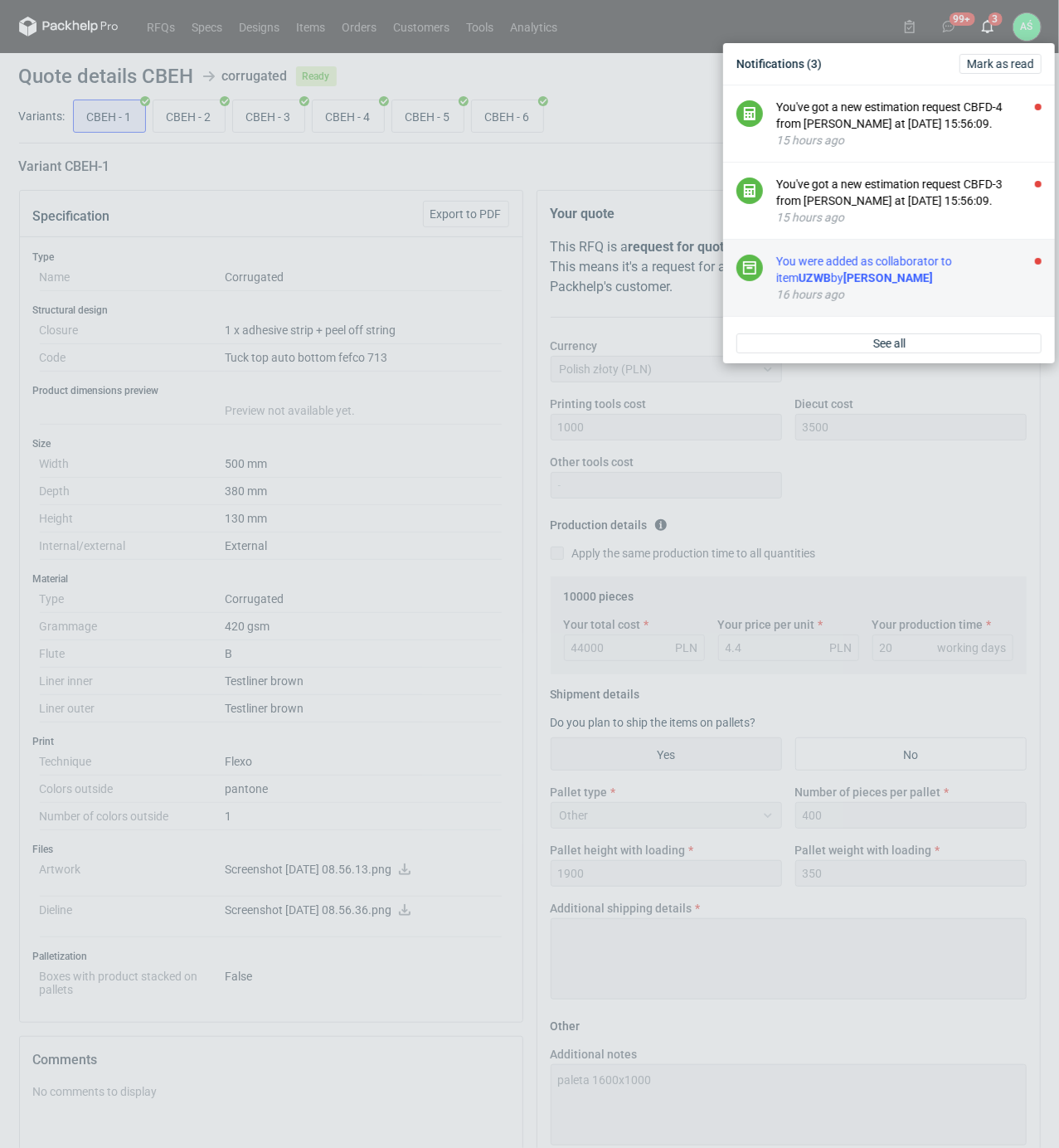
click at [965, 266] on div "You were added as collaborator to item UZWB by [PERSON_NAME]" at bounding box center [909, 270] width 265 height 34
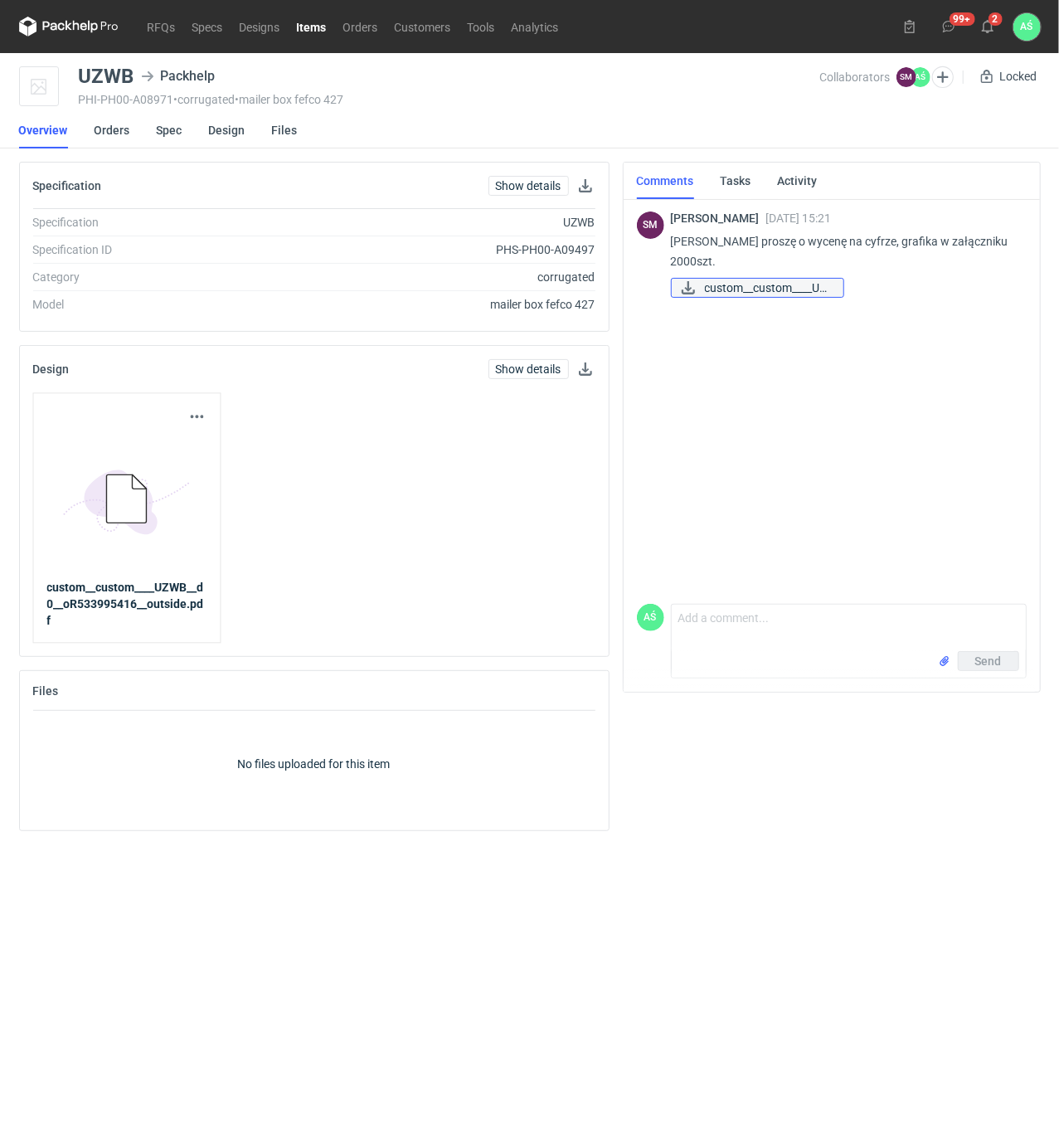
click at [757, 289] on span "custom__custom____UZ..." at bounding box center [766, 288] width 125 height 18
click at [167, 133] on link "Spec" at bounding box center [169, 130] width 26 height 37
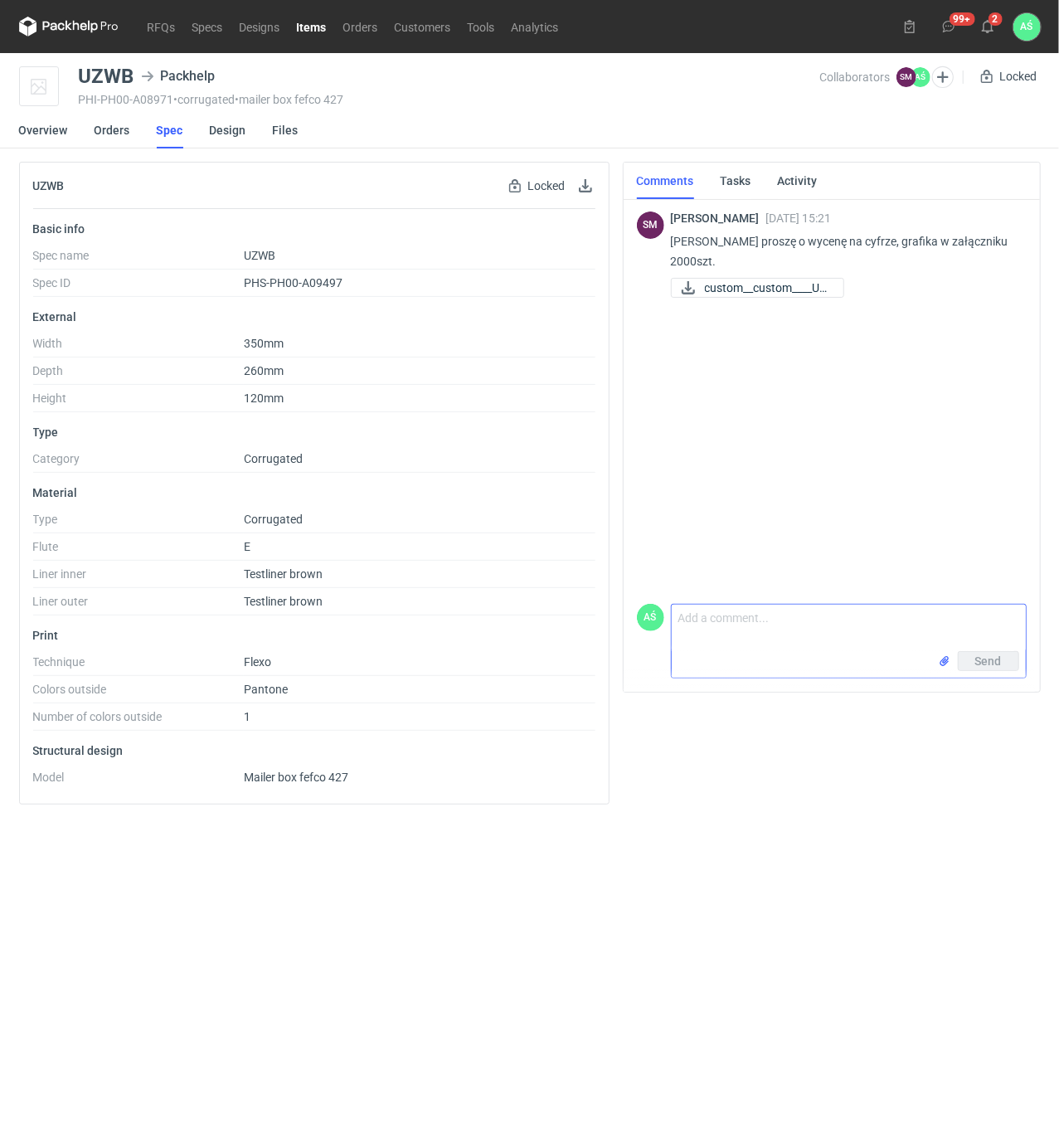
click at [713, 618] on textarea "Comment message" at bounding box center [849, 627] width 354 height 46
type textarea "oferta, czas realizacji 12 dni"
click at [940, 657] on input "file" at bounding box center [944, 661] width 13 height 18
click at [980, 657] on span "Send" at bounding box center [989, 661] width 27 height 12
click at [982, 27] on icon at bounding box center [988, 27] width 13 height 13
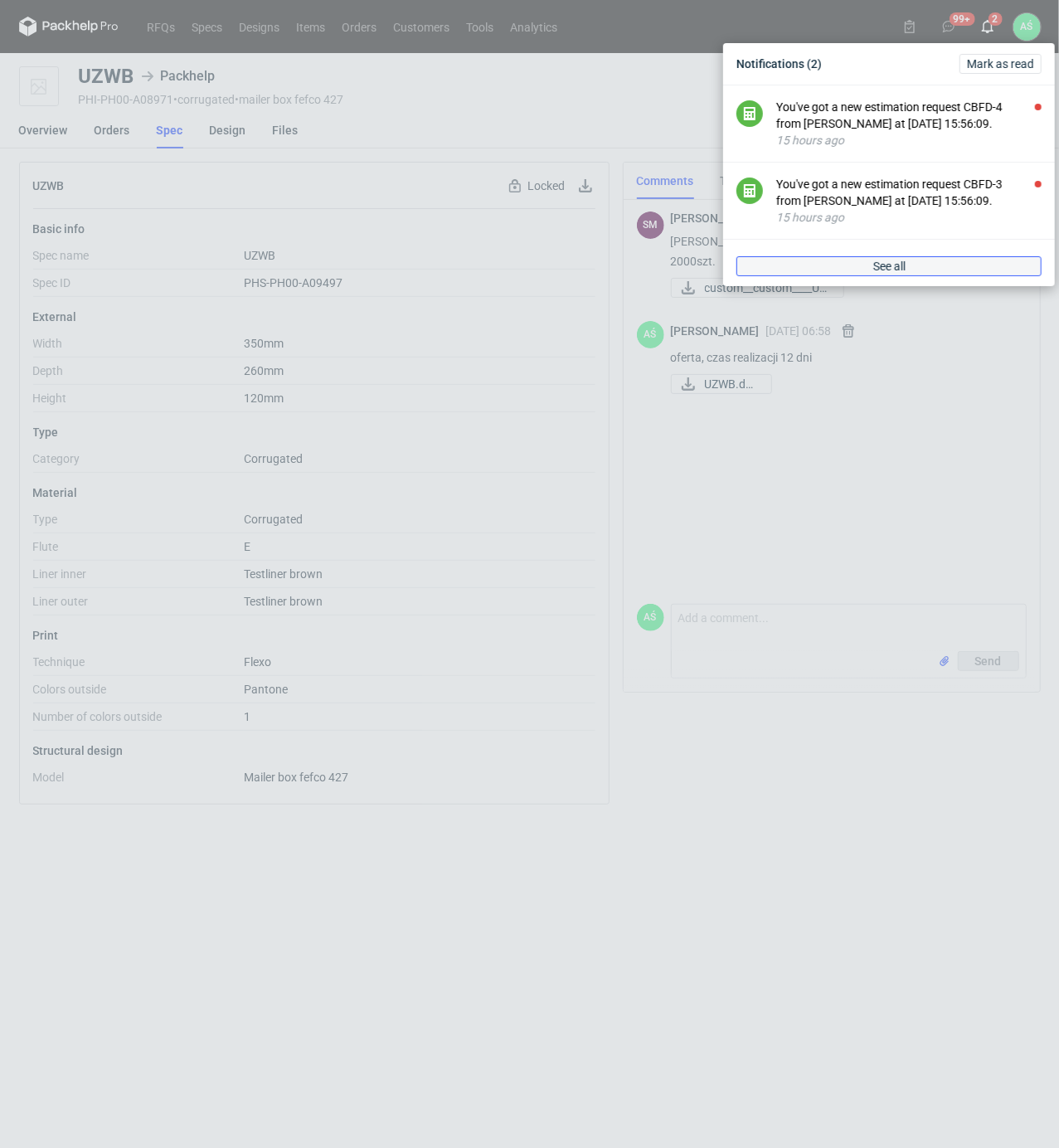
click at [939, 260] on link "See all" at bounding box center [889, 267] width 305 height 20
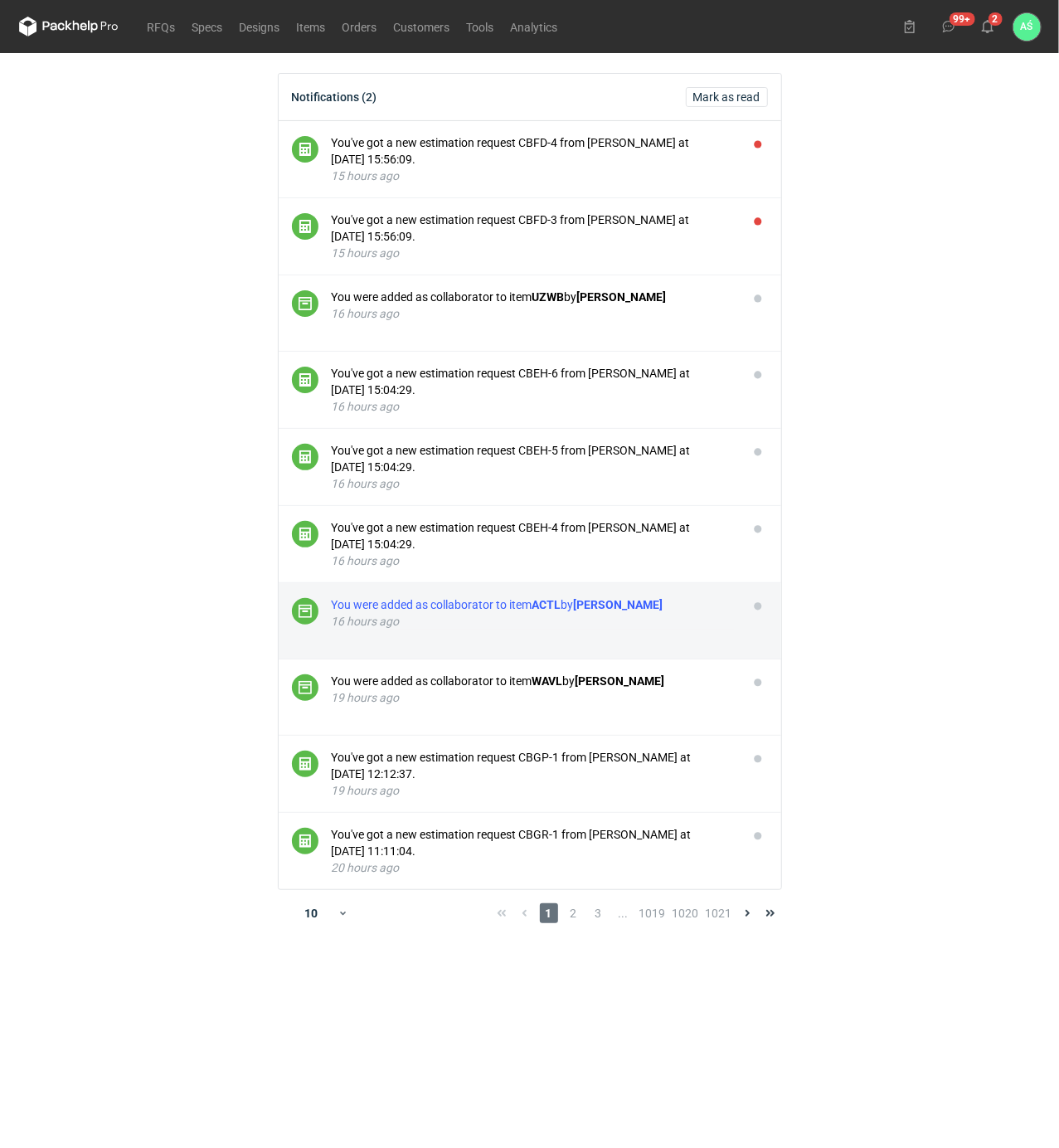
click at [667, 619] on div "16 hours ago" at bounding box center [533, 621] width 403 height 17
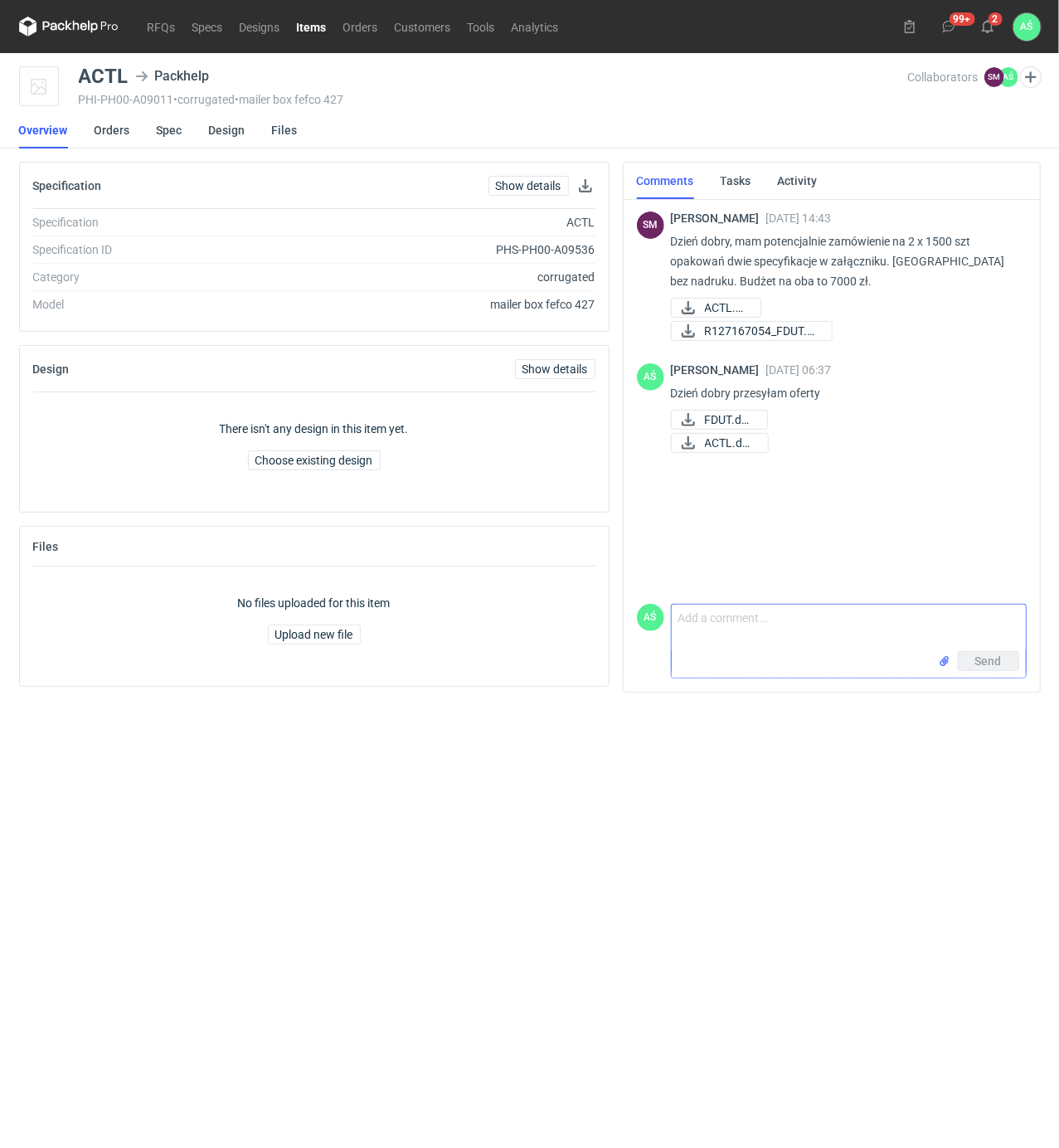
click at [743, 634] on textarea "Comment message" at bounding box center [849, 627] width 354 height 46
type textarea "czas realizacji 10-12dni roboczych"
click at [982, 658] on span "Send" at bounding box center [989, 661] width 27 height 12
click at [984, 30] on use at bounding box center [988, 27] width 12 height 13
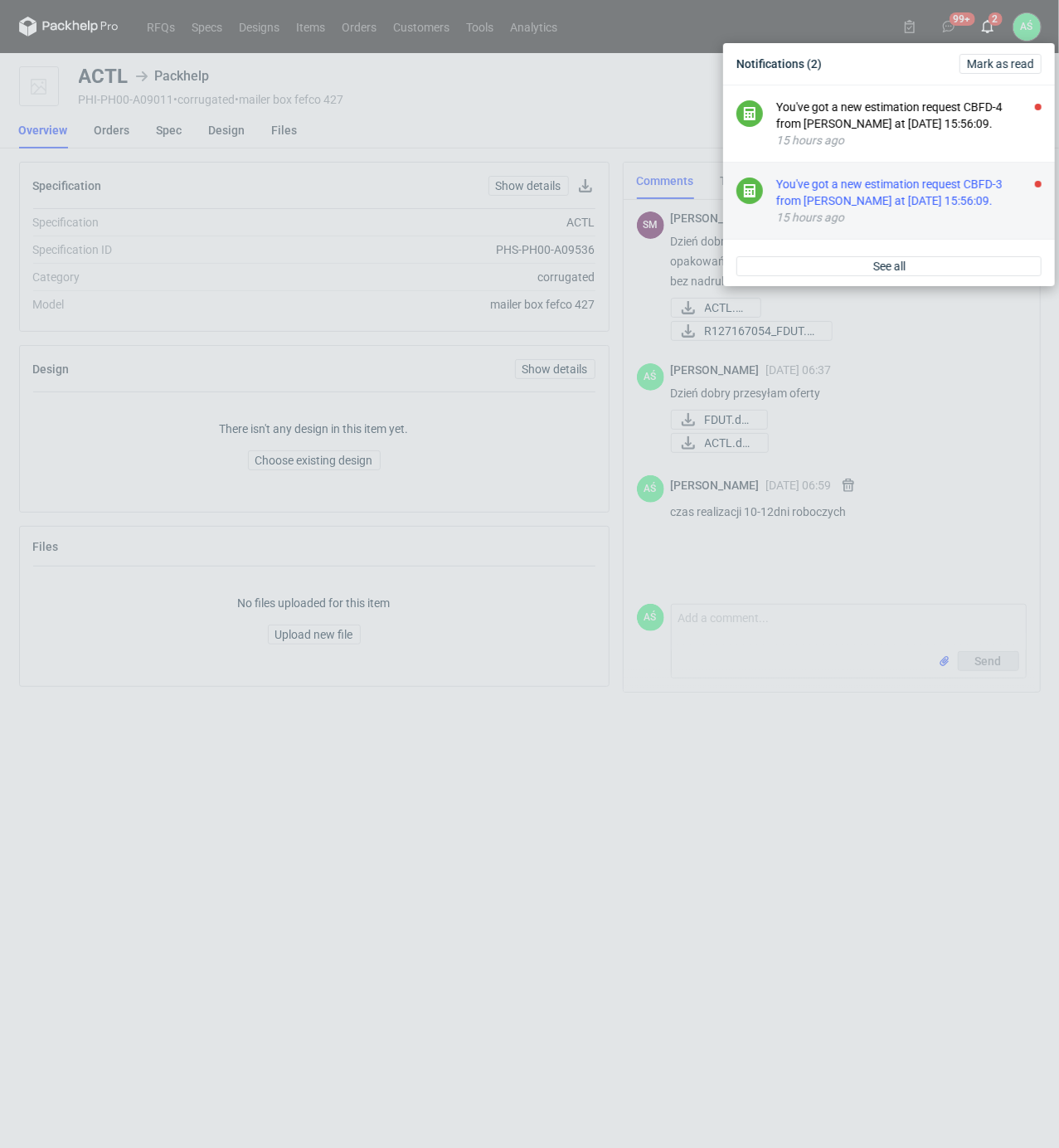
click at [940, 194] on div "You've got a new estimation request CBFD-3 from [PERSON_NAME] at [DATE] 15:56:0…" at bounding box center [909, 193] width 265 height 34
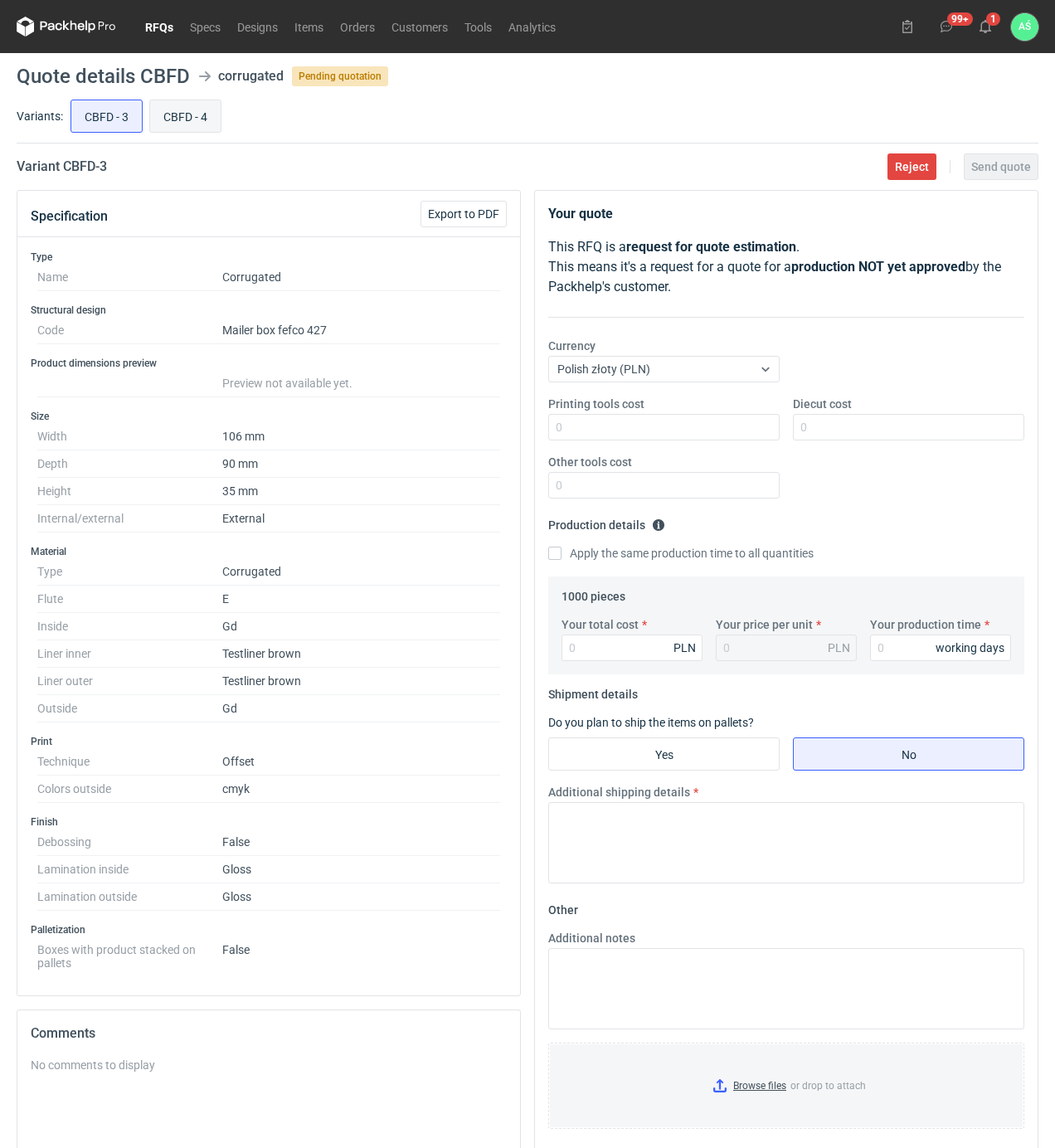
click at [192, 110] on input "CBFD - 4" at bounding box center [185, 117] width 70 height 32
radio input "true"
click at [107, 120] on input "CBFD - 3" at bounding box center [107, 117] width 70 height 32
radio input "true"
click at [836, 428] on input "Diecut cost" at bounding box center [908, 427] width 231 height 27
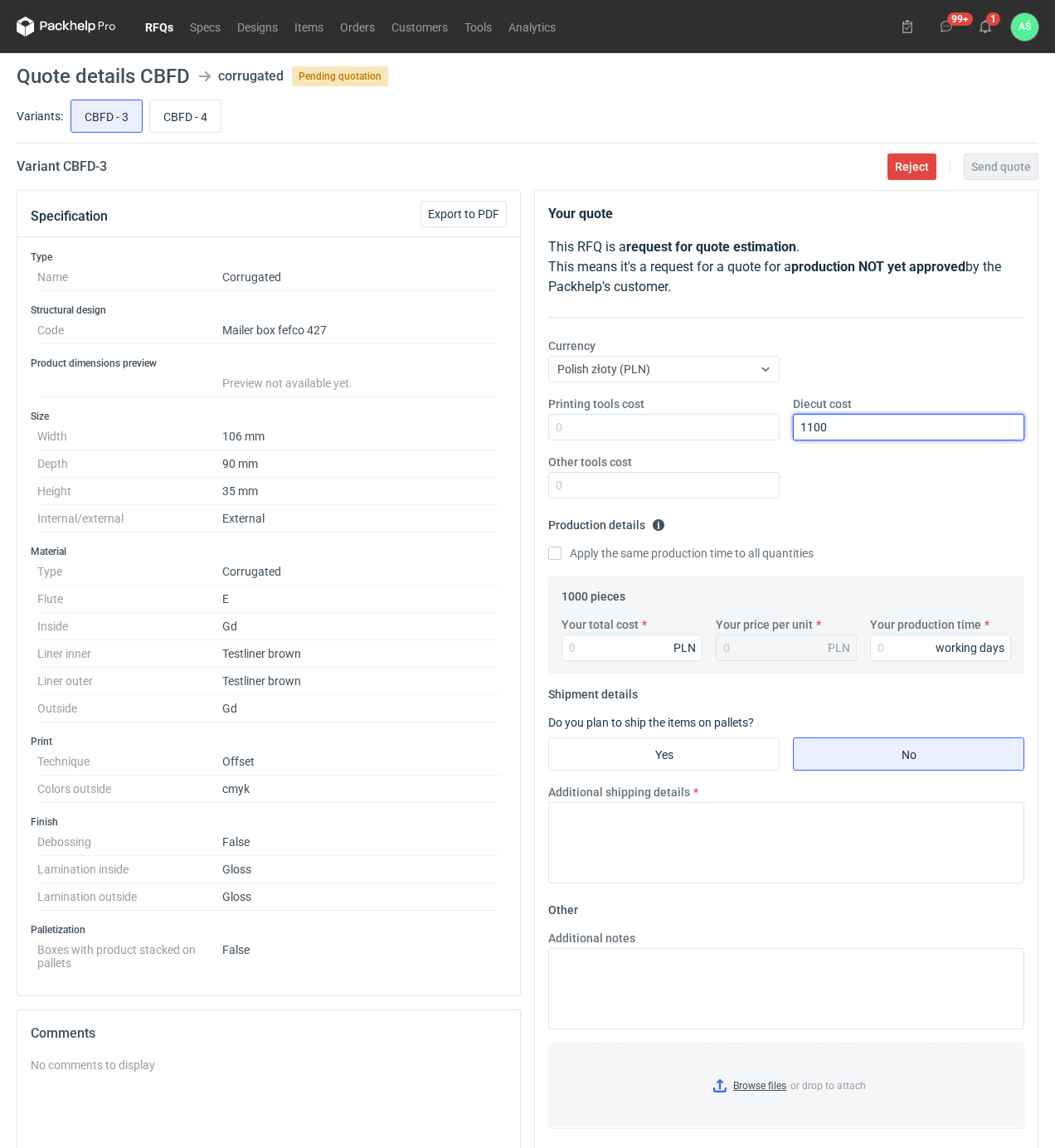
type input "1100"
type input "3"
type input "3360"
type input "3.36"
type input "20"
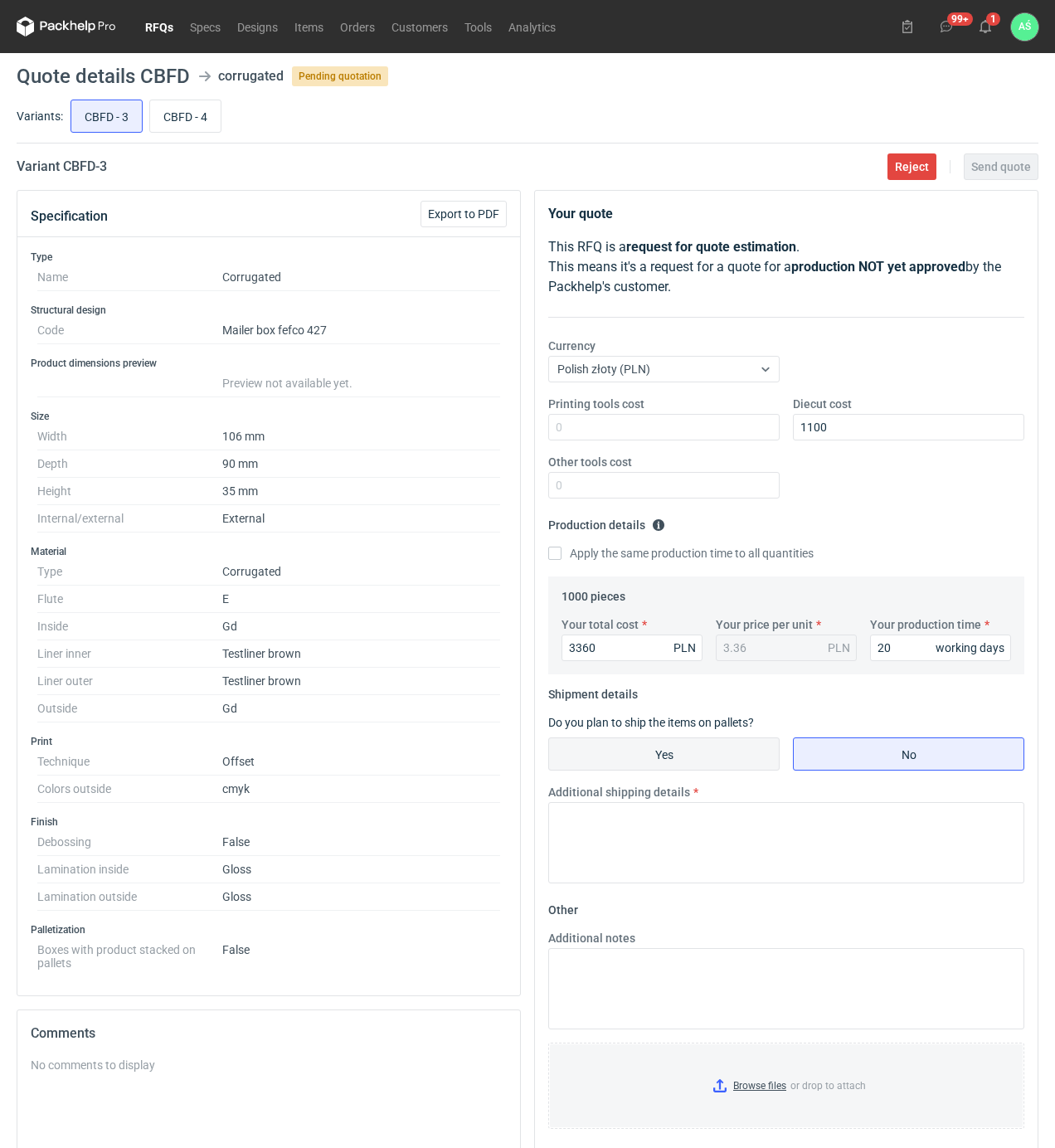
click at [688, 771] on label "Yes" at bounding box center [664, 754] width 231 height 34
click at [688, 770] on input "Yes" at bounding box center [664, 754] width 230 height 32
radio input "true"
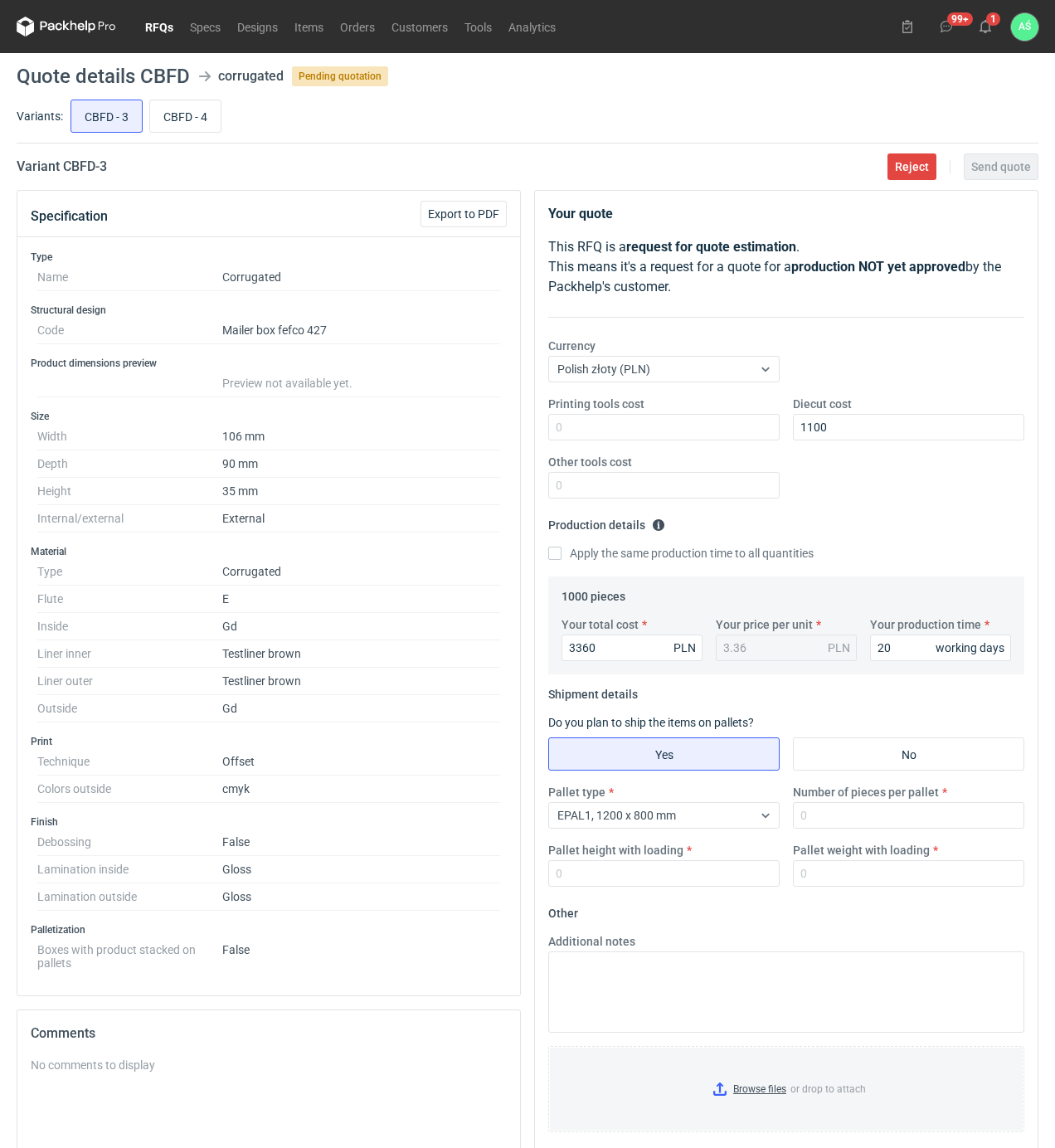
drag, startPoint x: 715, startPoint y: 823, endPoint x: 709, endPoint y: 834, distance: 12.5
click at [716, 823] on div "EPAL1, 1200 x 800 mm" at bounding box center [651, 815] width 203 height 23
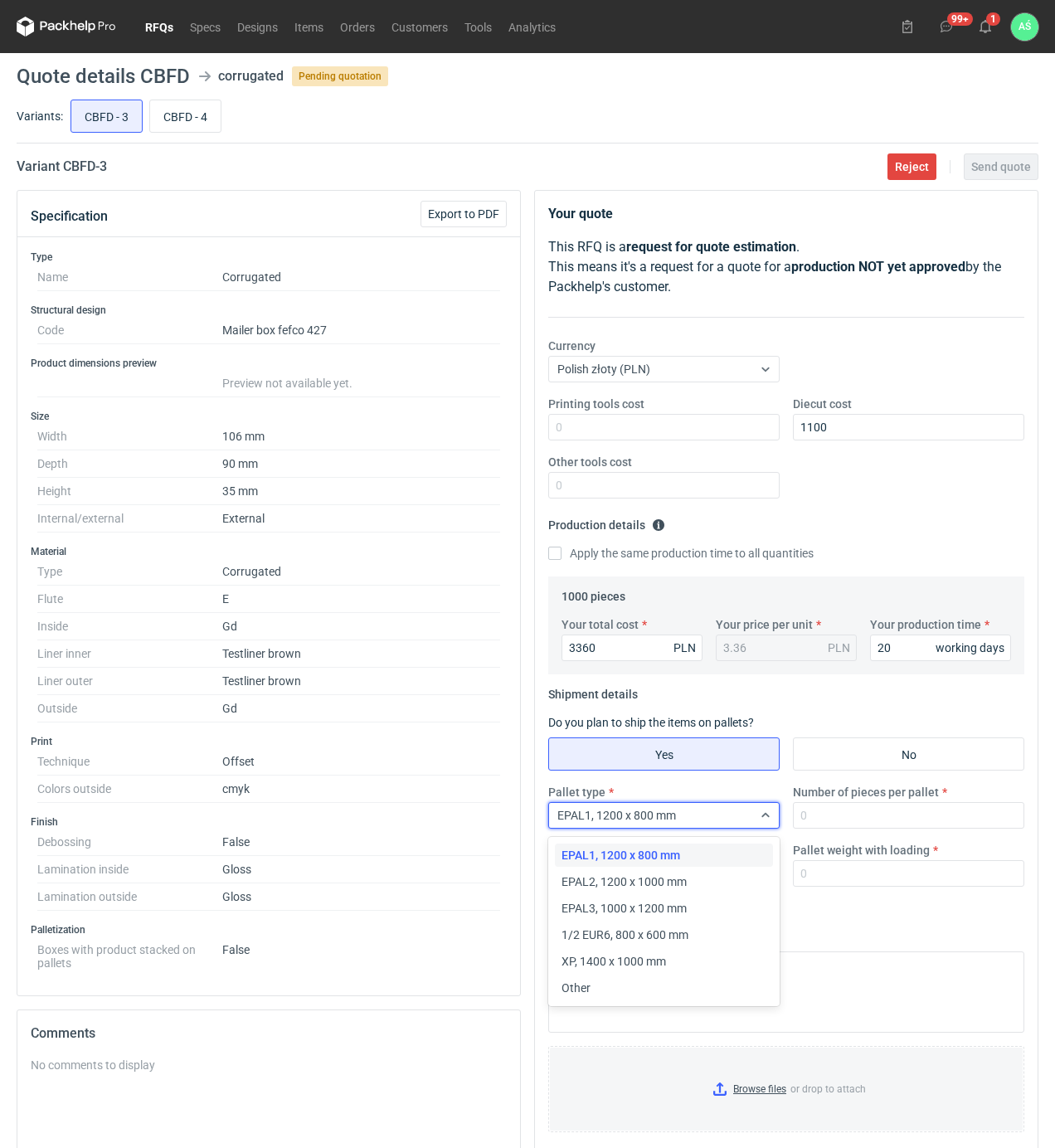
click at [631, 927] on div "1/2 EUR6, 800 x 600 mm" at bounding box center [664, 935] width 218 height 23
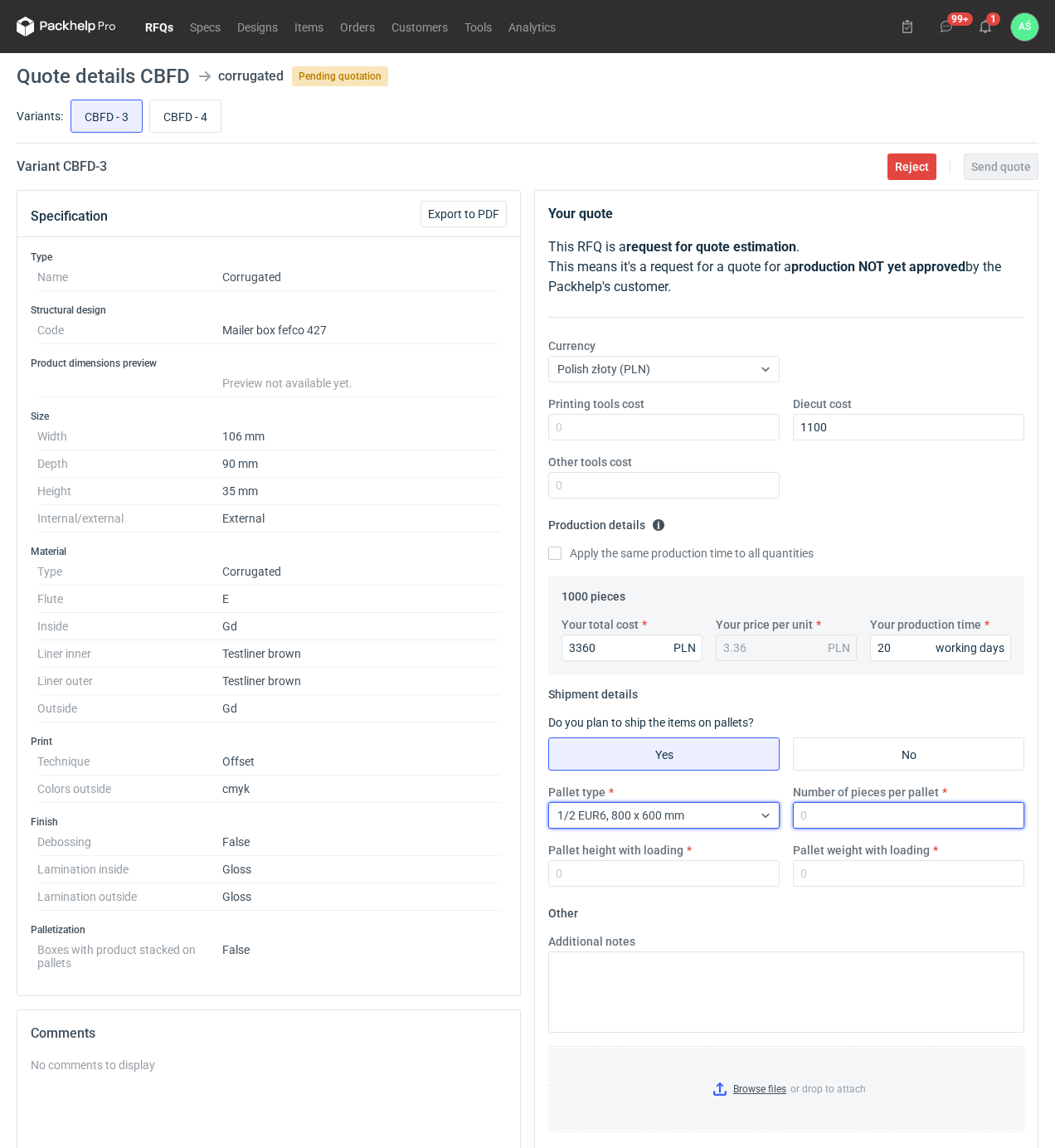
click at [834, 826] on input "Number of pieces per pallet" at bounding box center [908, 815] width 231 height 27
type input "1000"
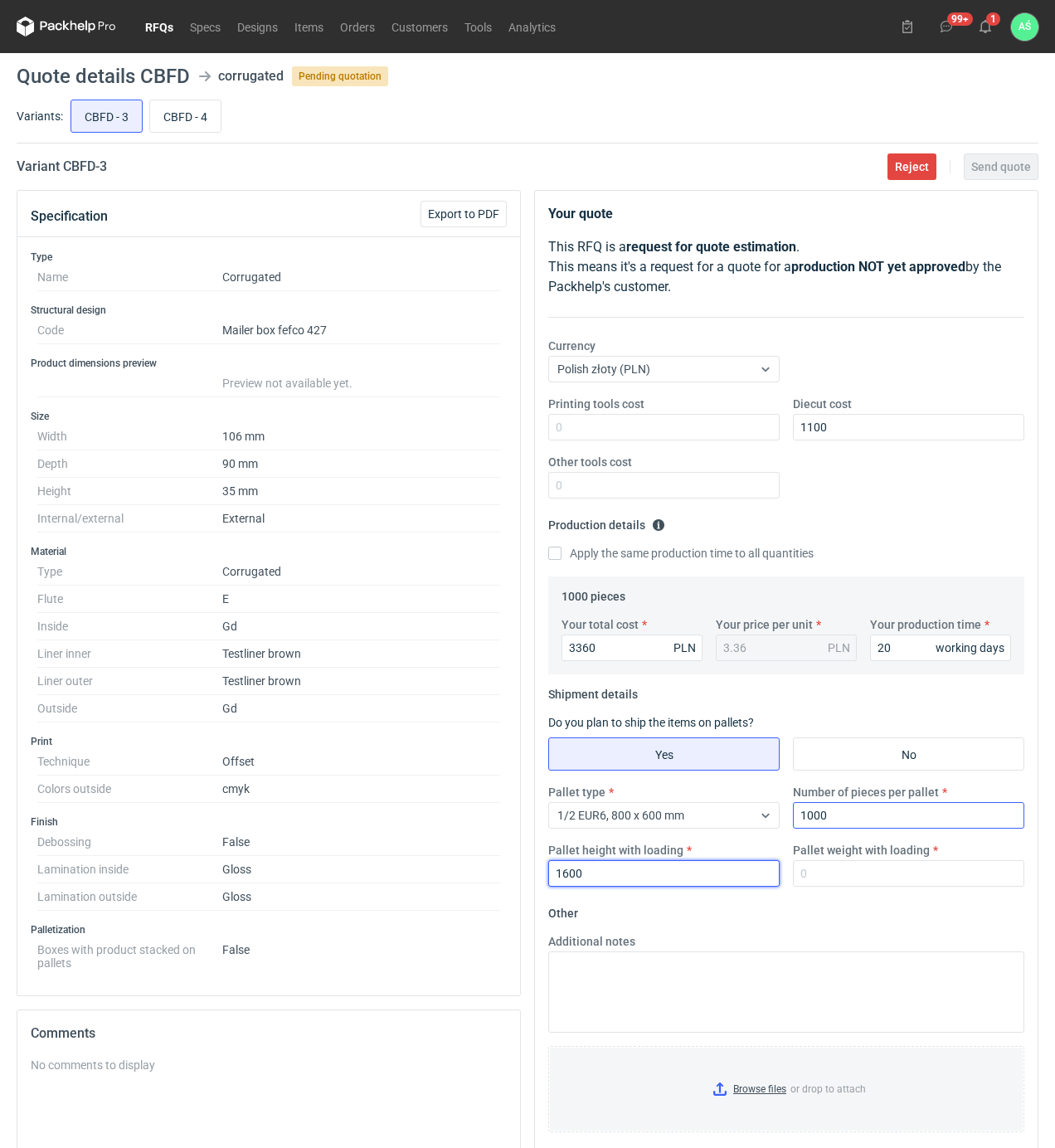
type input "1600"
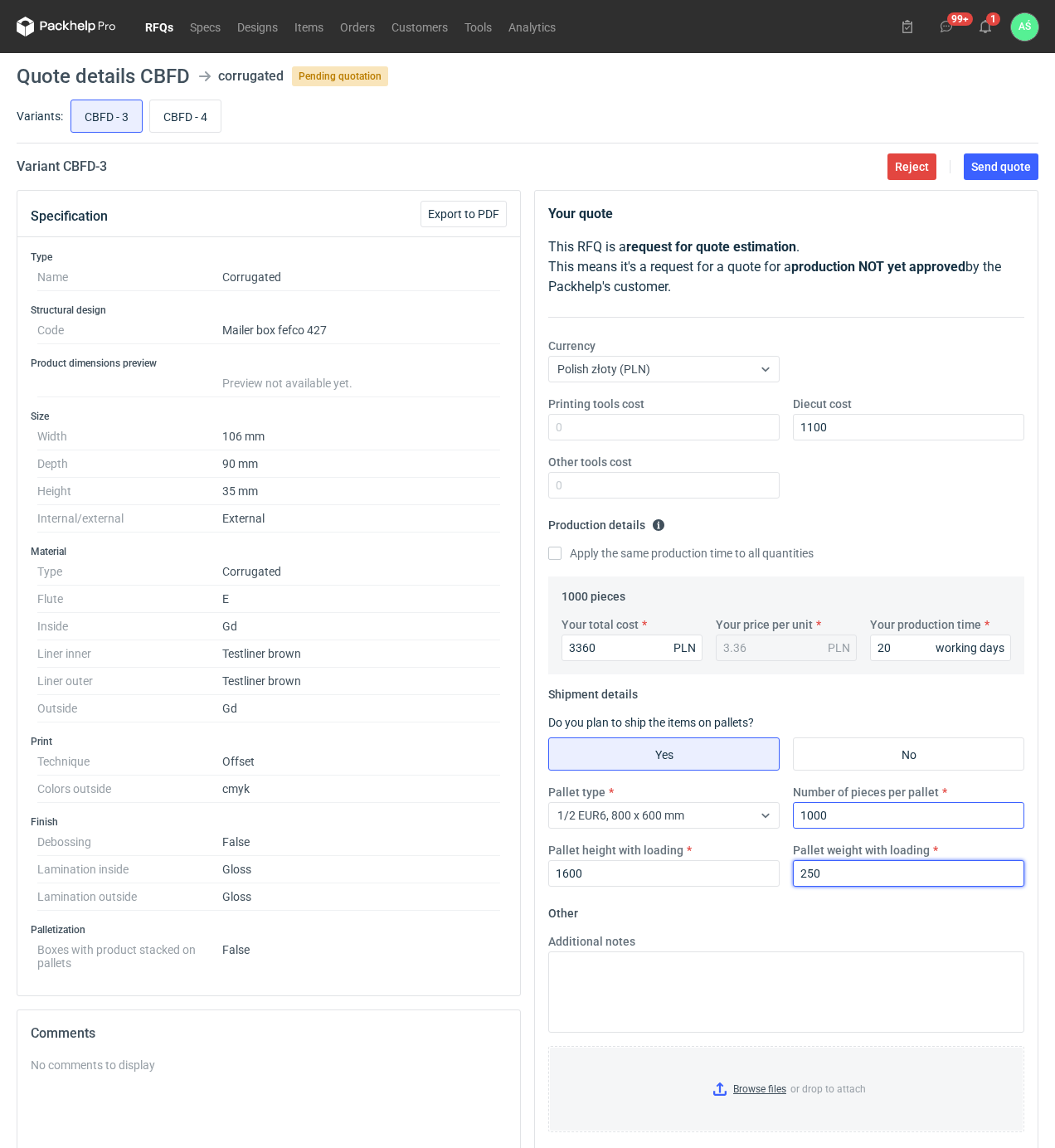
type input "250"
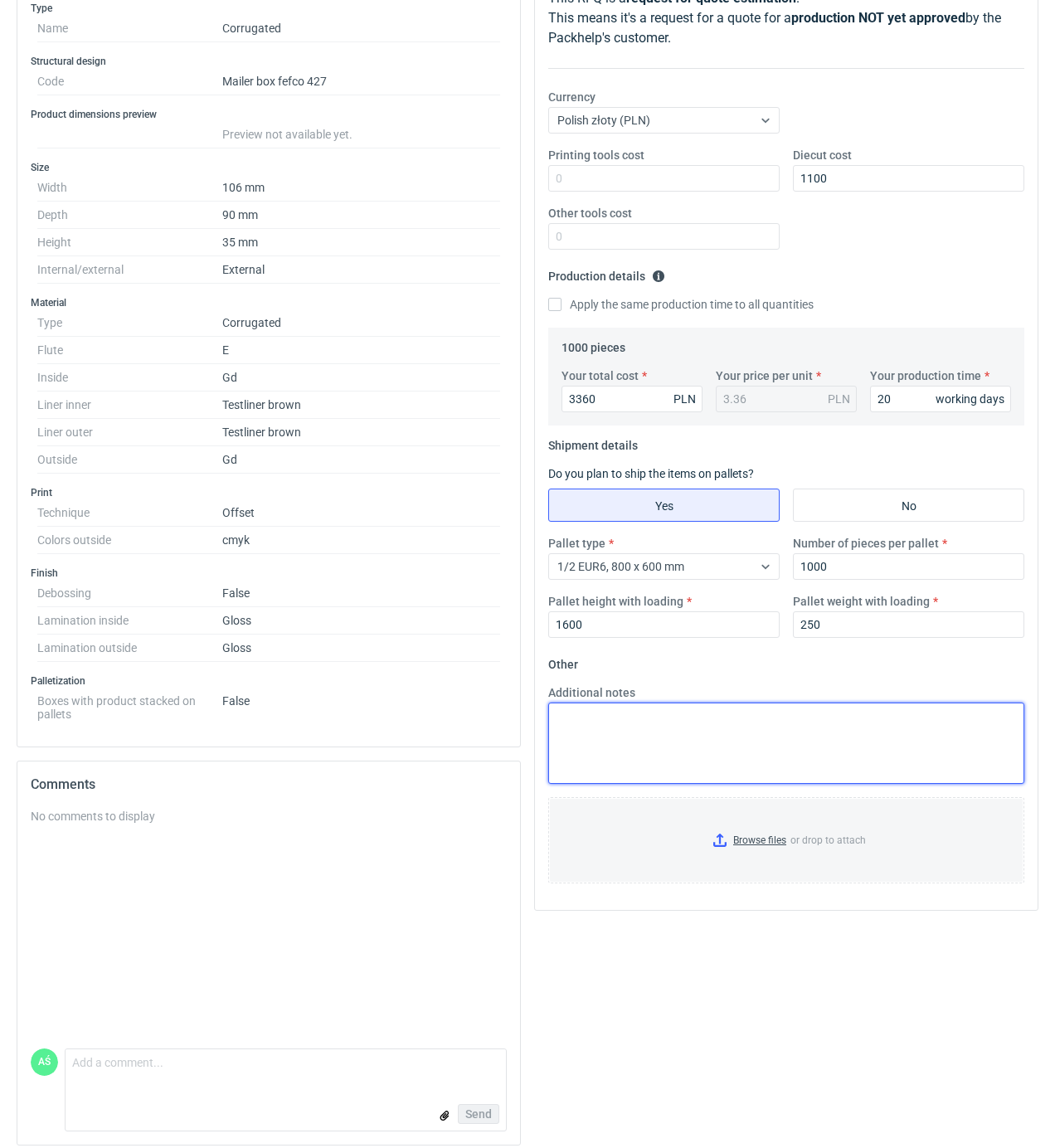
scroll to position [266, 0]
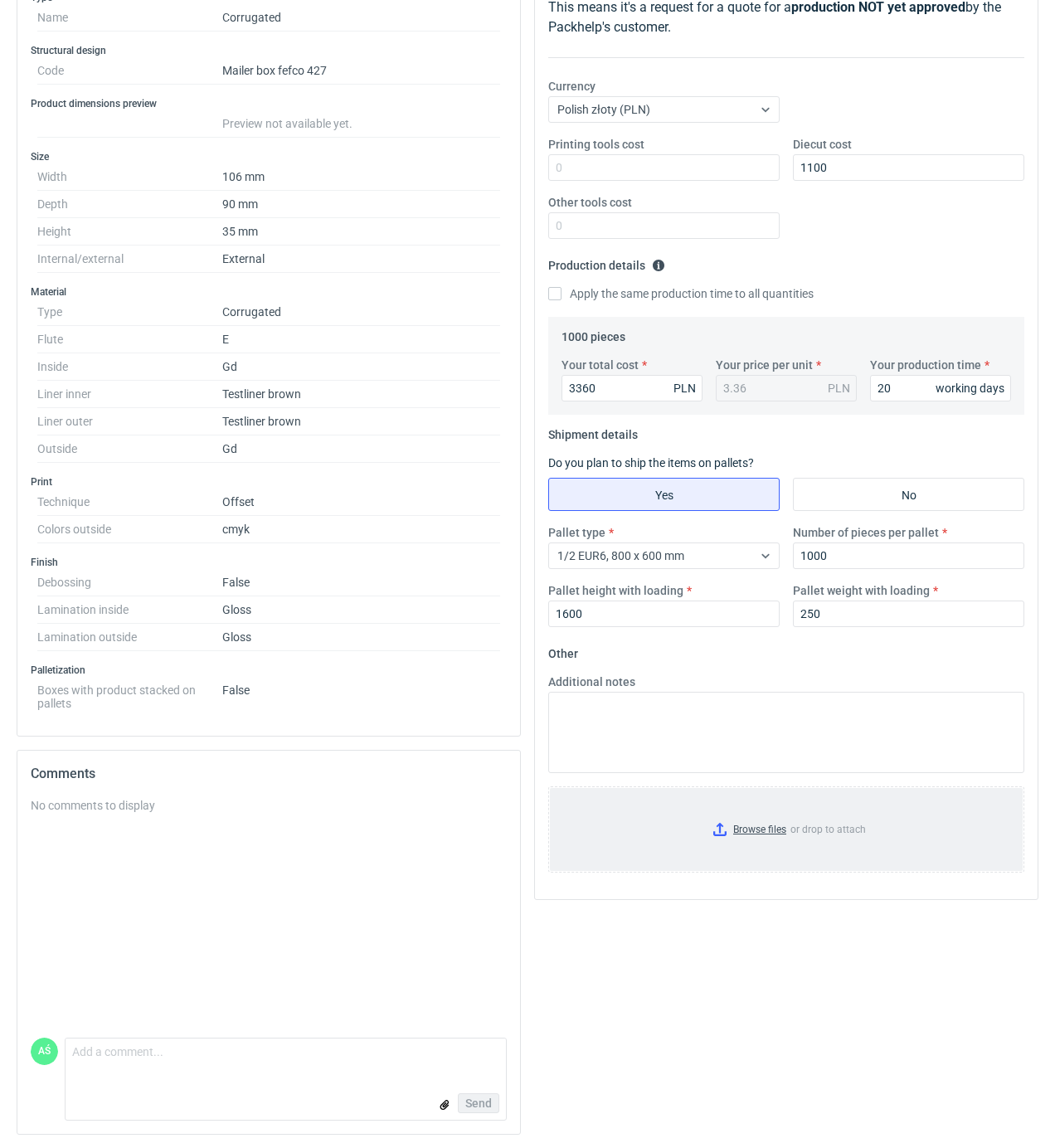
click at [753, 834] on input "Browse files or drop to attach" at bounding box center [787, 829] width 473 height 83
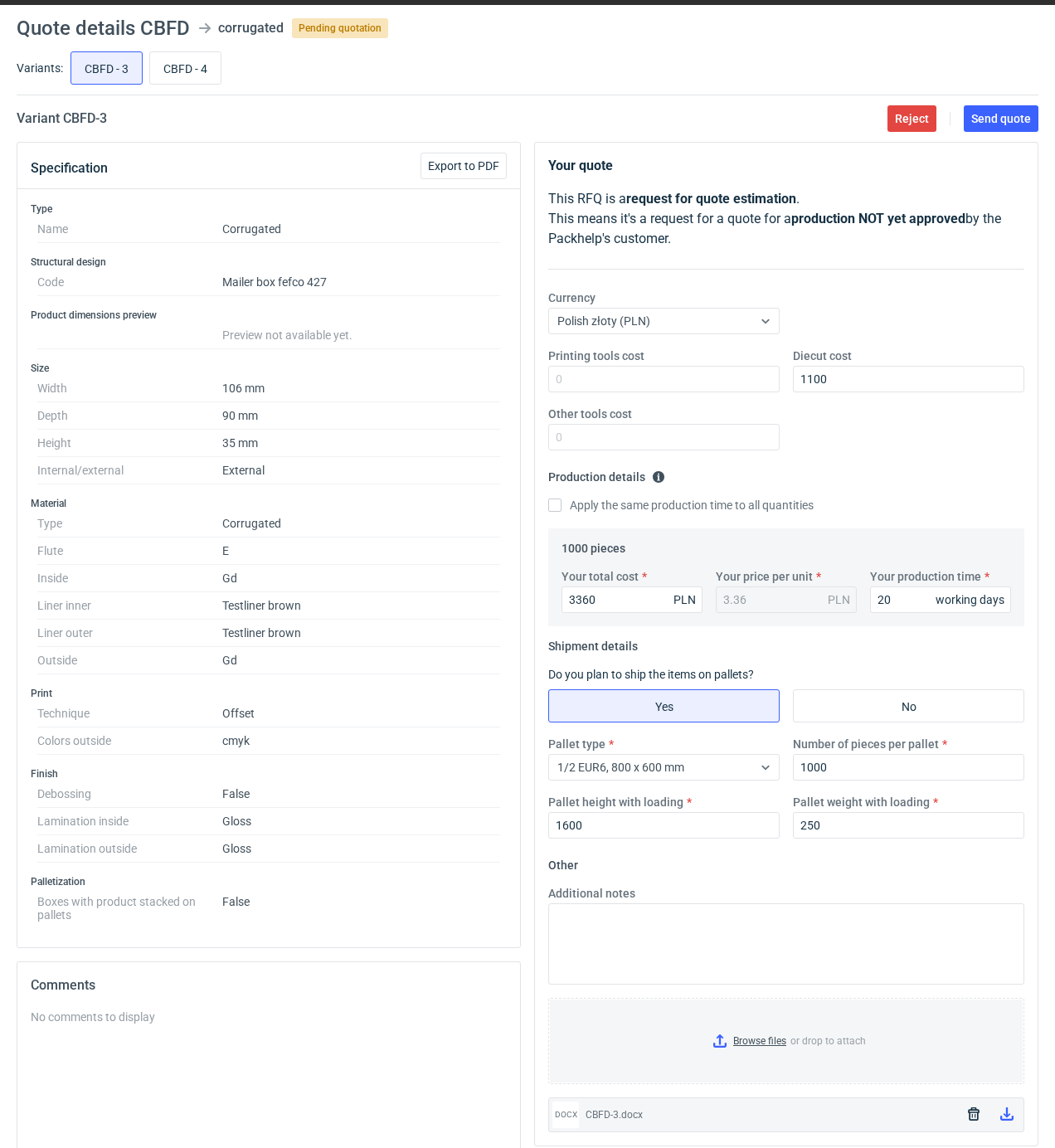
scroll to position [0, 0]
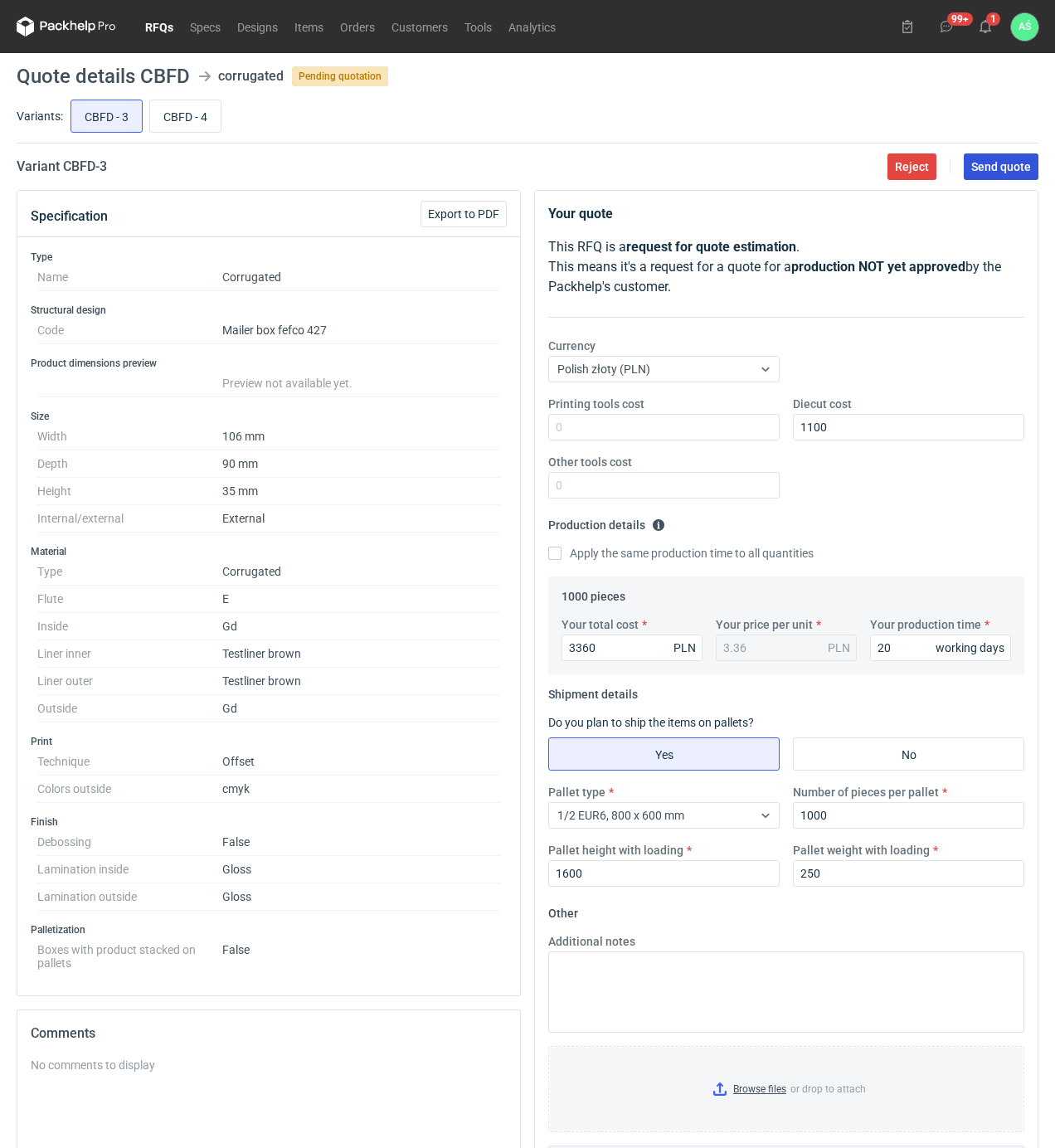
click at [989, 171] on span "Send quote" at bounding box center [1000, 167] width 60 height 12
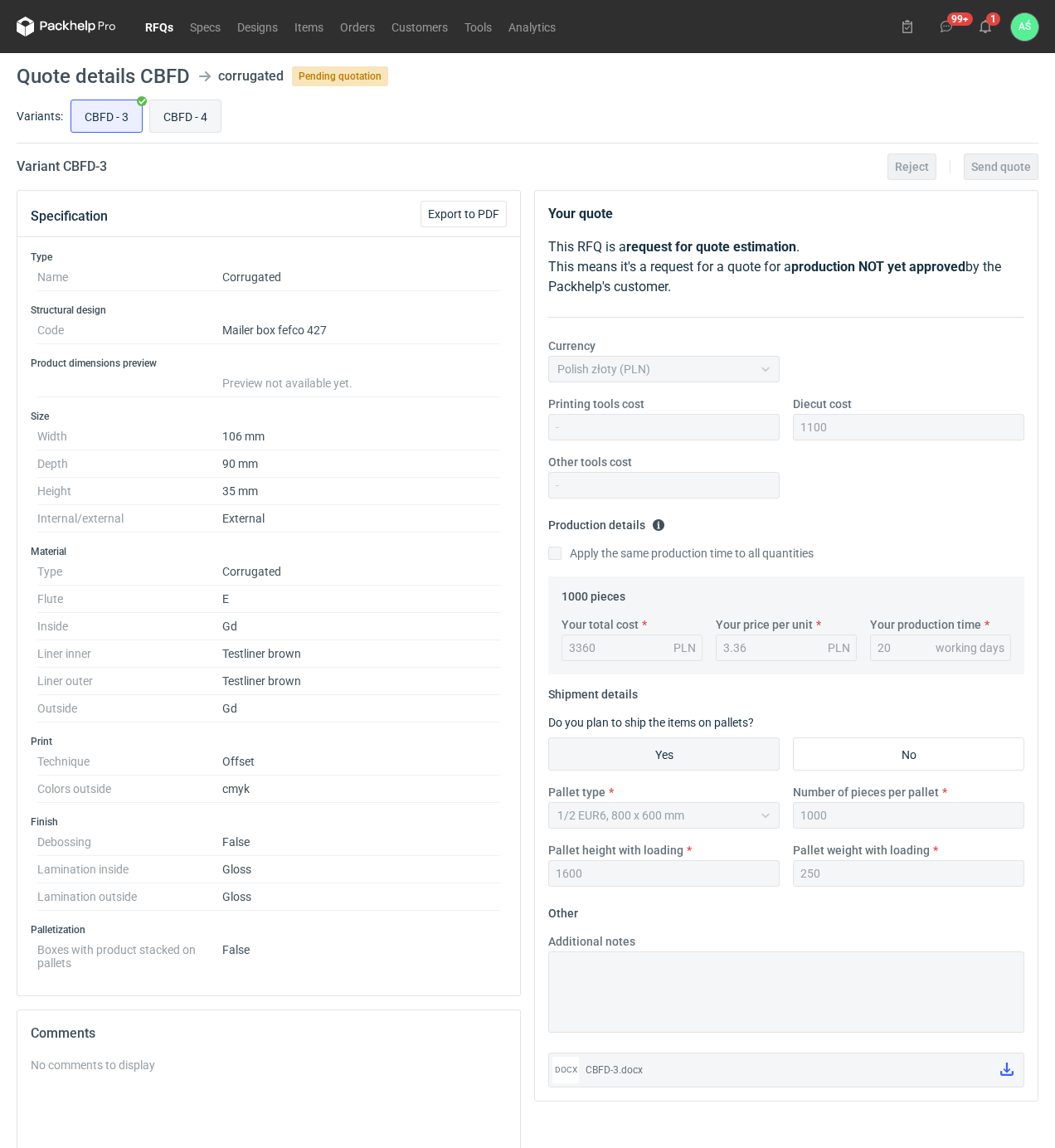
click at [192, 114] on input "CBFD - 4" at bounding box center [185, 117] width 70 height 32
radio input "true"
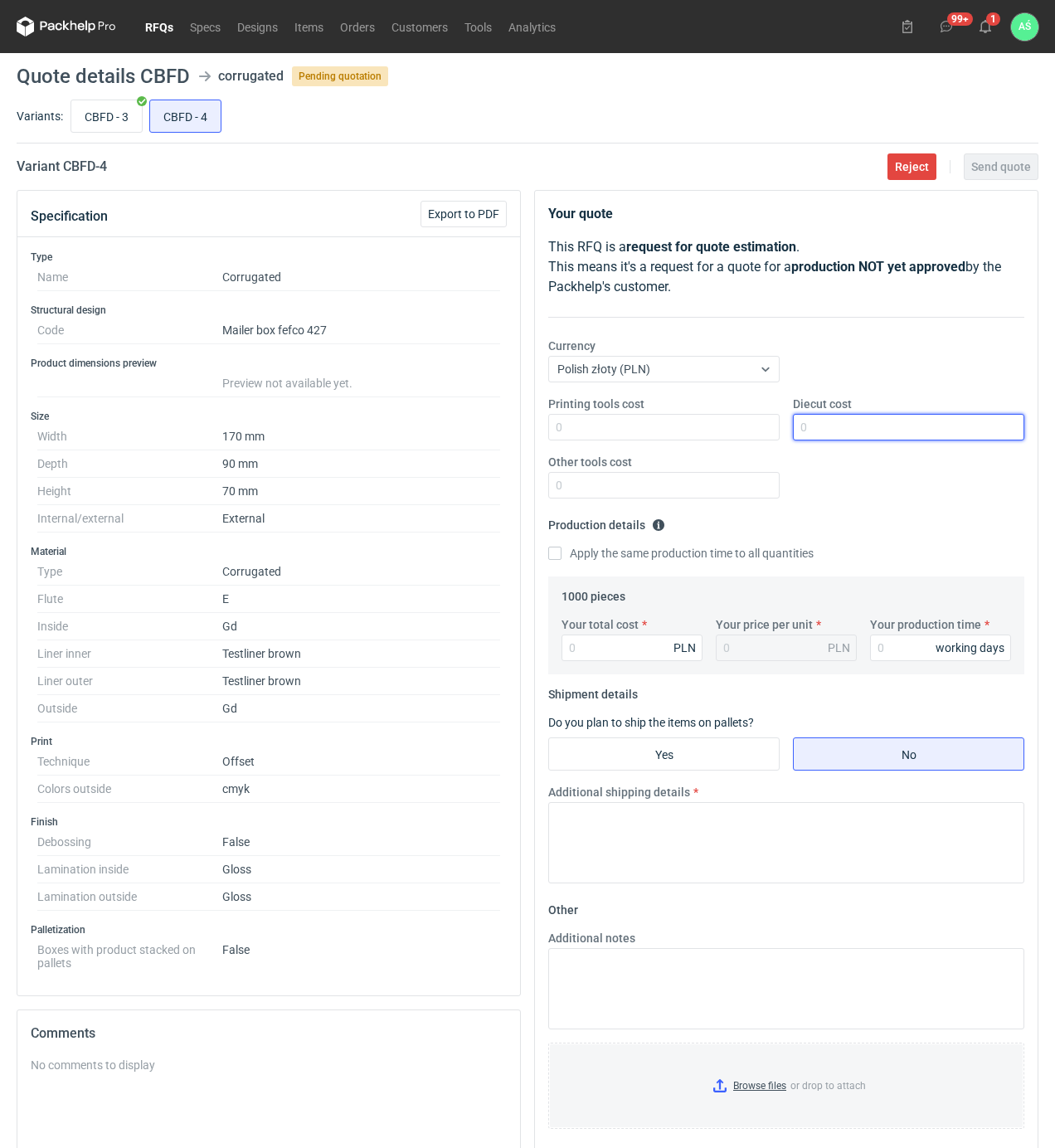
click at [897, 426] on input "Diecut cost" at bounding box center [908, 427] width 231 height 27
type input "700"
type input "4080"
type input "4.08"
type input "20"
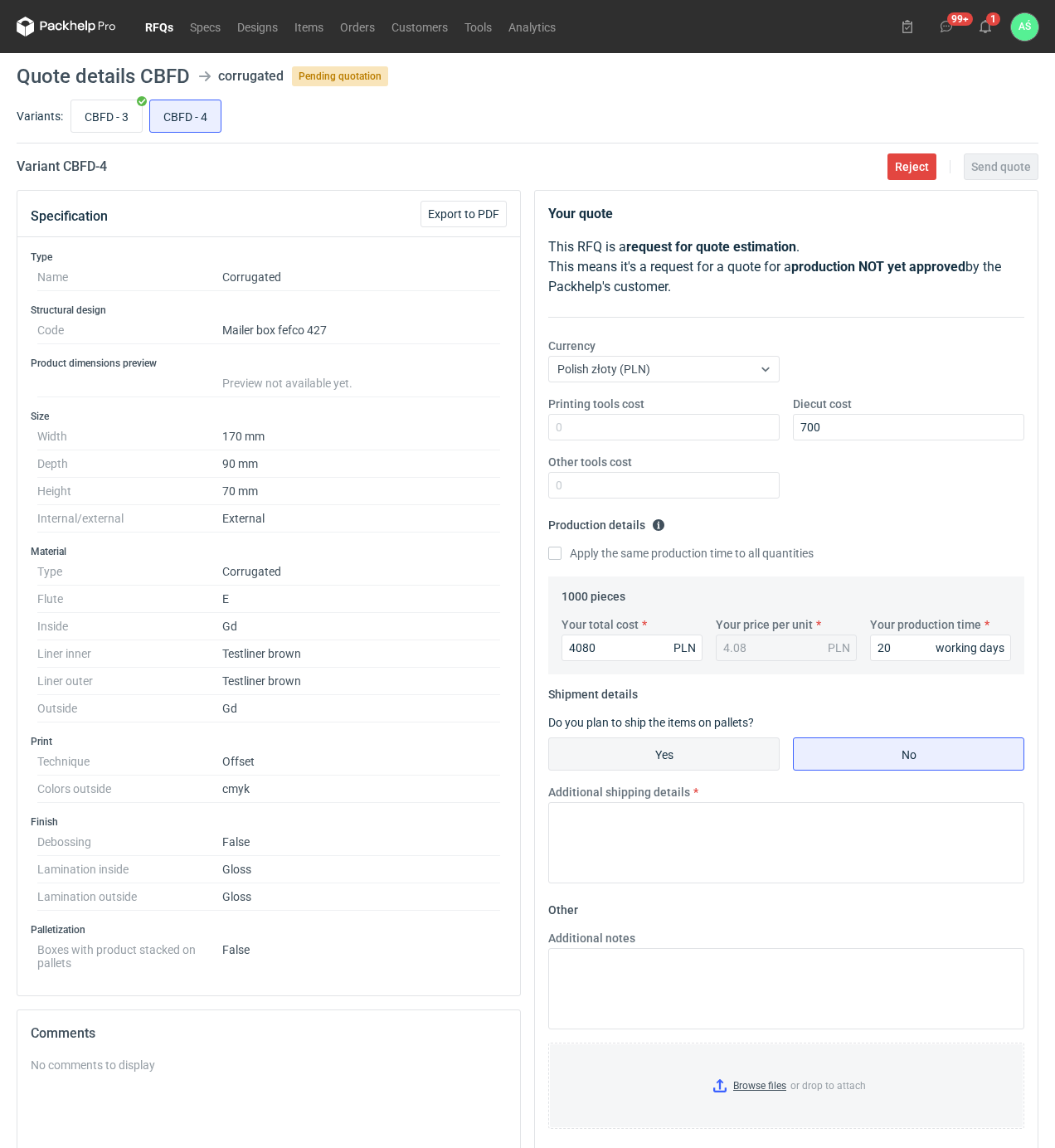
click at [720, 747] on input "Yes" at bounding box center [664, 754] width 230 height 32
radio input "true"
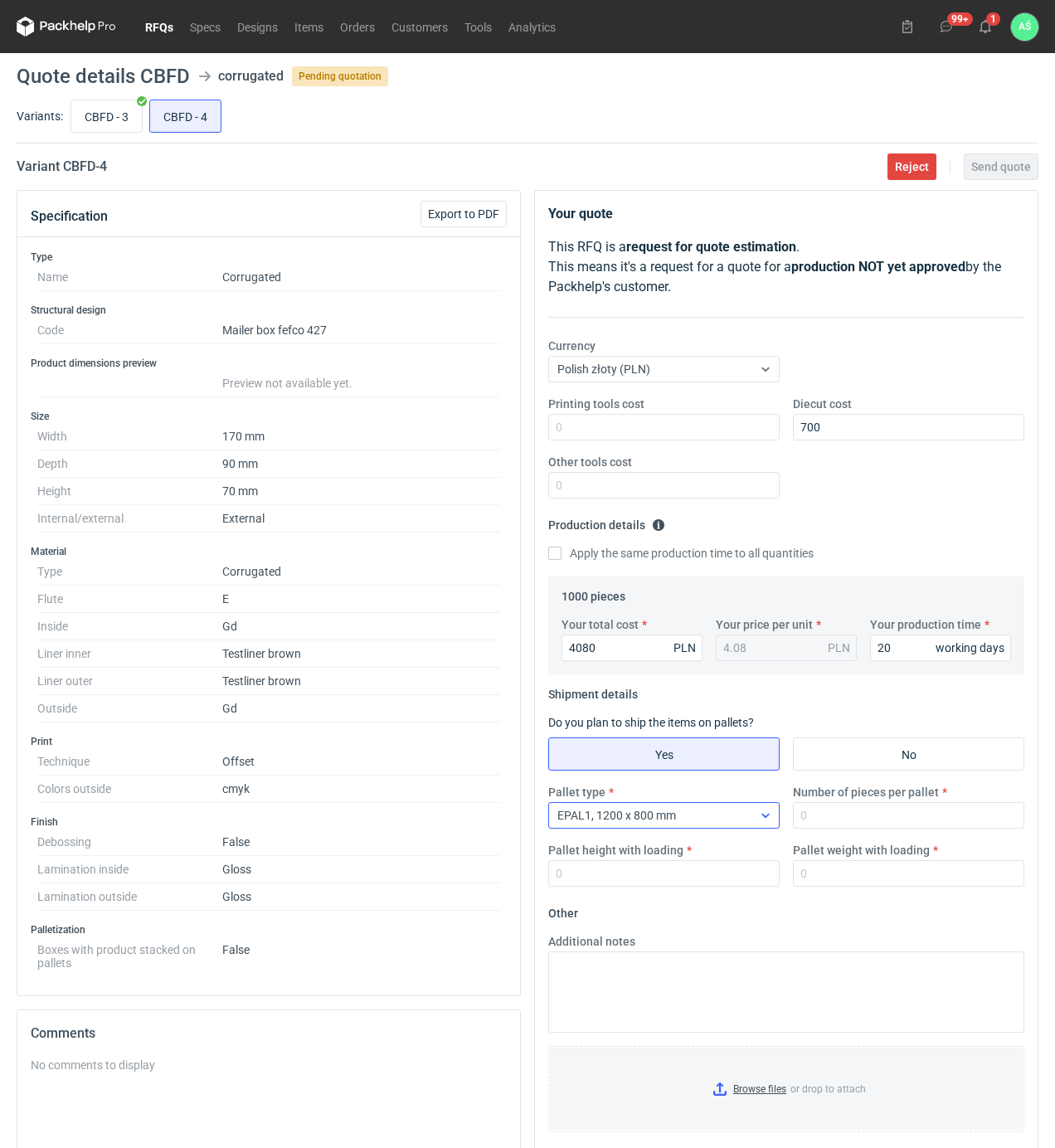
click at [692, 820] on div "EPAL1, 1200 x 800 mm" at bounding box center [651, 815] width 203 height 23
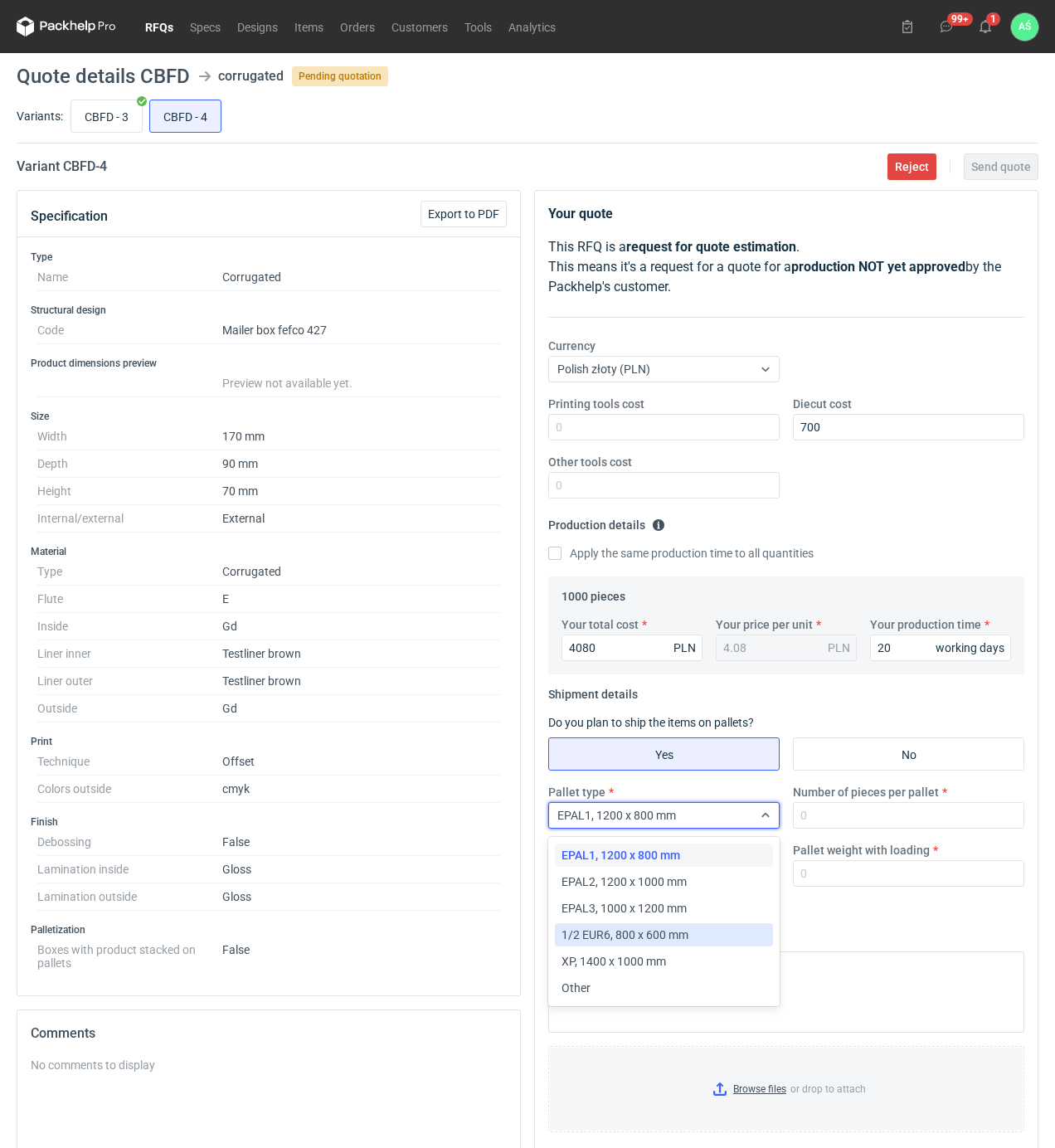
click at [651, 936] on span "1/2 EUR6, 800 x 600 mm" at bounding box center [624, 935] width 127 height 17
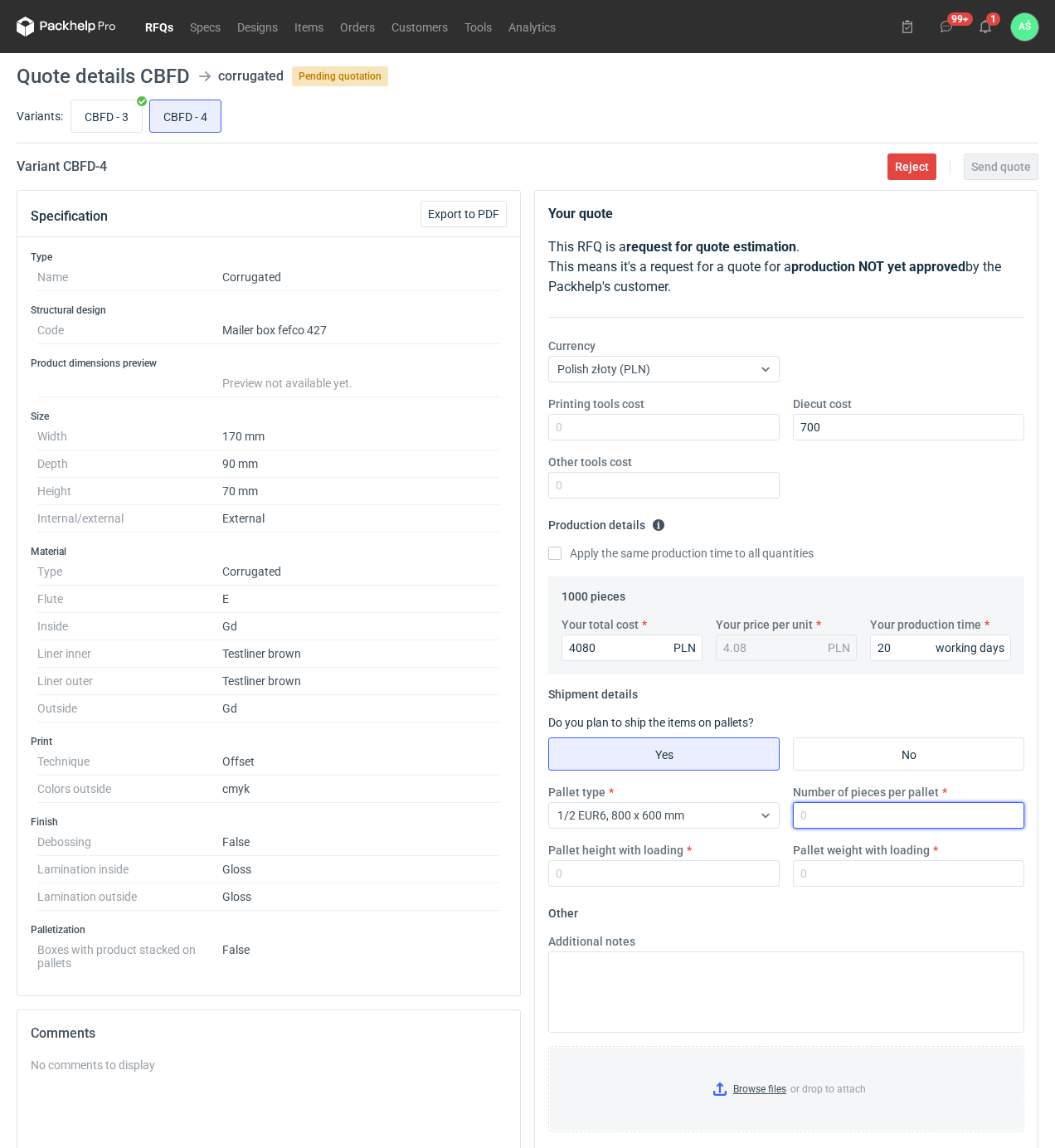
click at [850, 823] on input "Number of pieces per pallet" at bounding box center [908, 815] width 231 height 27
type input "1000"
type input "1800"
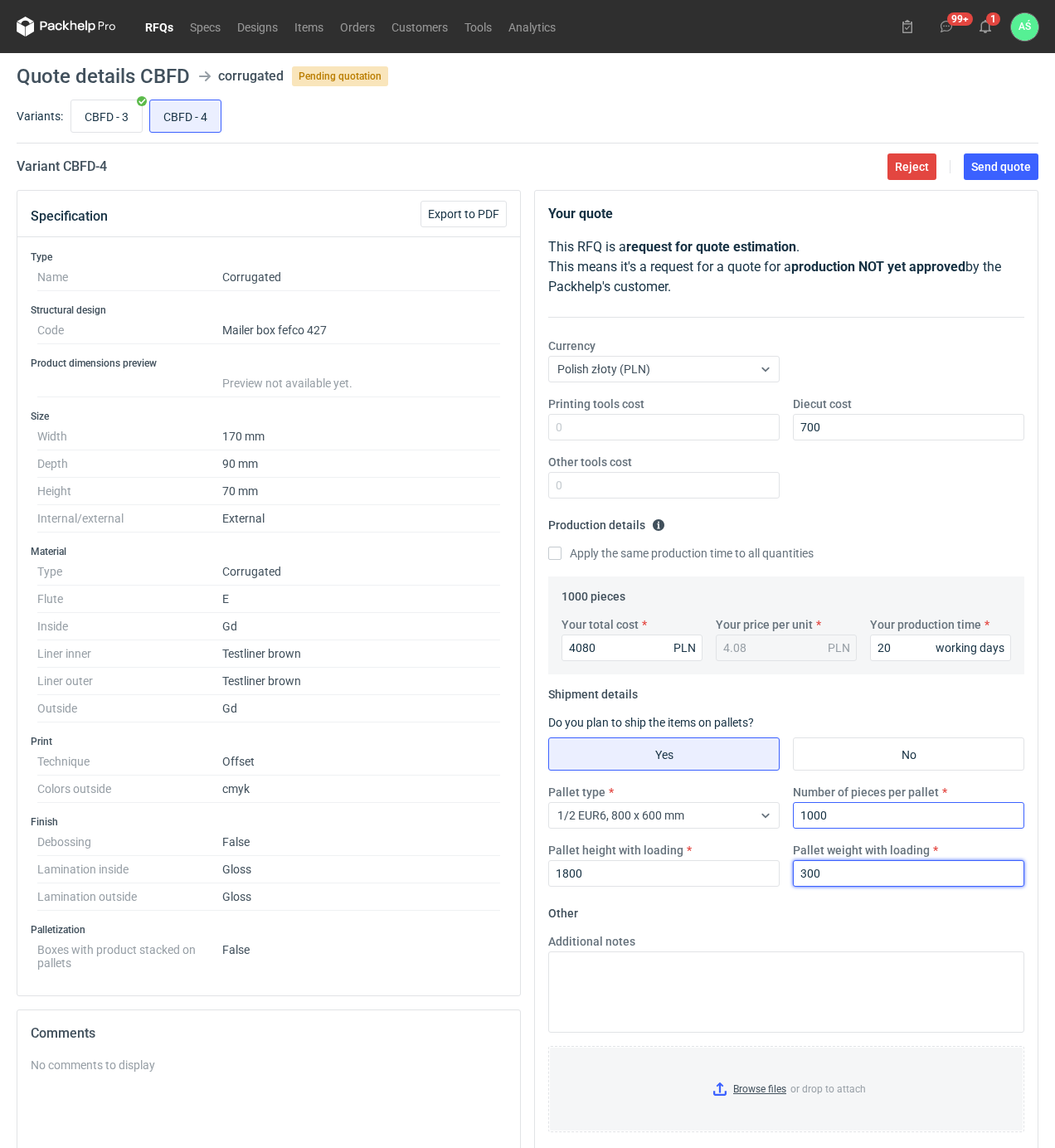
type input "300"
click at [737, 1075] on input "Browse files or drop to attach" at bounding box center [787, 1088] width 473 height 83
click at [995, 173] on span "Send quote" at bounding box center [1000, 167] width 60 height 12
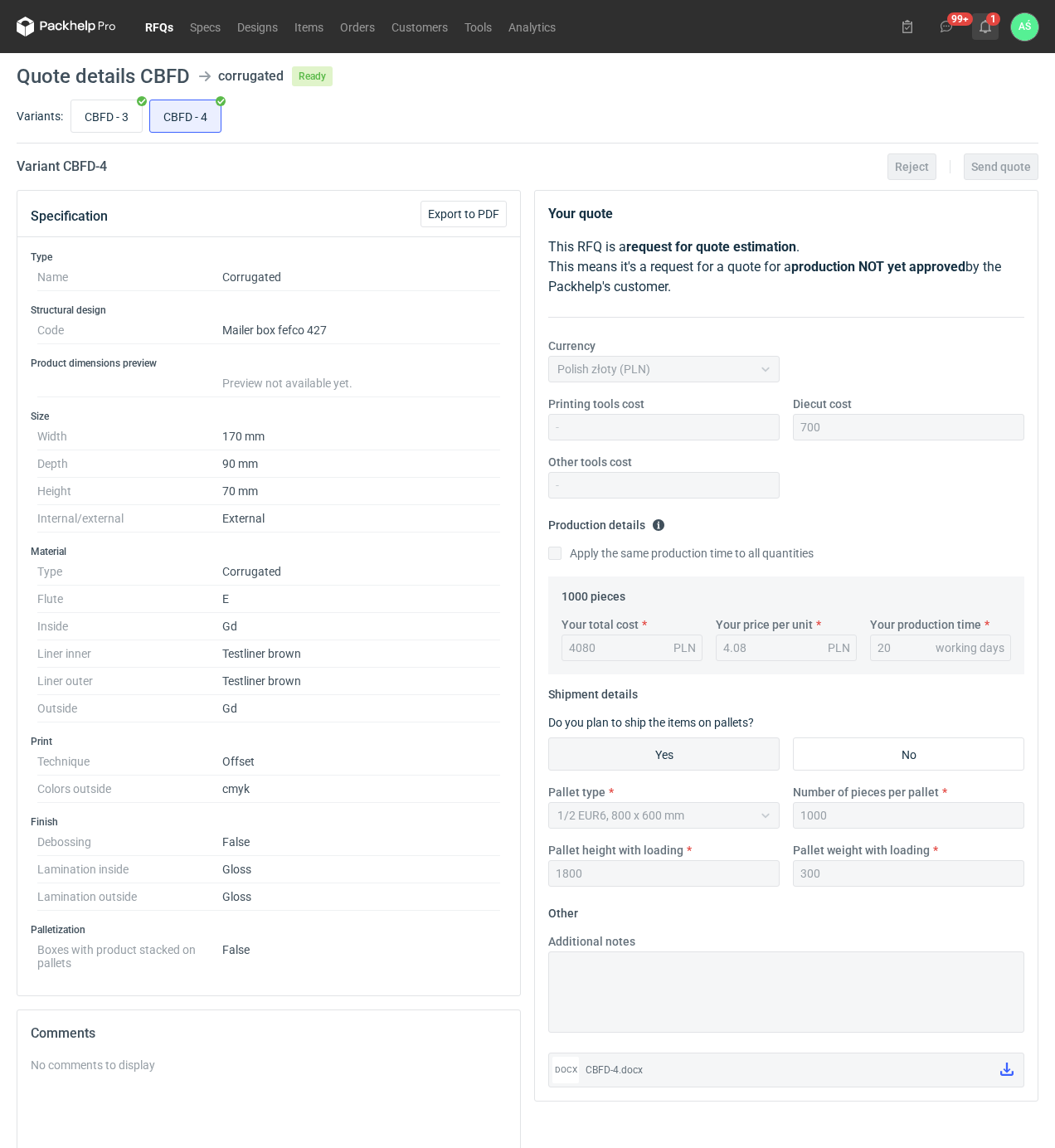
click at [984, 24] on icon at bounding box center [985, 27] width 13 height 13
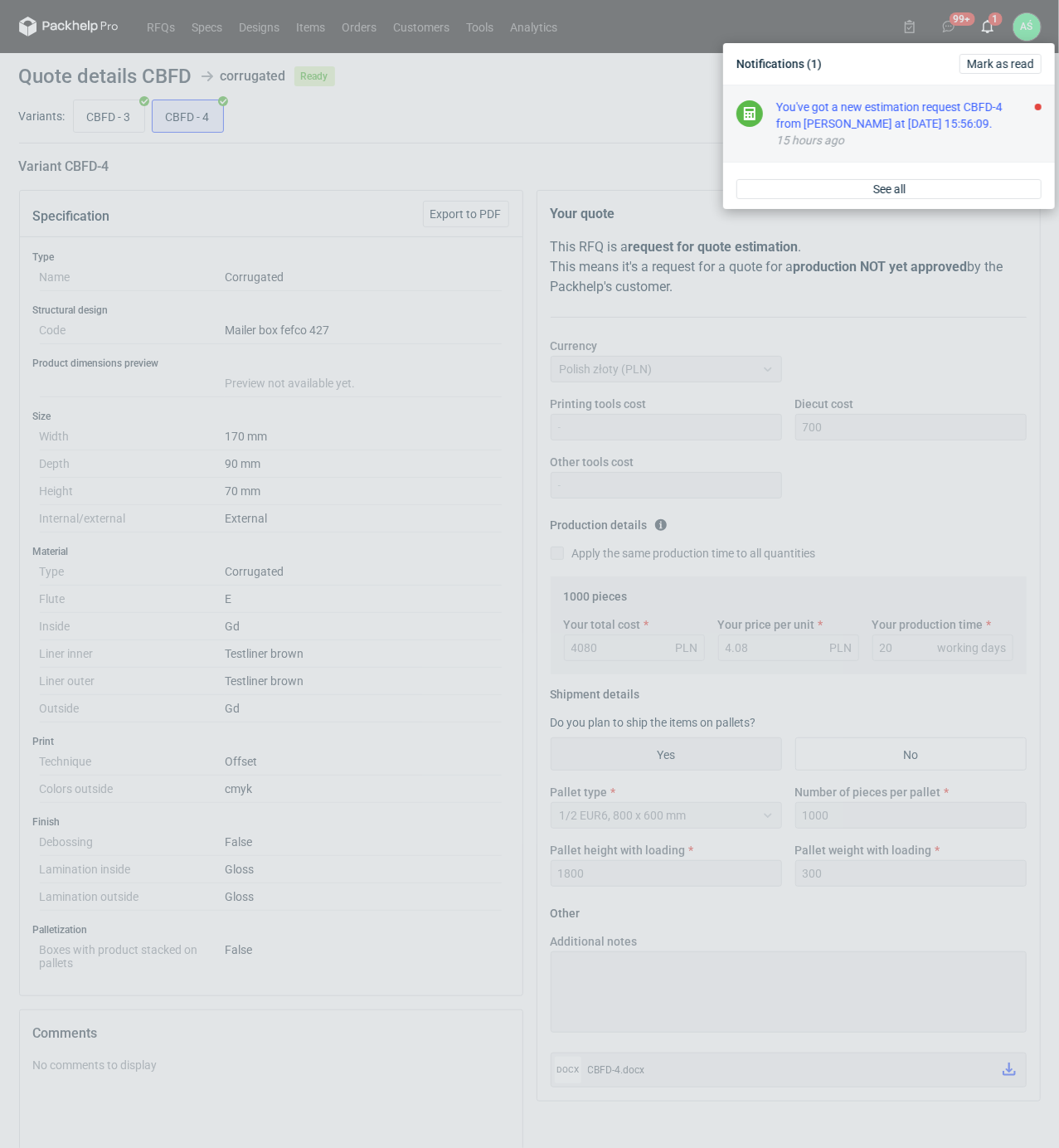
click at [966, 126] on div "You've got a new estimation request CBFD-4 from [PERSON_NAME] at [DATE] 15:56:0…" at bounding box center [909, 116] width 265 height 34
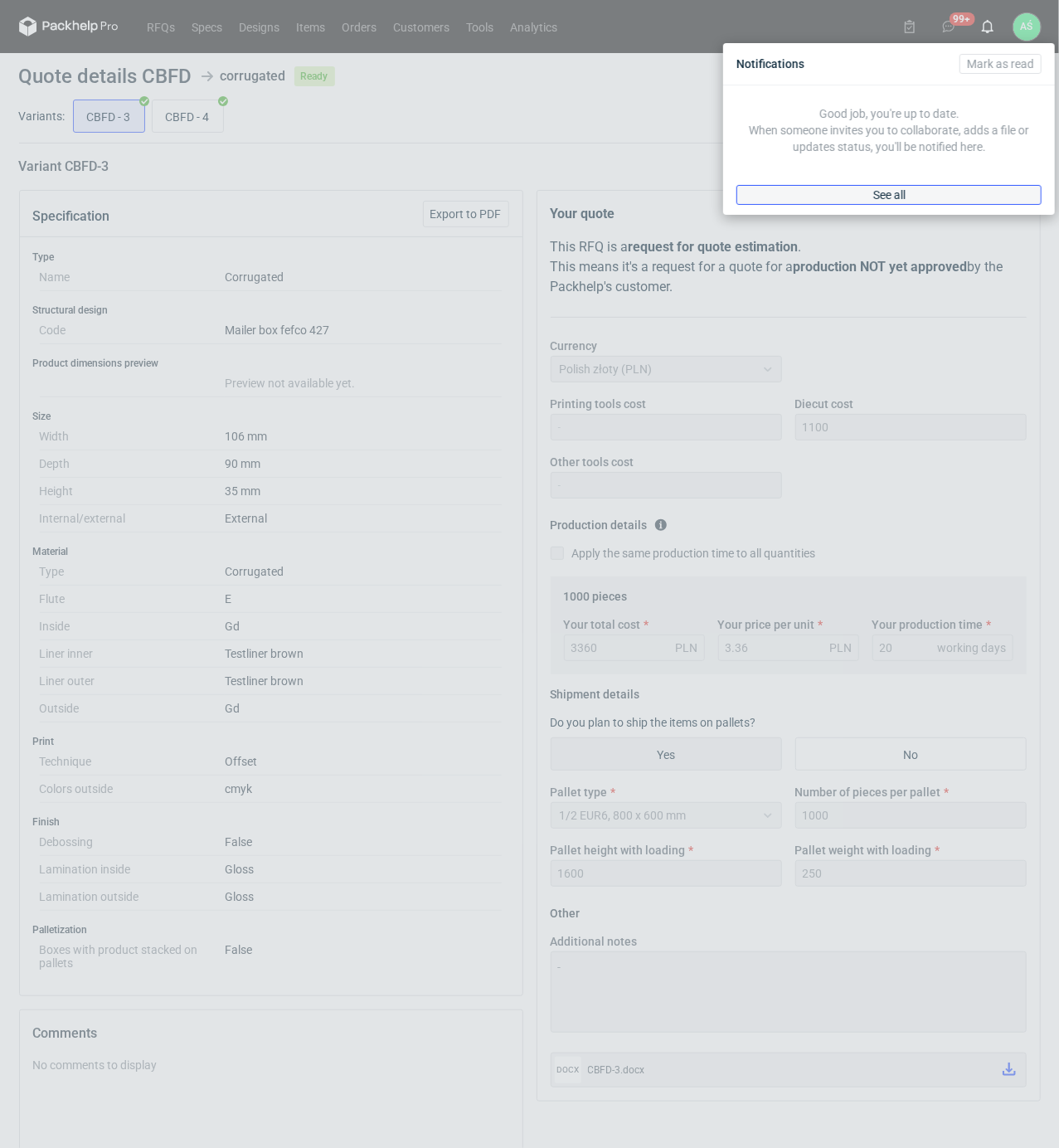
click at [850, 190] on link "See all" at bounding box center [889, 195] width 305 height 20
